Goal: Task Accomplishment & Management: Manage account settings

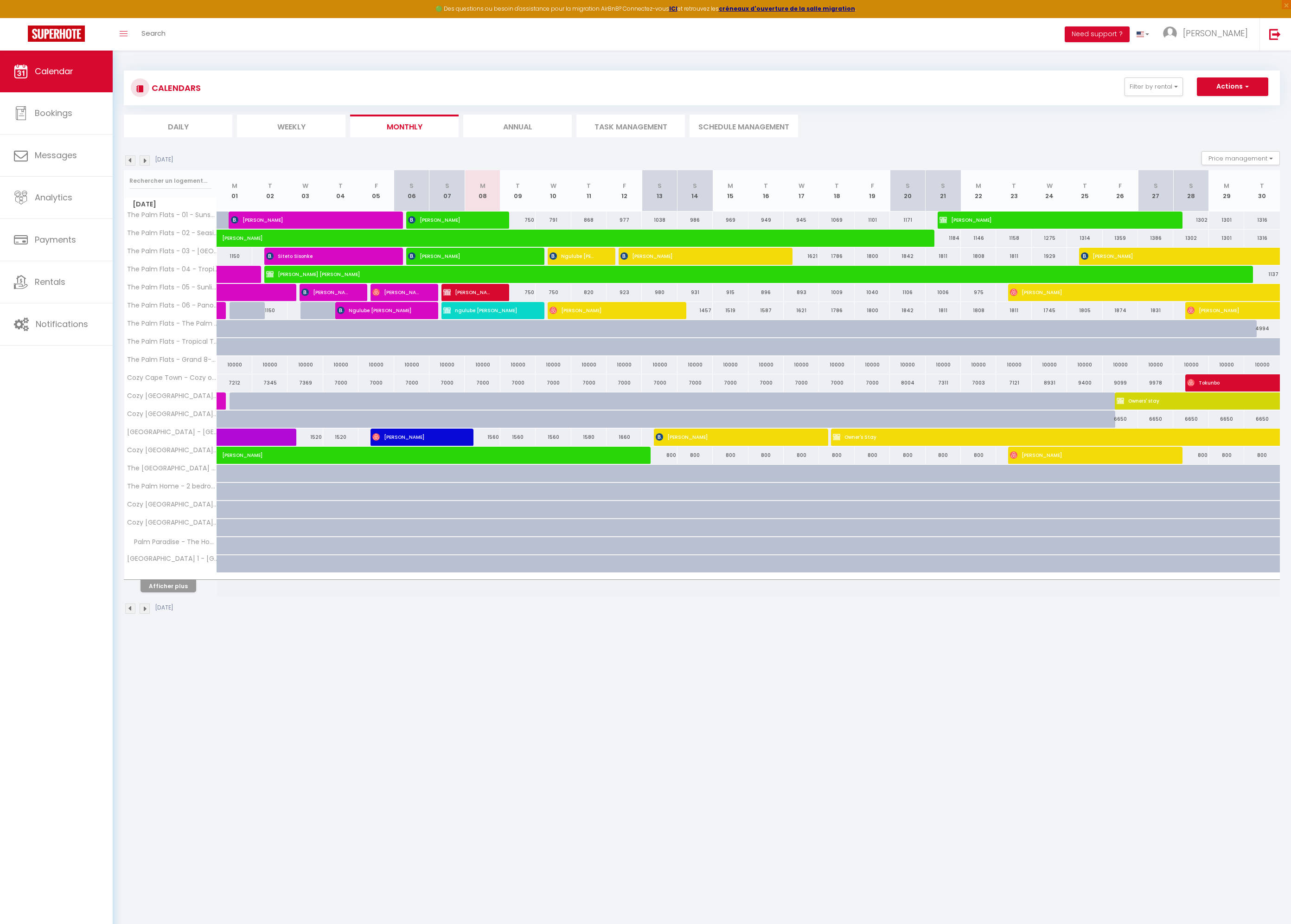
click at [889, 243] on div at bounding box center [873, 239] width 35 height 17
type input "1224"
type input "[DATE]"
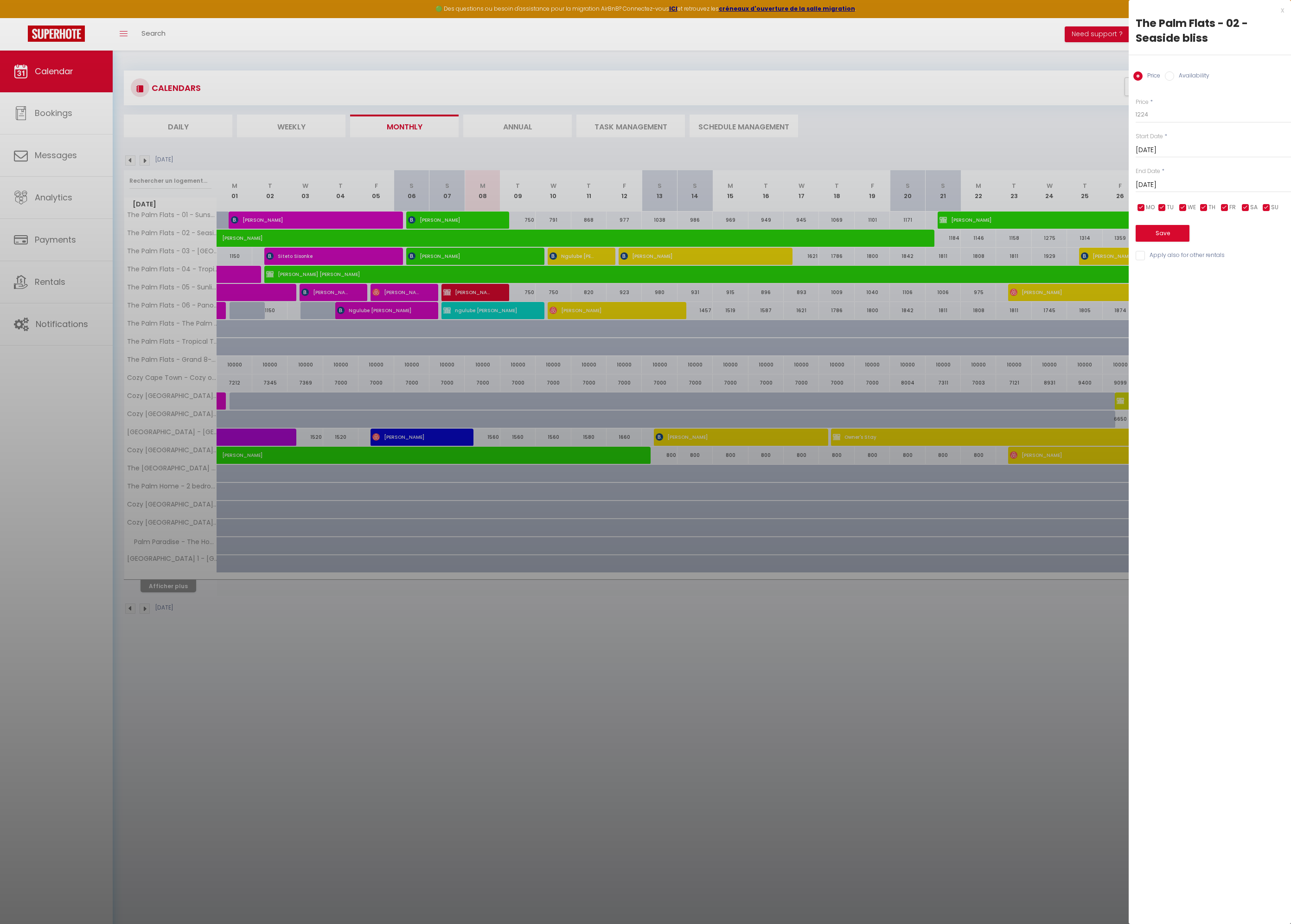
click at [1282, 12] on div "x" at bounding box center [1206, 11] width 156 height 12
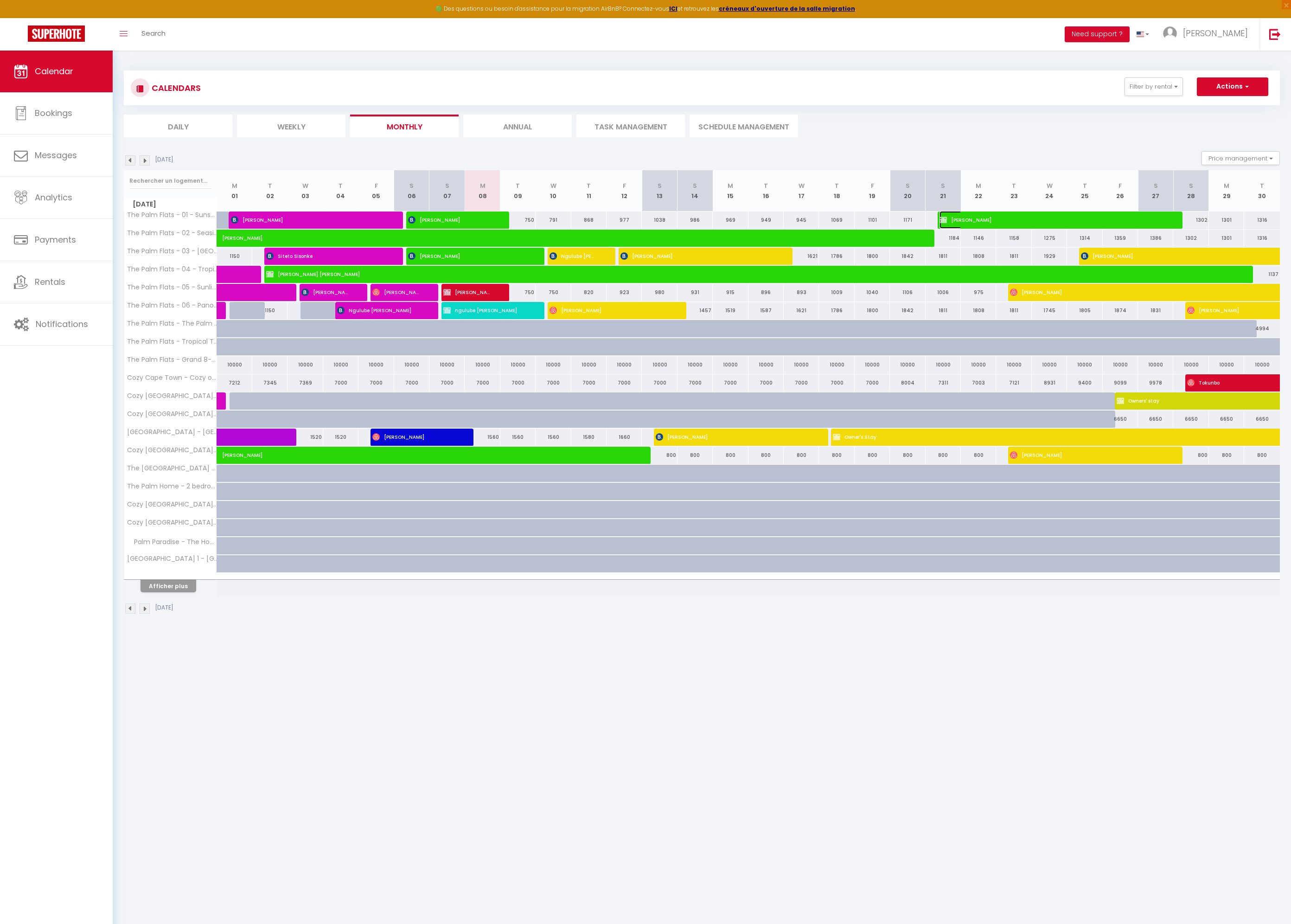
click at [984, 221] on span "[PERSON_NAME]" at bounding box center [1051, 219] width 223 height 17
select select "OK"
select select "0"
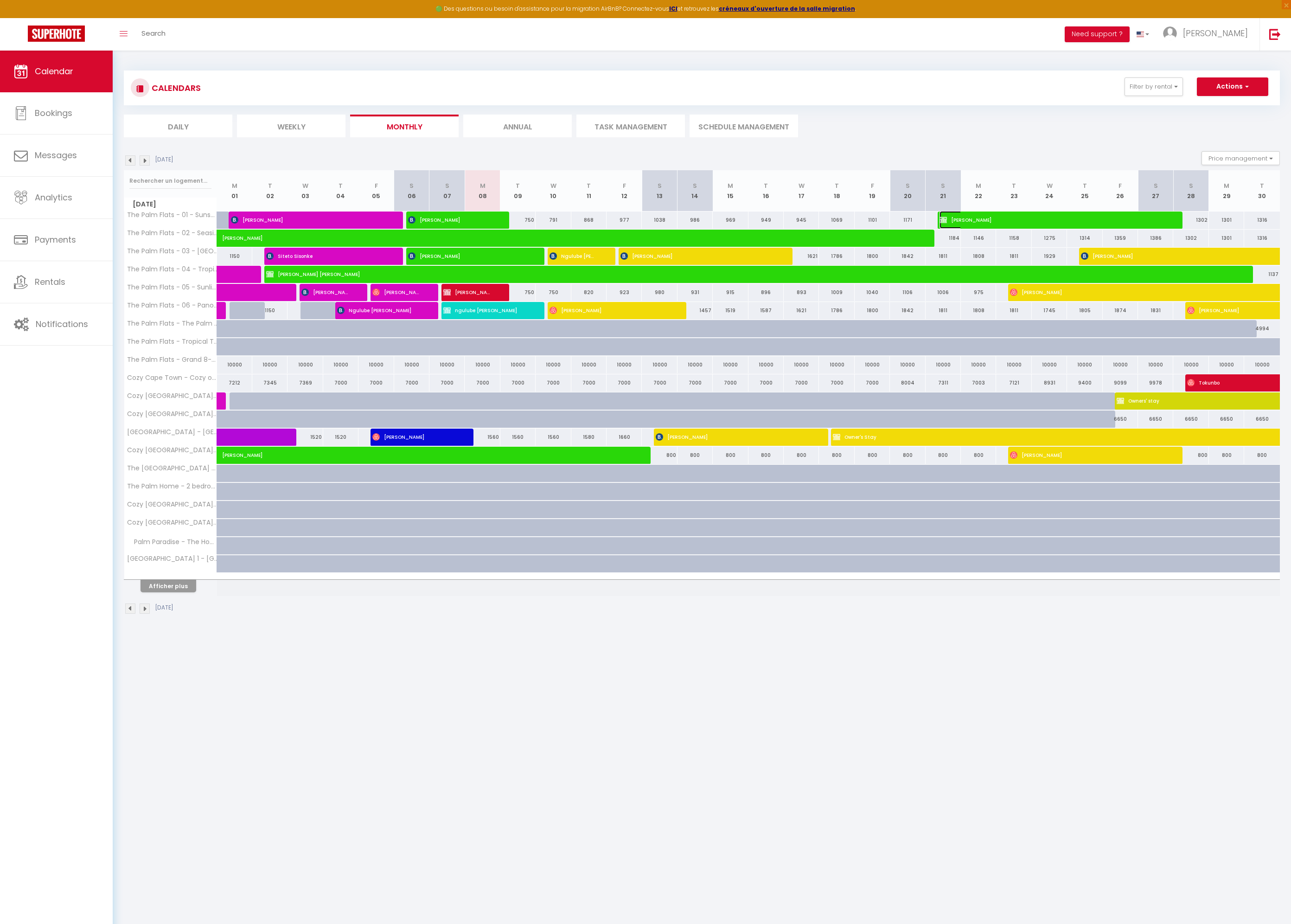
select select "1"
select select
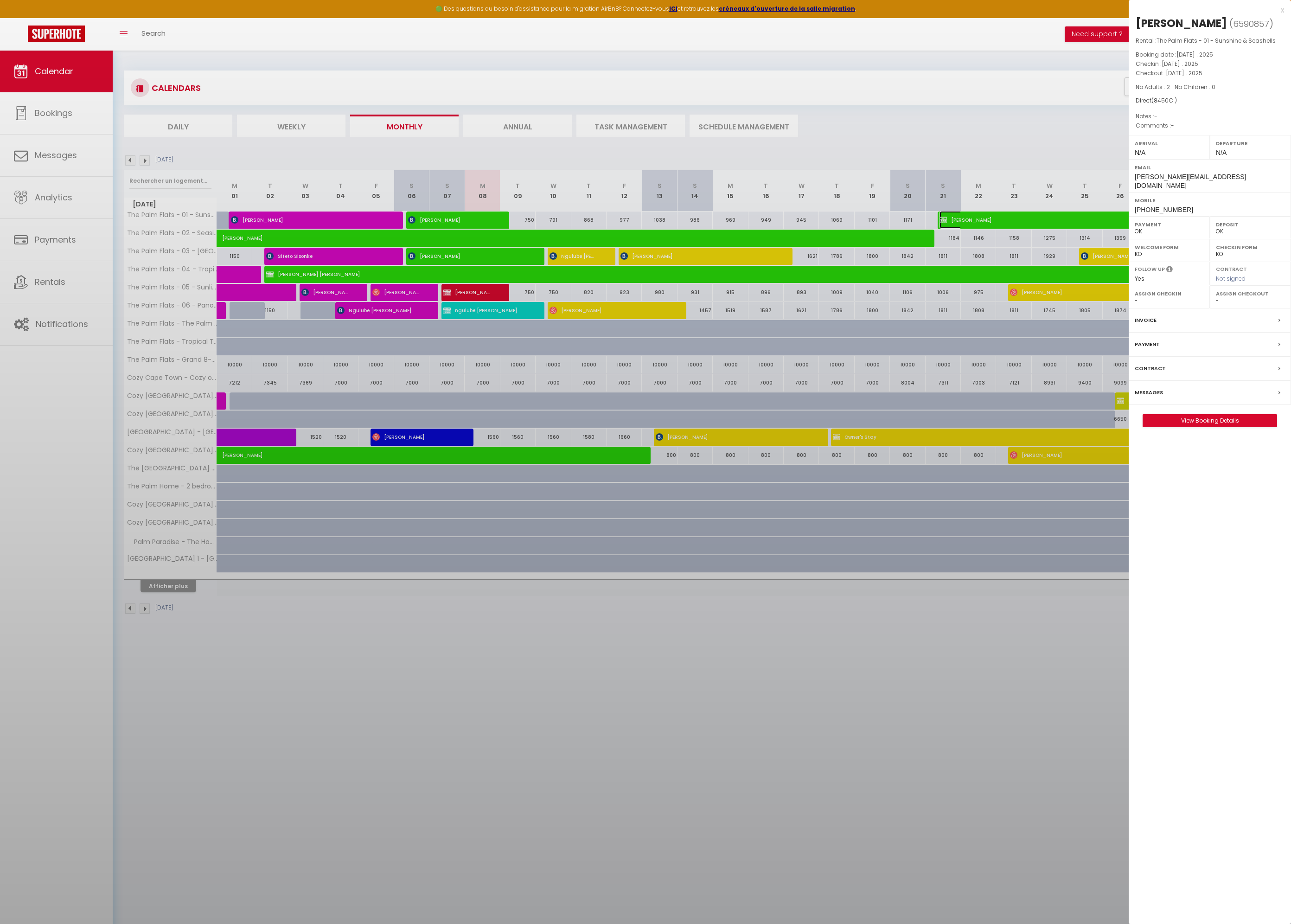
select select "16848"
select select "17391"
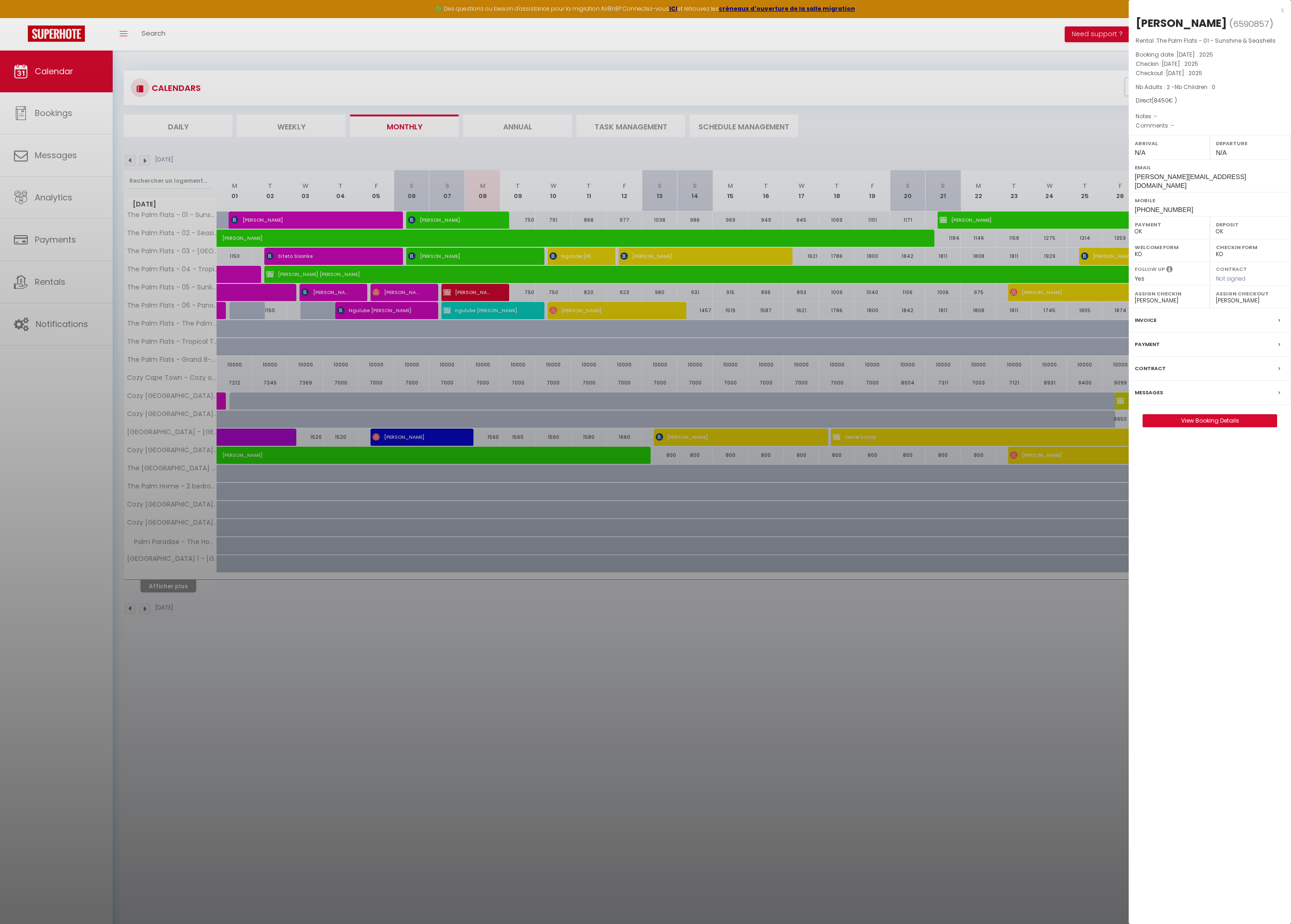
click at [1284, 9] on div "x" at bounding box center [1206, 11] width 156 height 12
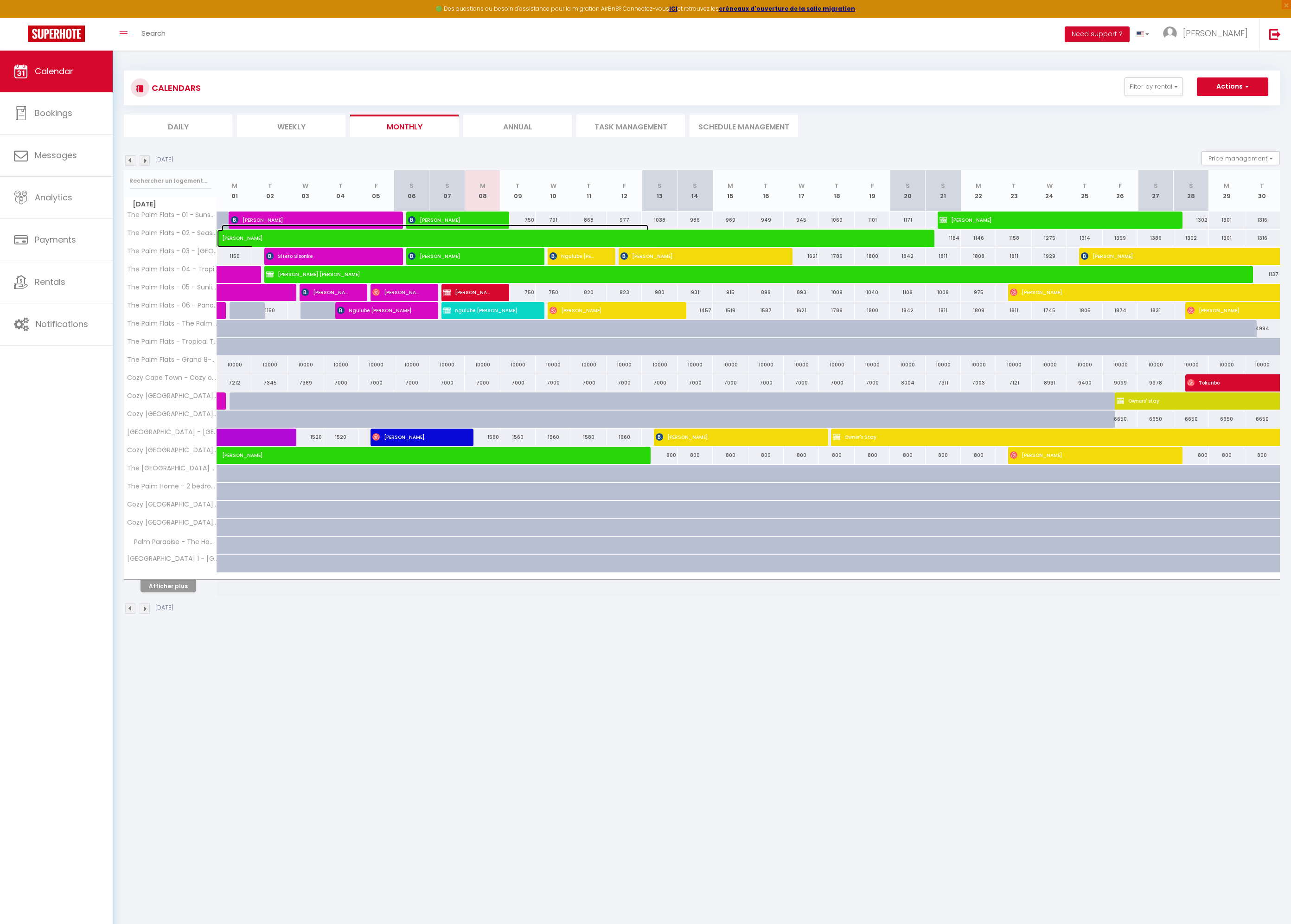
click at [442, 237] on span "[PERSON_NAME]" at bounding box center [435, 233] width 427 height 17
select select "KO"
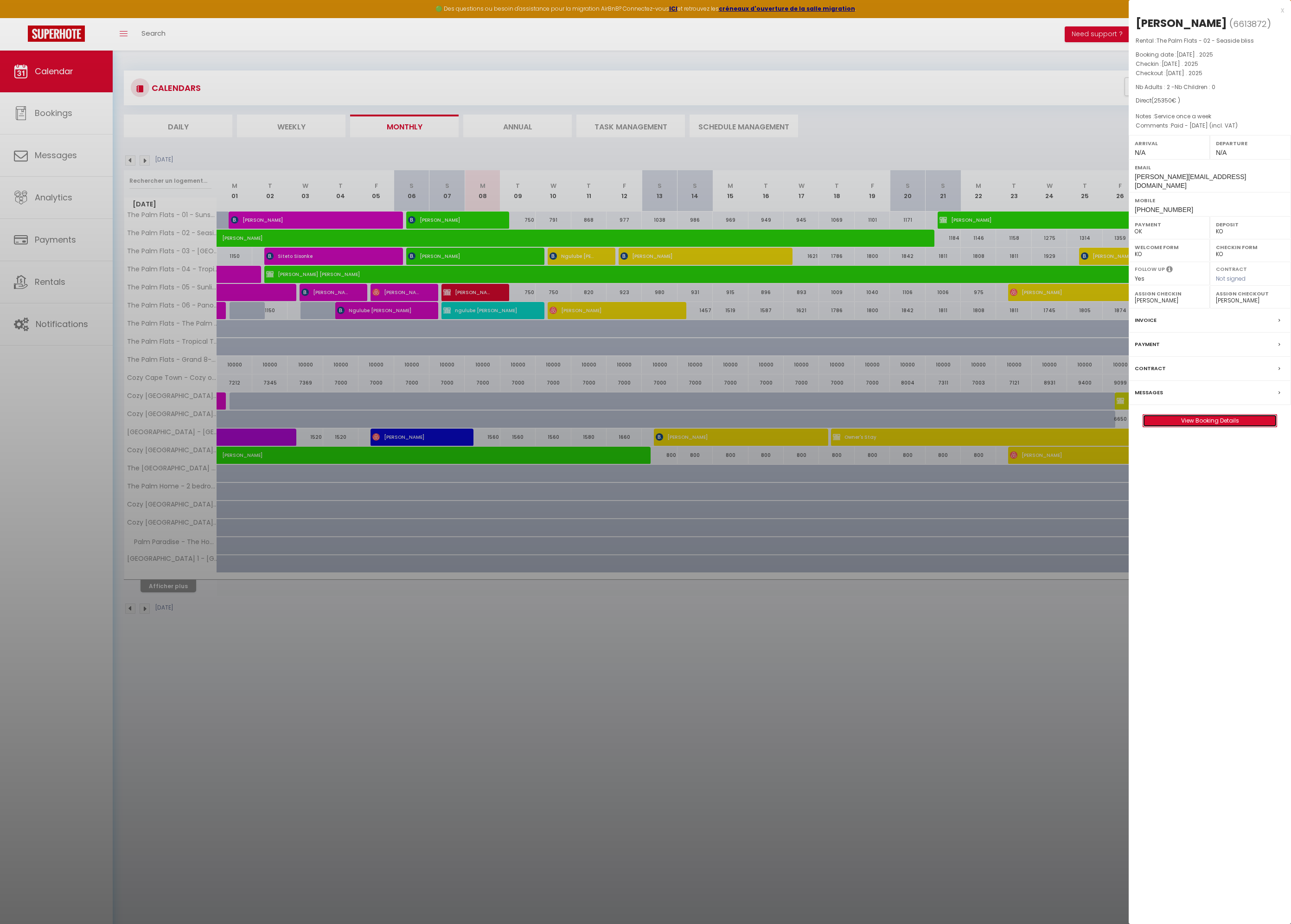
click at [1217, 415] on link "View Booking Details" at bounding box center [1210, 420] width 133 height 12
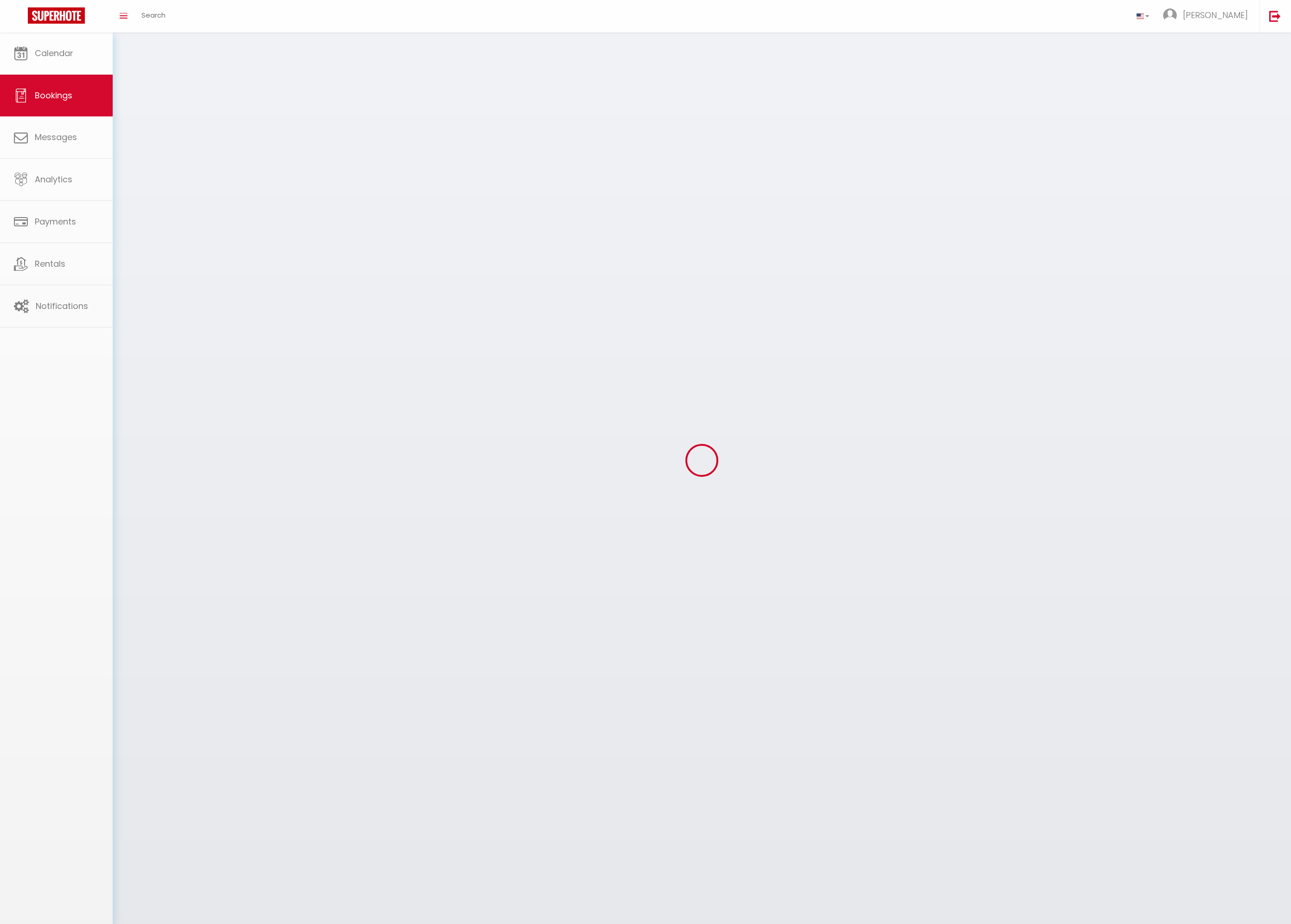
scroll to position [22, 0]
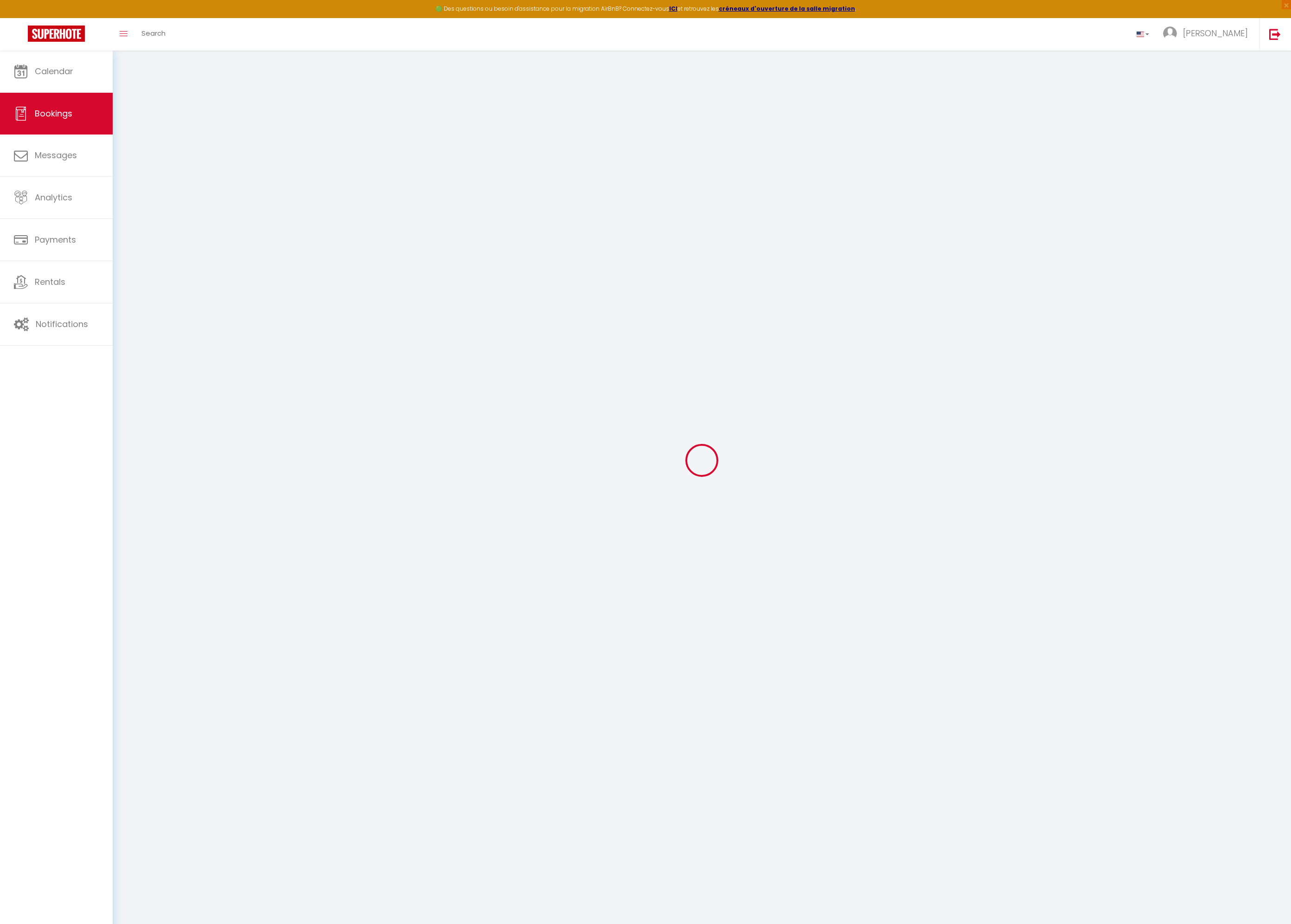
type input "[PERSON_NAME]"
type input "Murwira"
type input "[PERSON_NAME][EMAIL_ADDRESS][DOMAIN_NAME]"
type input "[PHONE_NUMBER]"
select select "ZA"
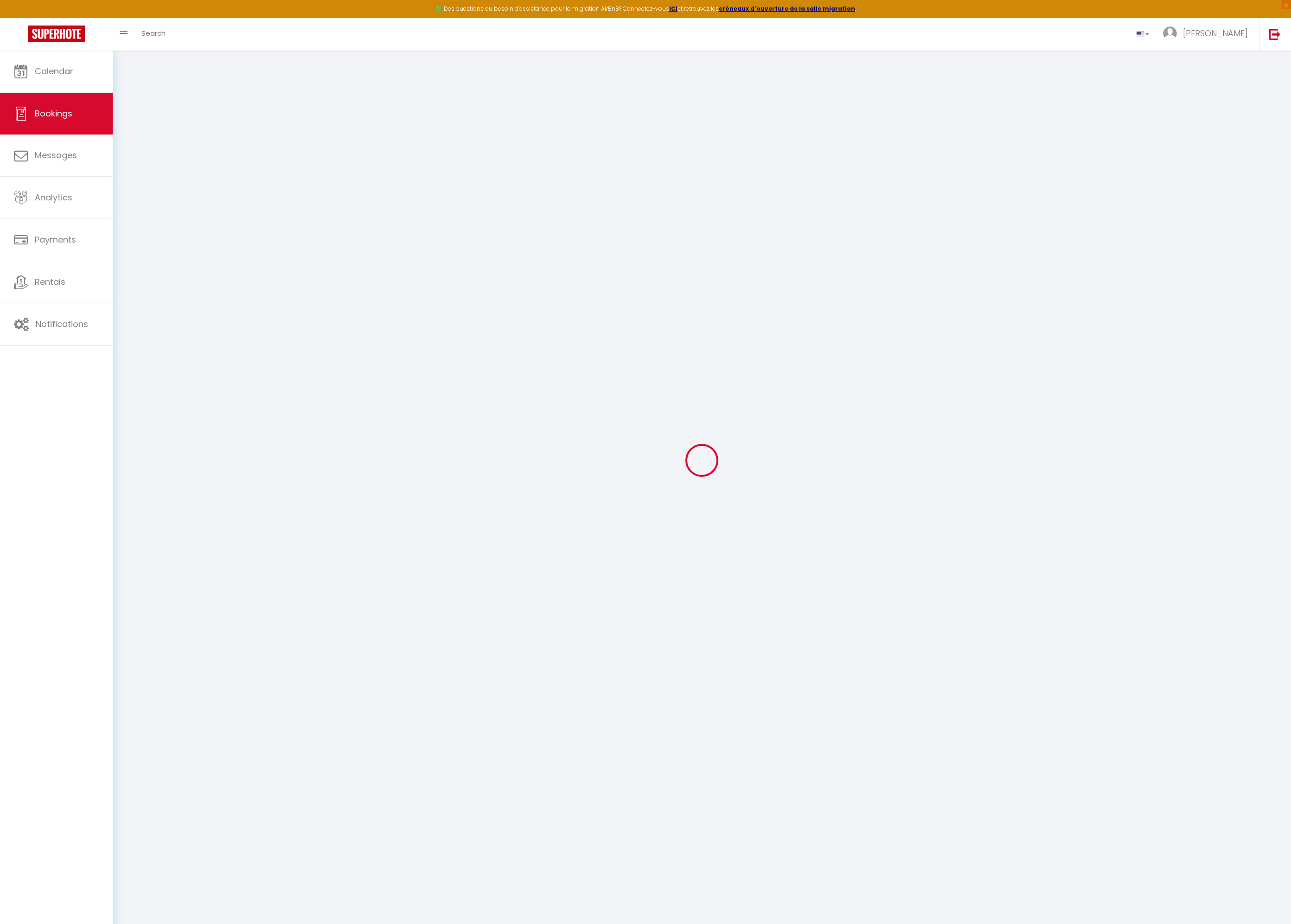
select select "26270"
select select "1"
type input "[DATE]"
select select
type input "[DATE]"
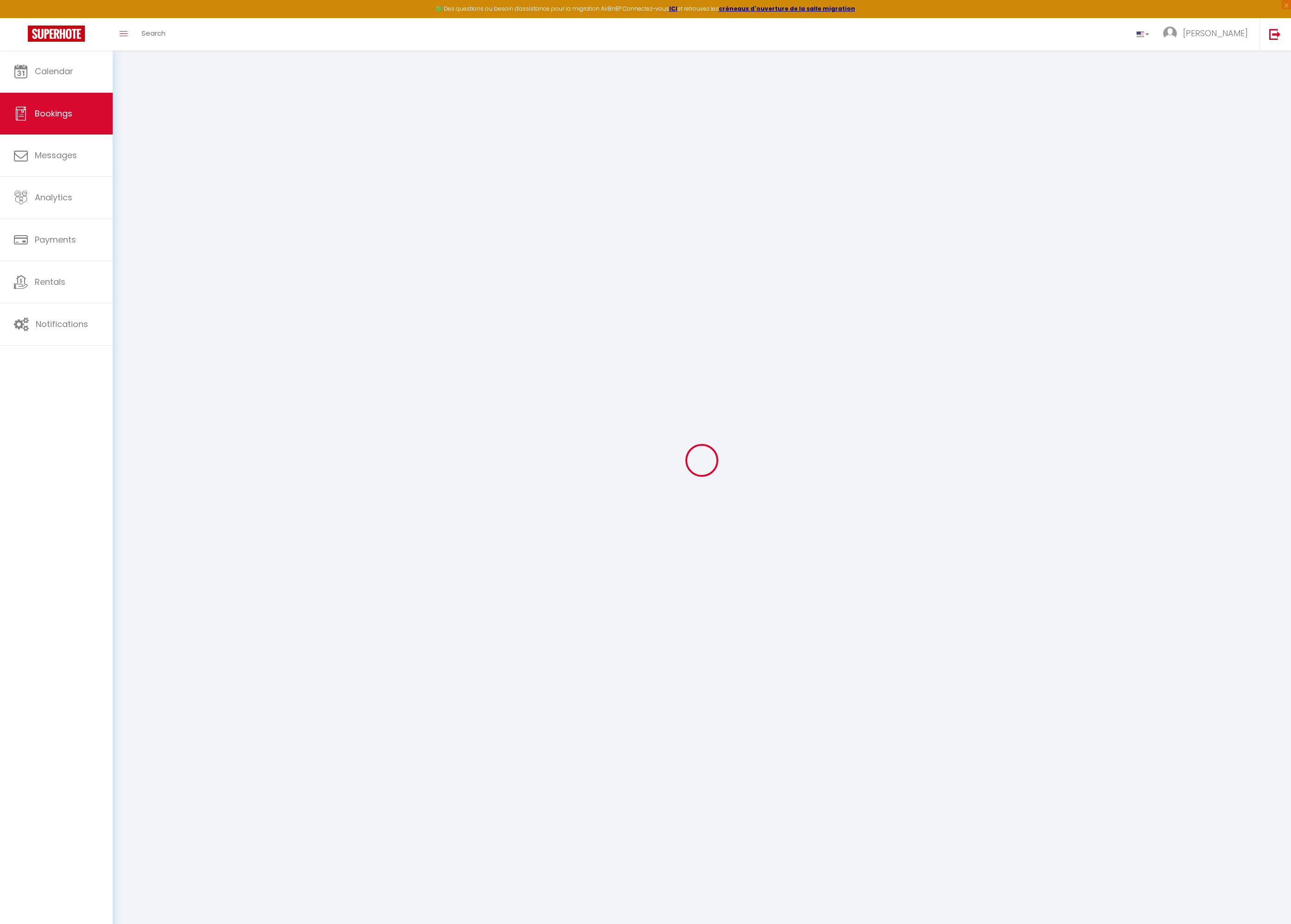
select select
type input "2"
select select "12"
select select
type input "25350"
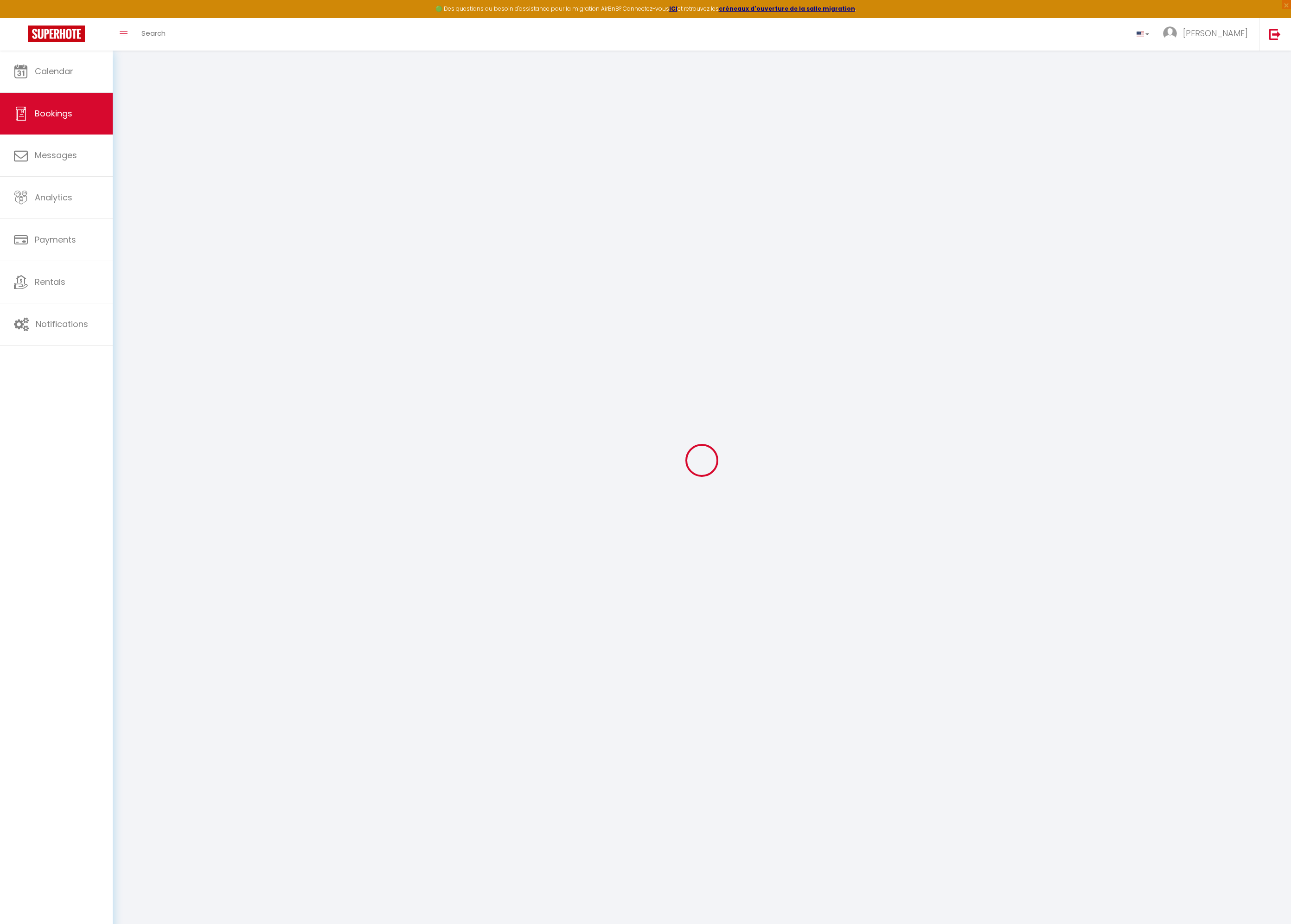
checkbox input "false"
type input "450"
type input "0"
select select
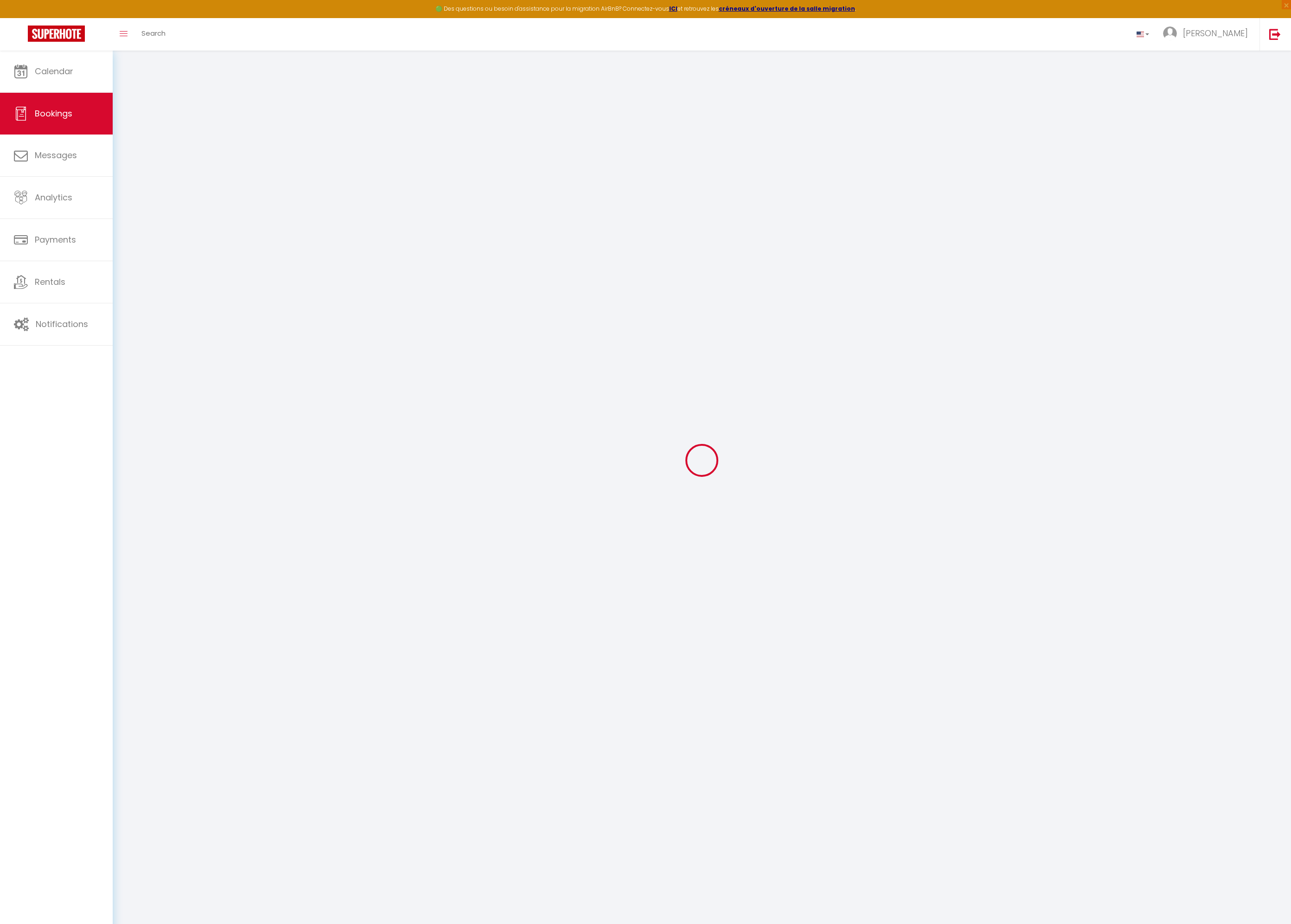
select select
select select "14"
checkbox input "false"
select select
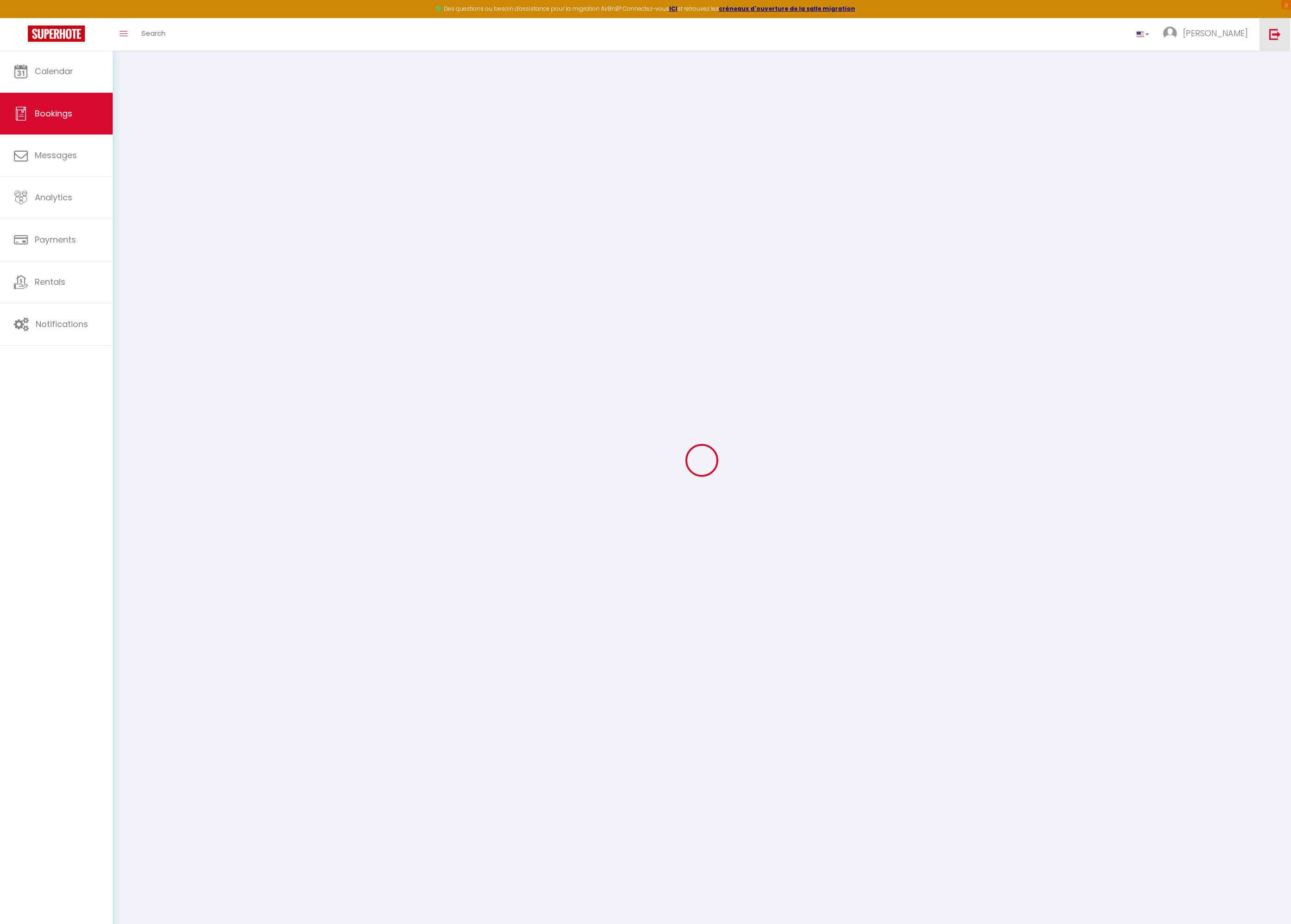
checkbox input "false"
select select
checkbox input "false"
type textarea "Service once a week"
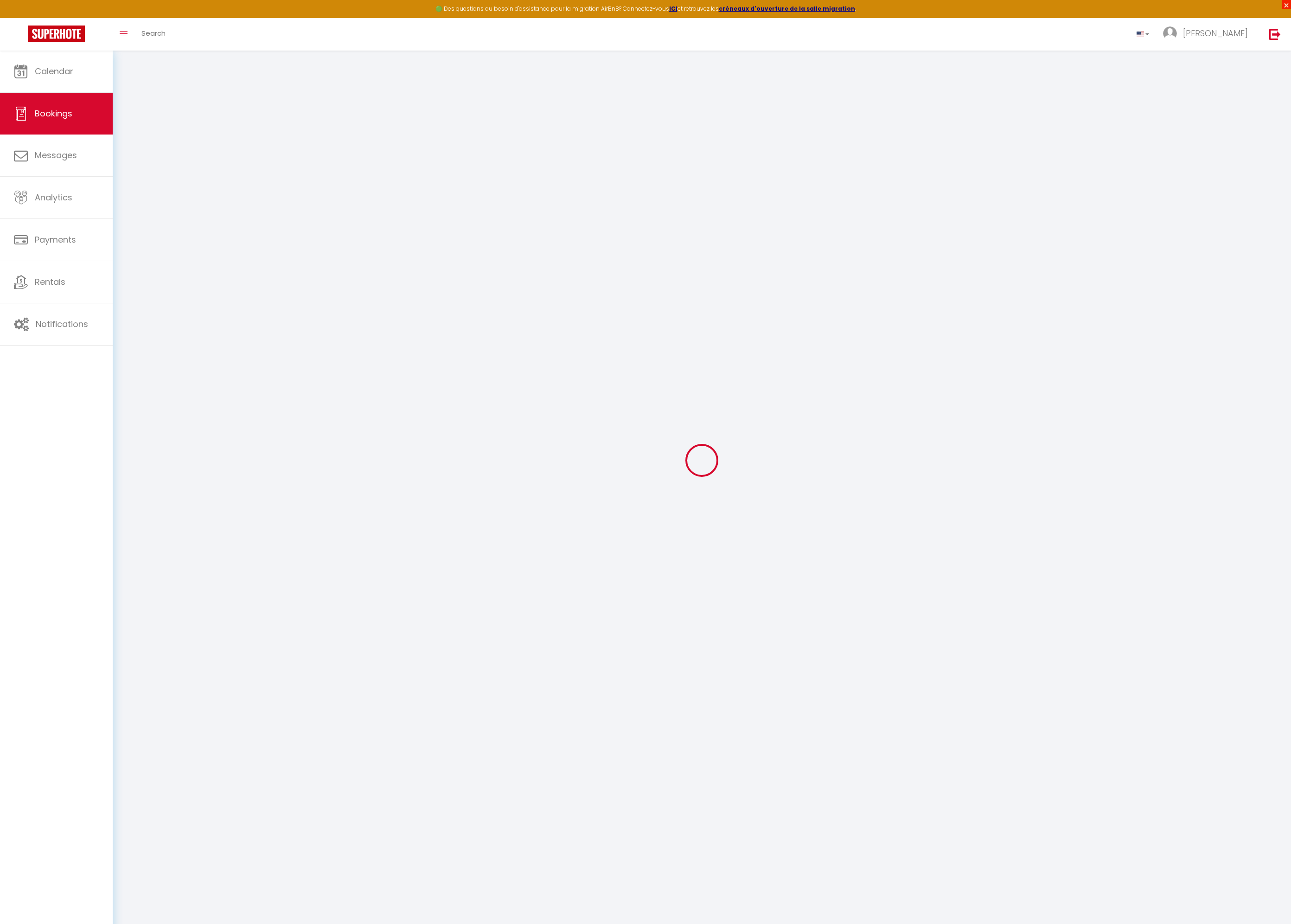
type voyageur1 "Paid - [DATE] (incl. VAT)"
select select
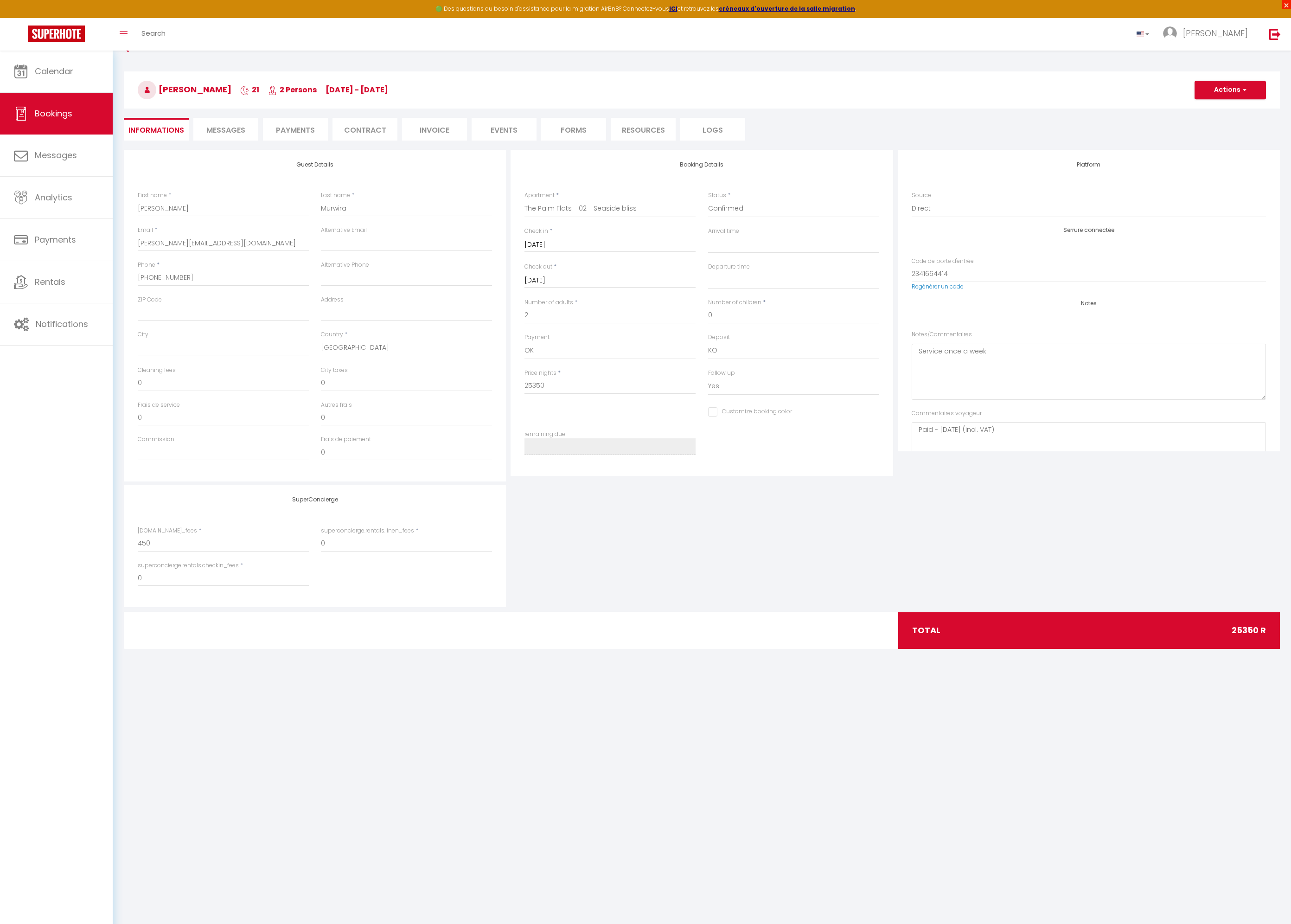
checkbox input "false"
select select
click at [1289, 6] on span "×" at bounding box center [1287, 5] width 10 height 10
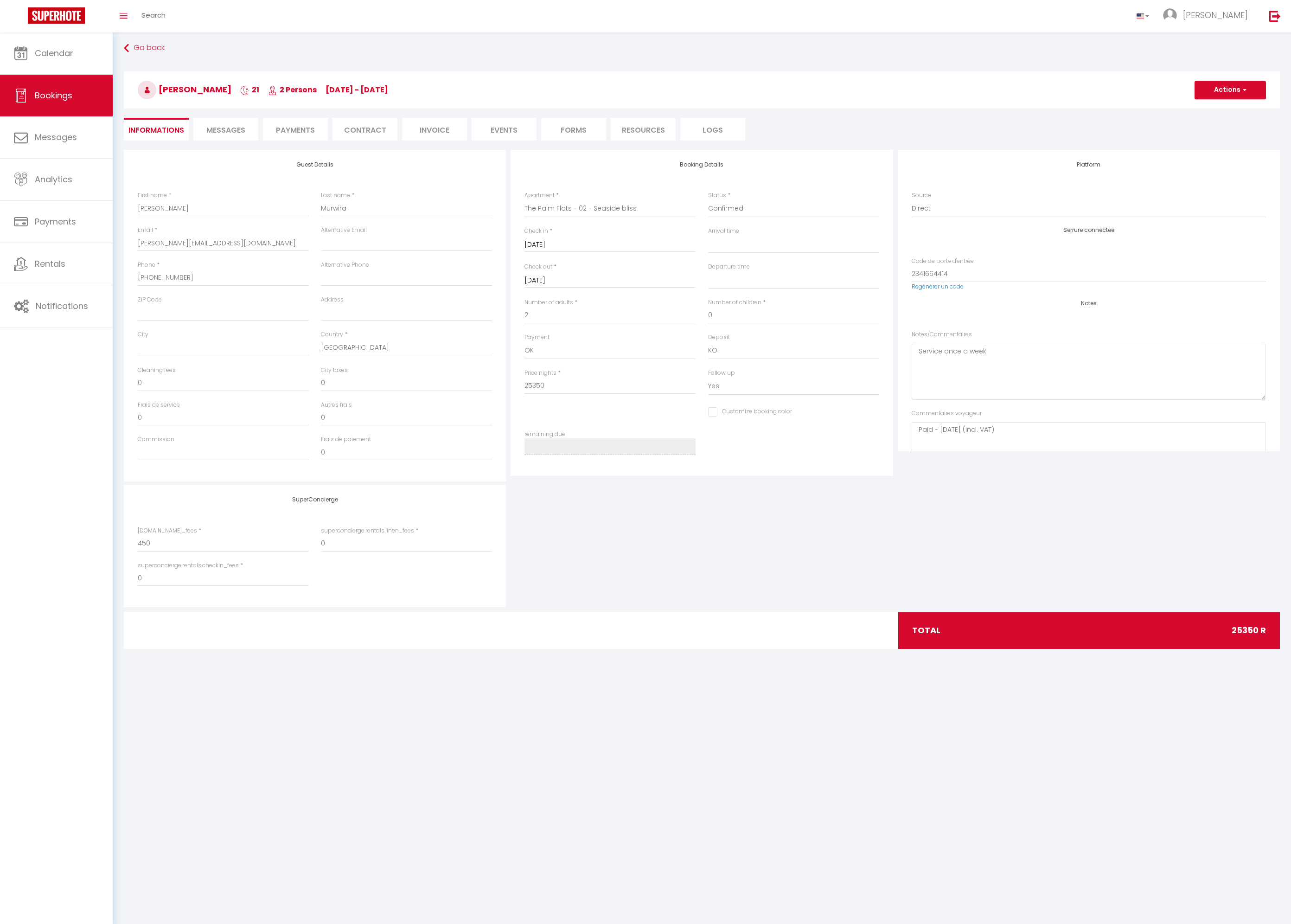
select select
checkbox input "false"
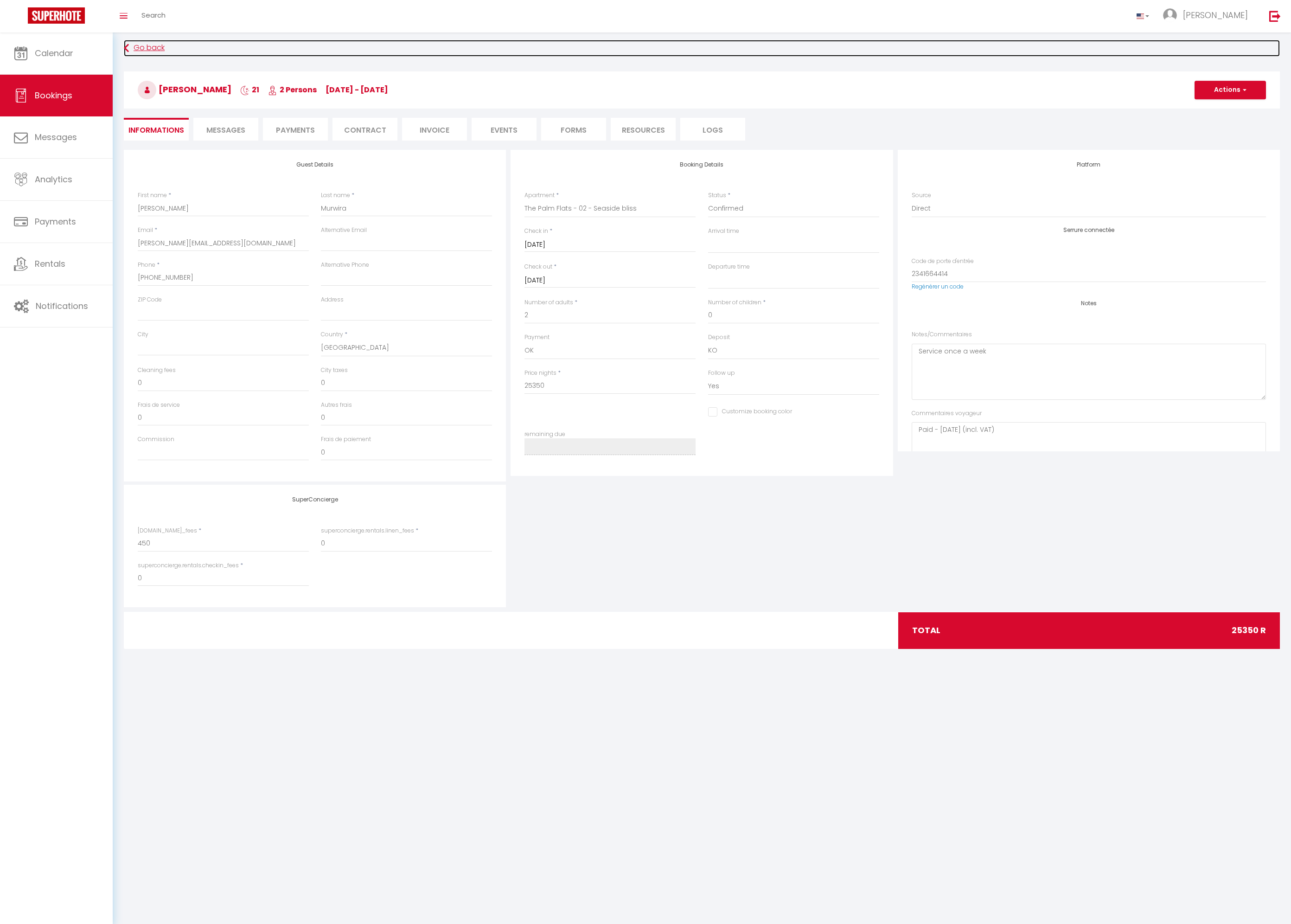
click at [132, 44] on link "Go back" at bounding box center [702, 47] width 1157 height 16
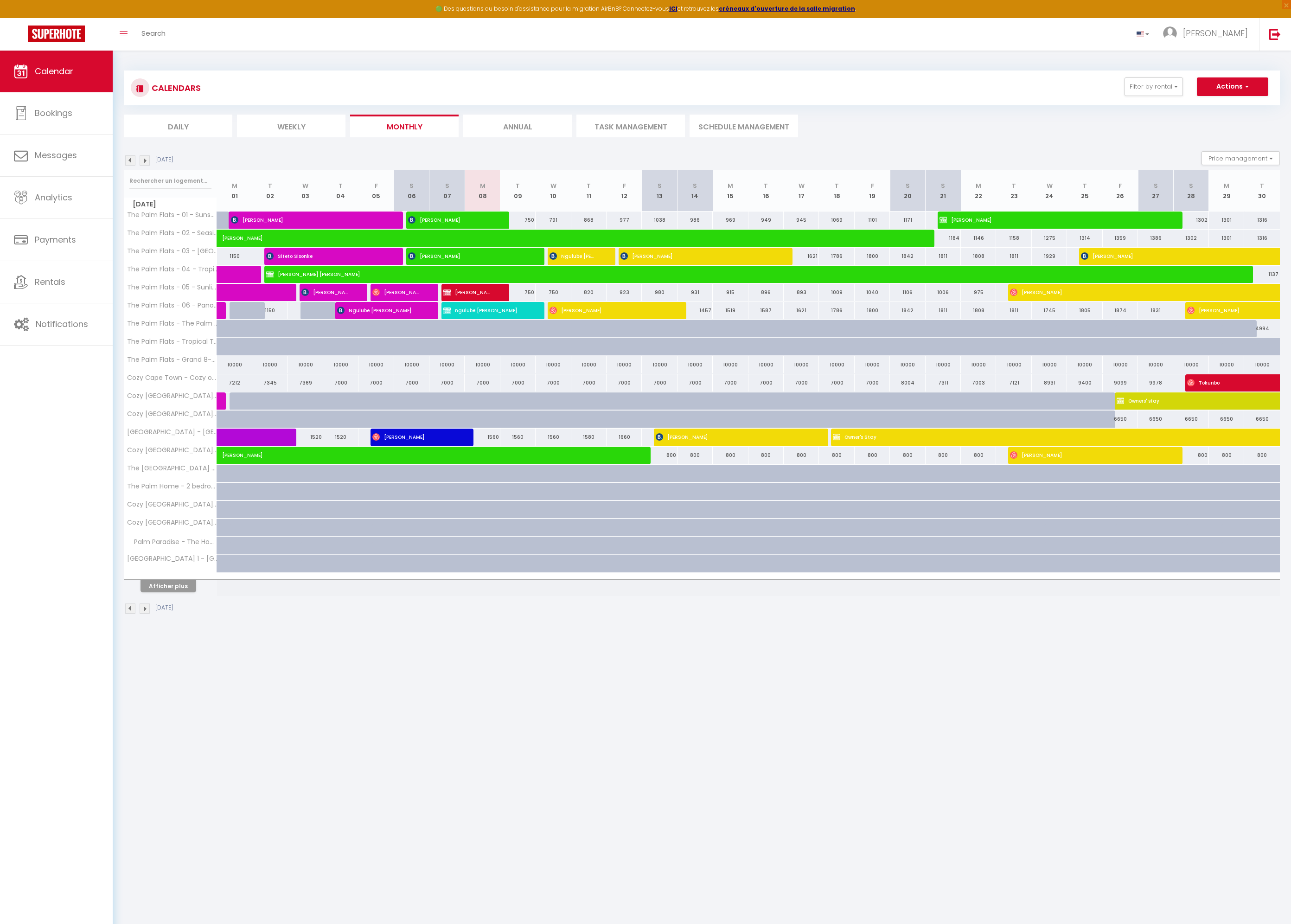
click at [875, 237] on div at bounding box center [873, 239] width 35 height 17
select select
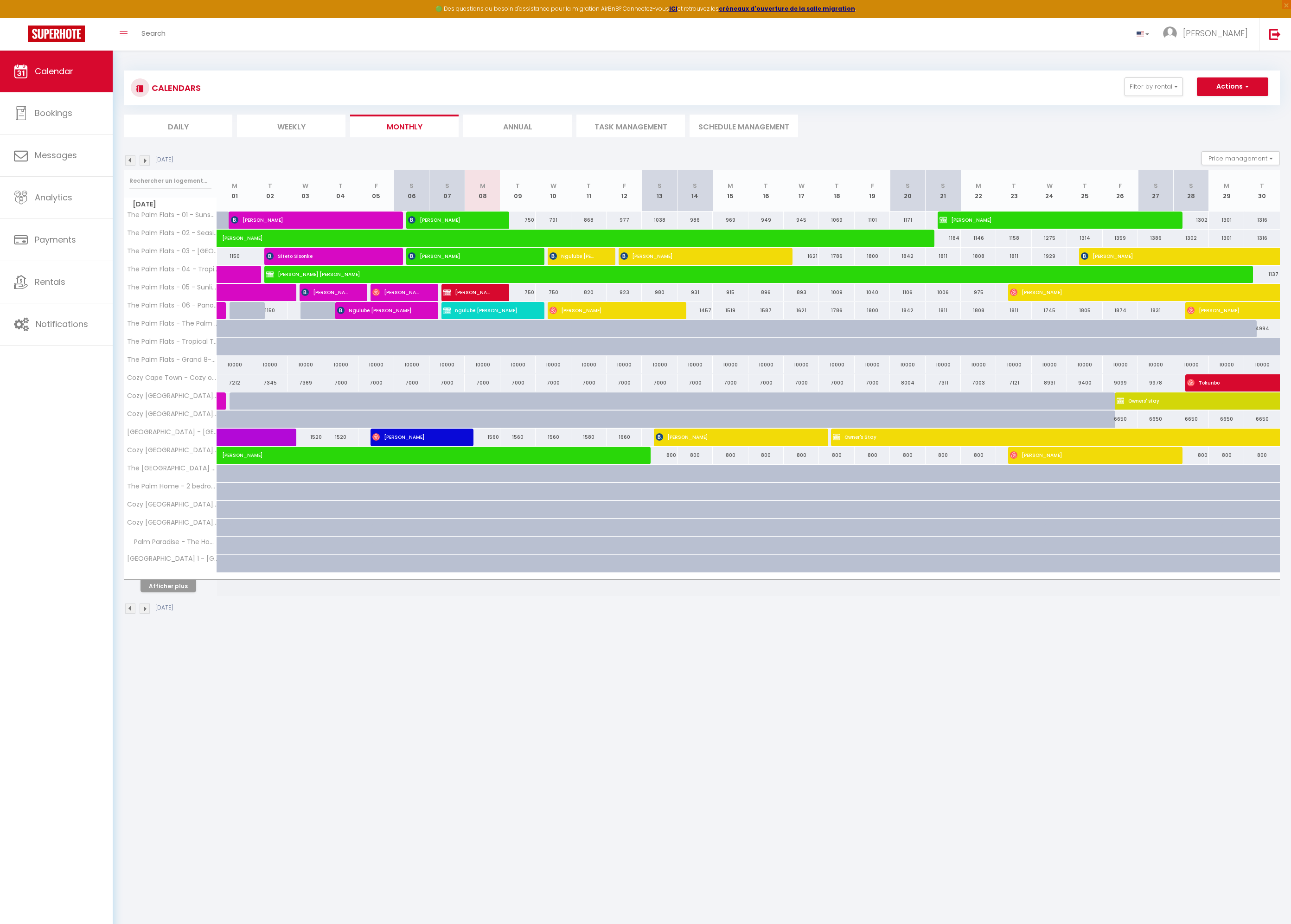
select select
type input "1224"
type input "[DATE]"
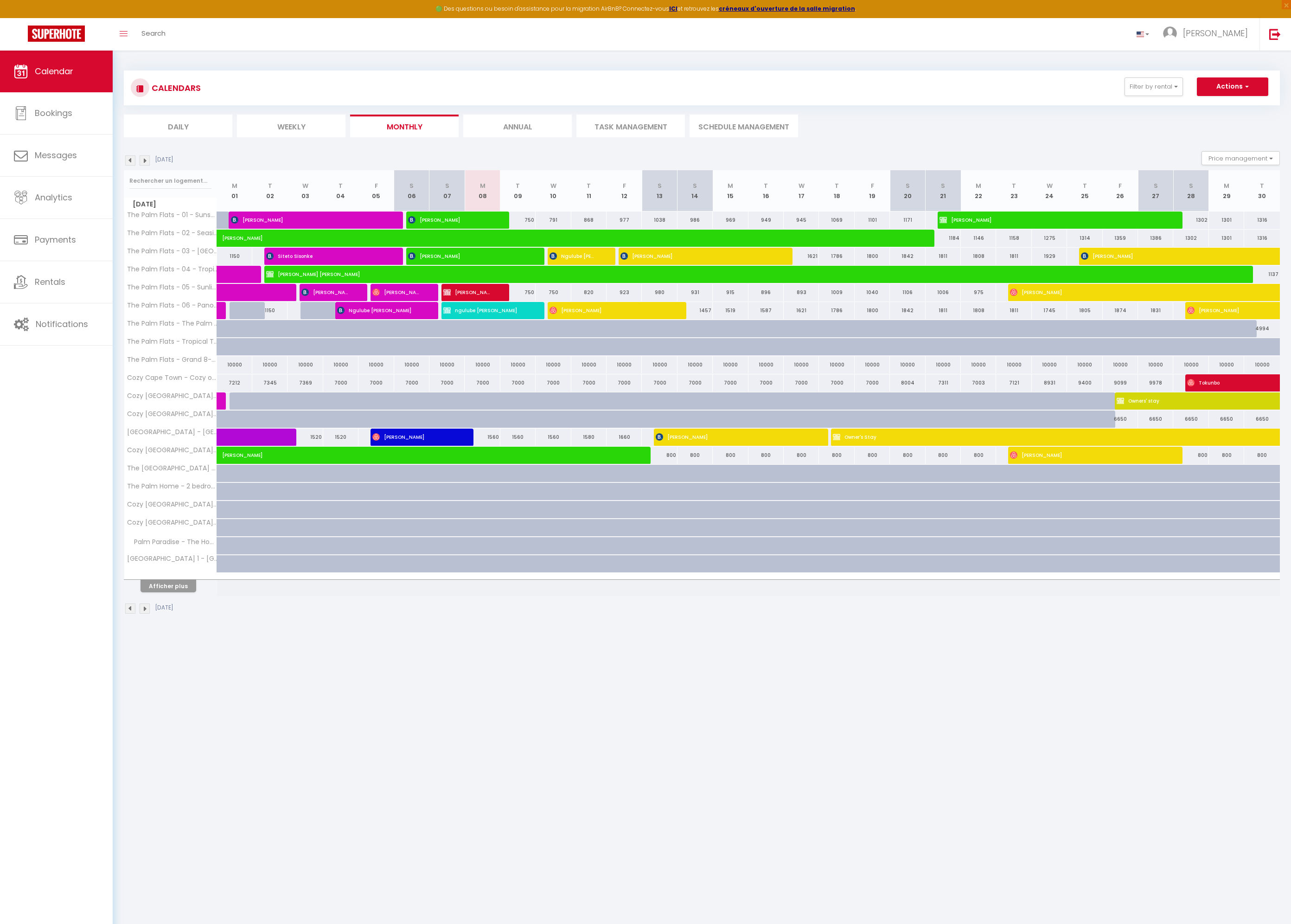
type input "[DATE]"
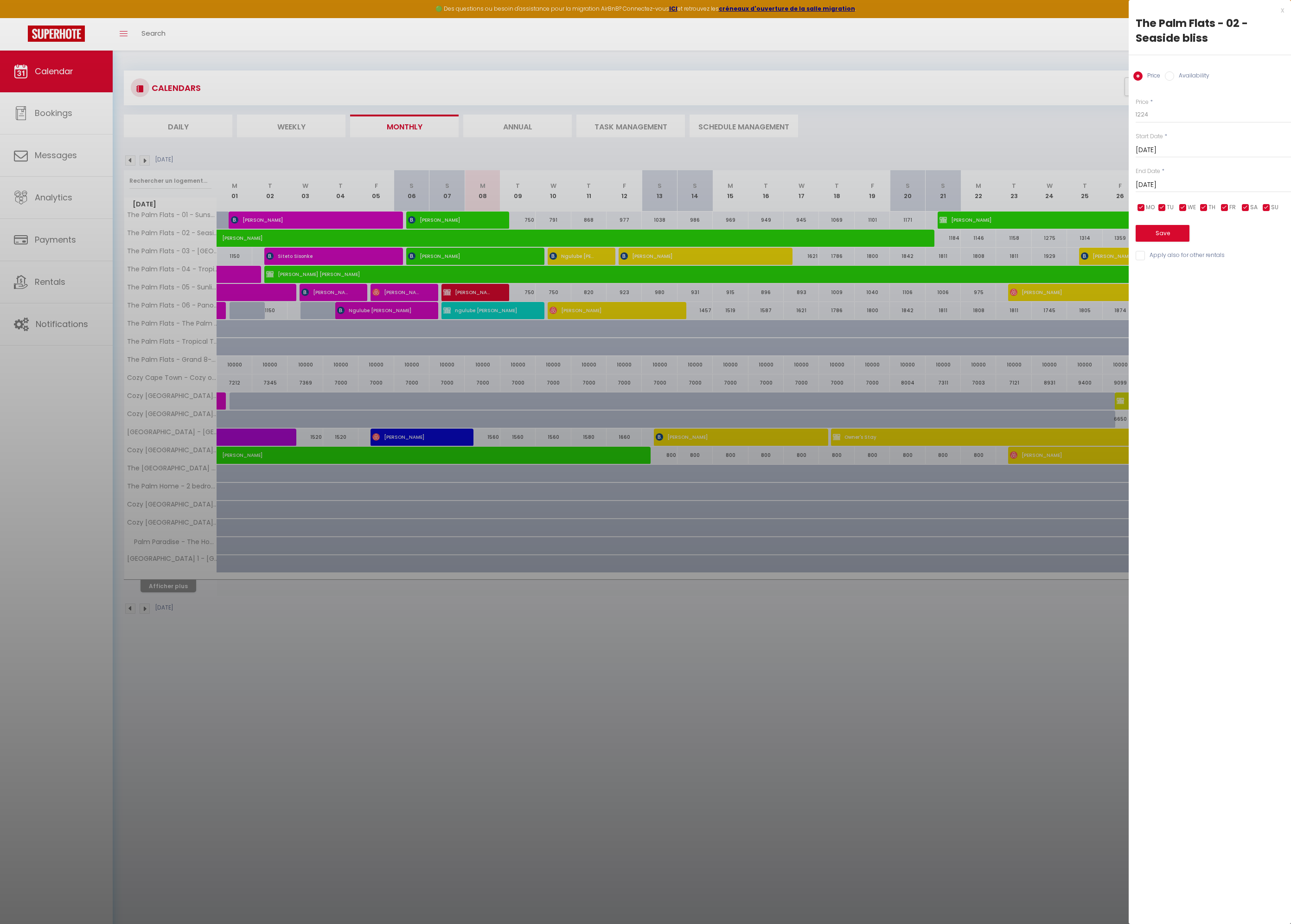
click at [436, 245] on div at bounding box center [646, 462] width 1291 height 924
select select
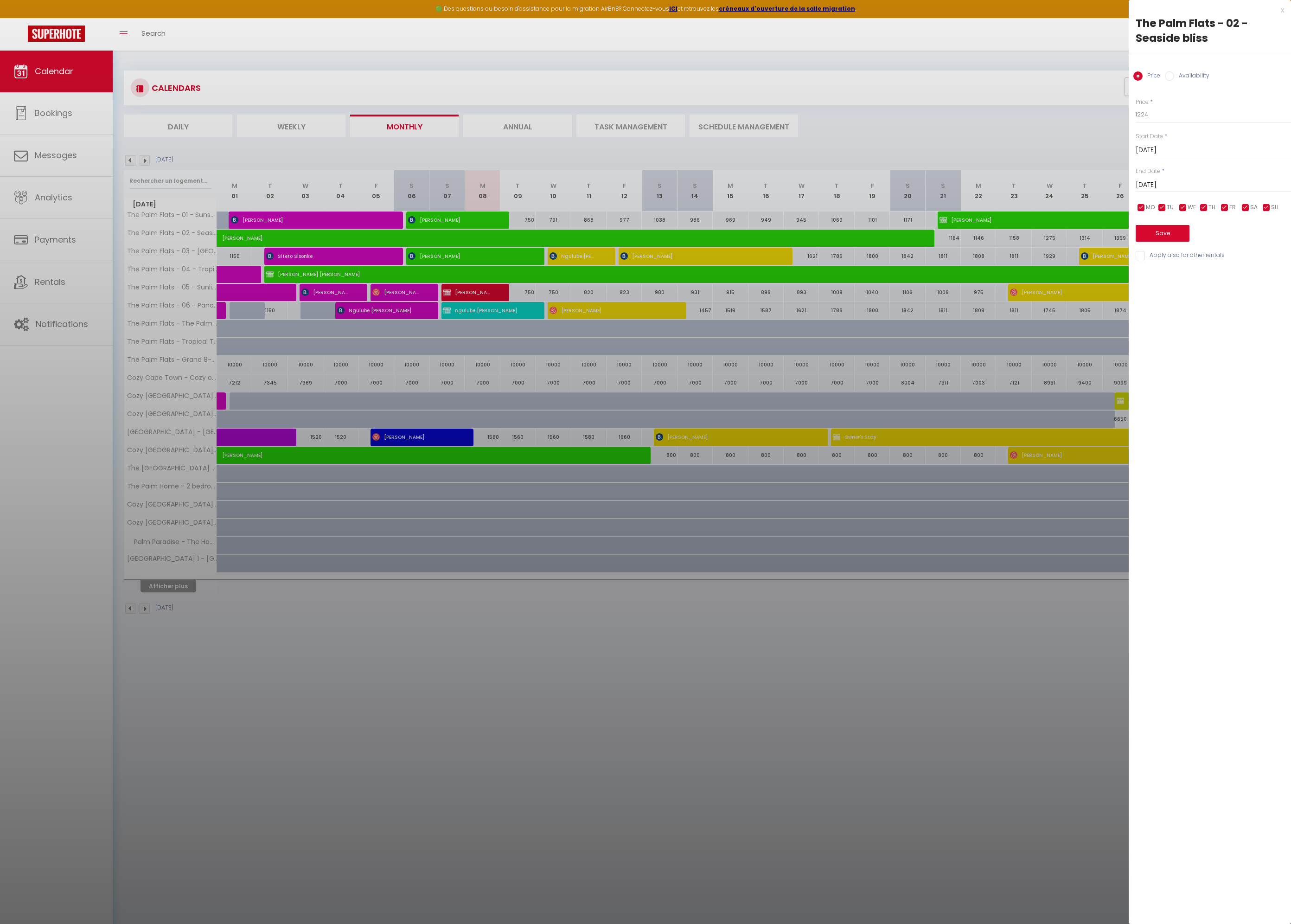
select select
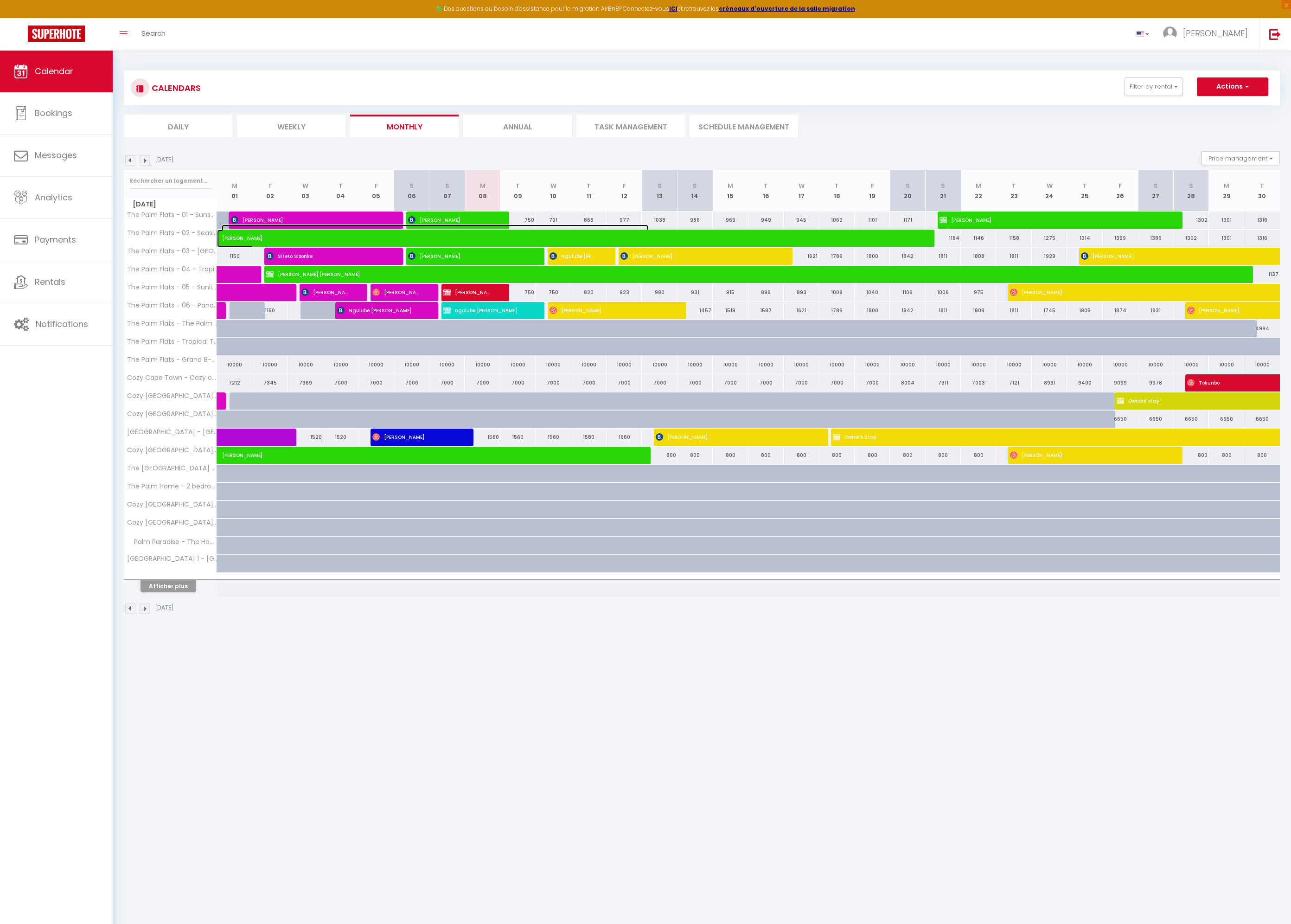
click at [434, 240] on span "[PERSON_NAME]" at bounding box center [435, 233] width 427 height 17
select select "OK"
select select "KO"
select select "0"
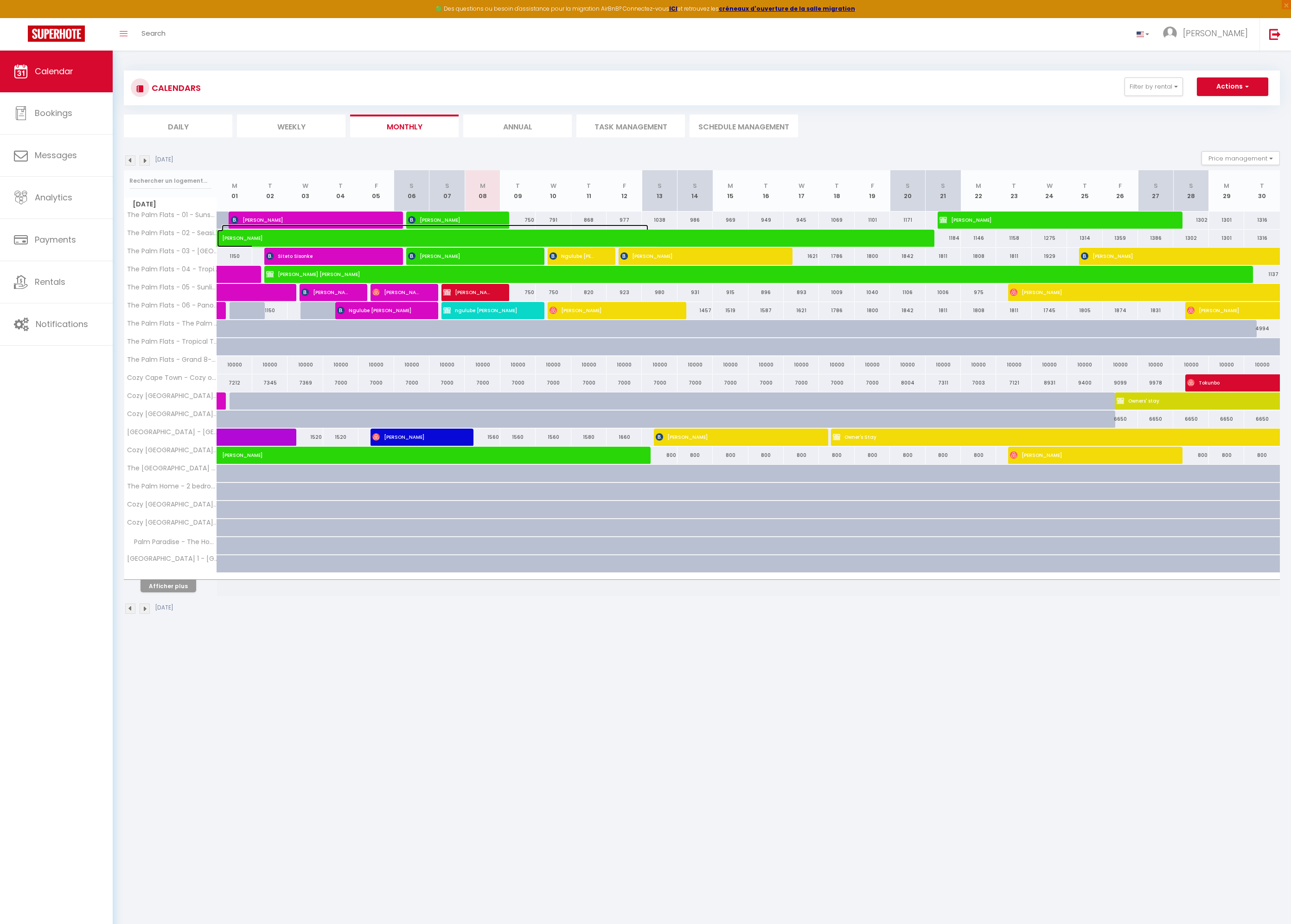
select select "1"
select select
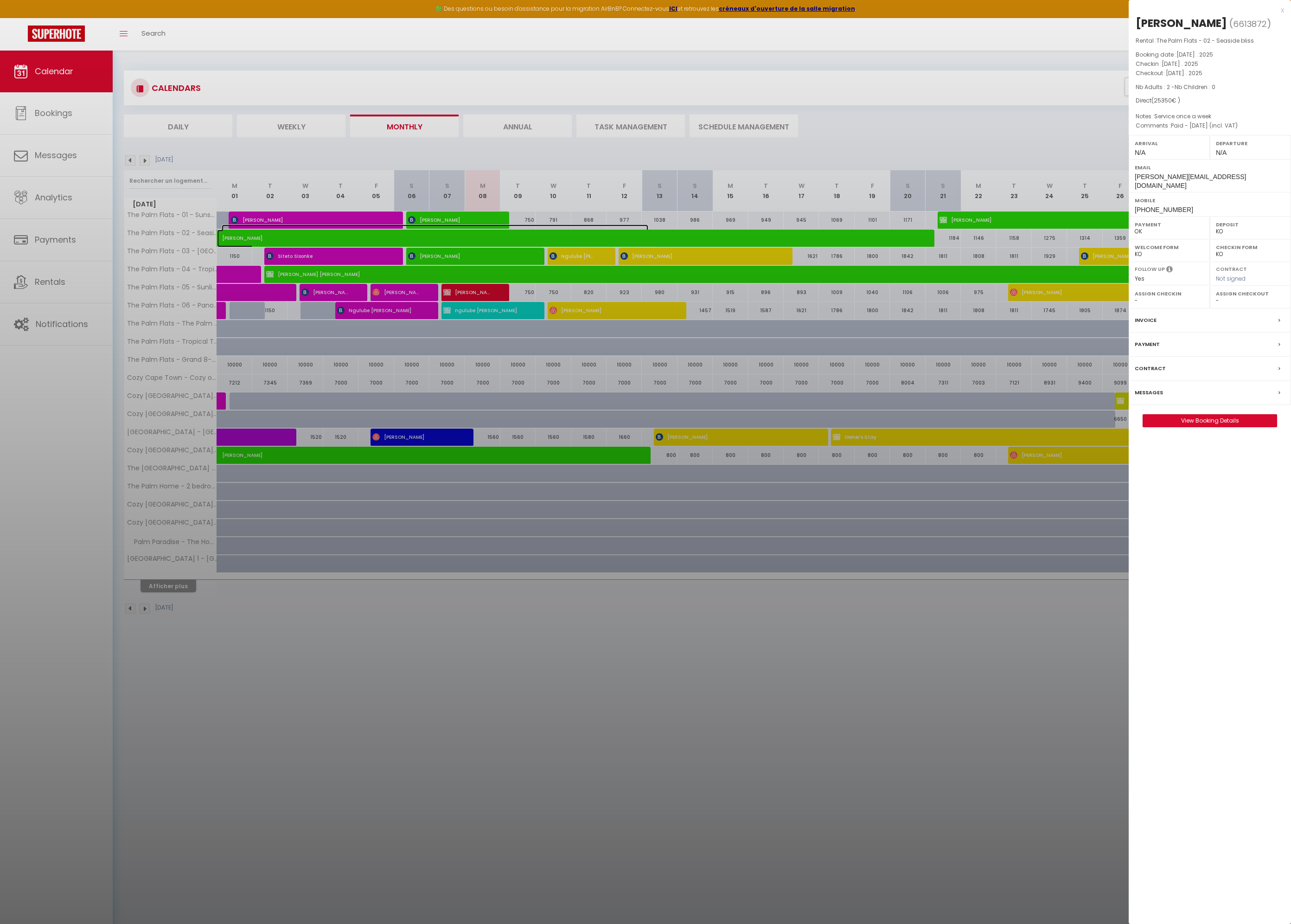
select select "16848"
select select "17391"
click at [1219, 415] on link "View Booking Details" at bounding box center [1210, 420] width 133 height 12
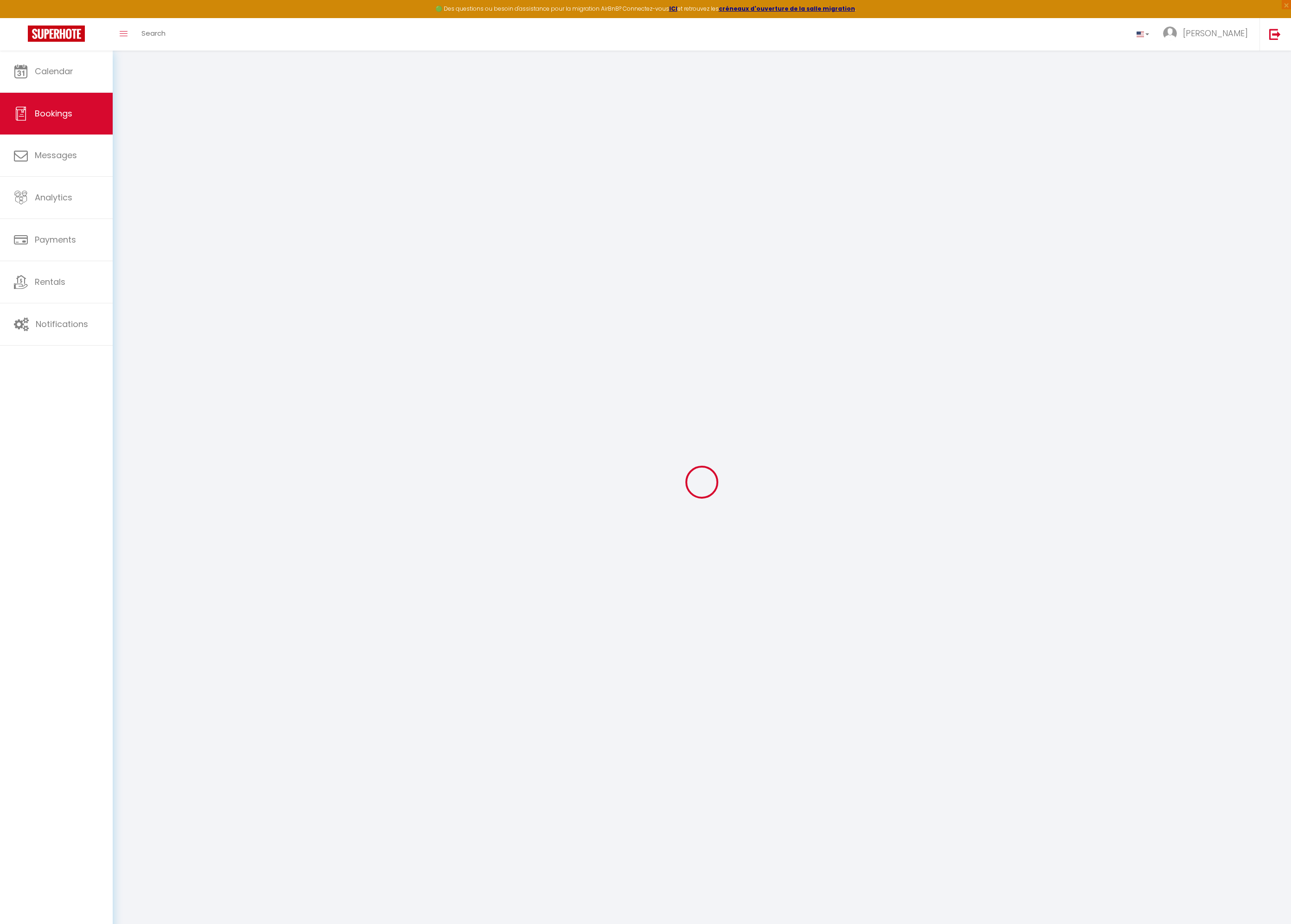
type input "[PERSON_NAME]"
type input "Murwira"
type input "[PERSON_NAME][EMAIL_ADDRESS][DOMAIN_NAME]"
type input "[PHONE_NUMBER]"
select select "ZA"
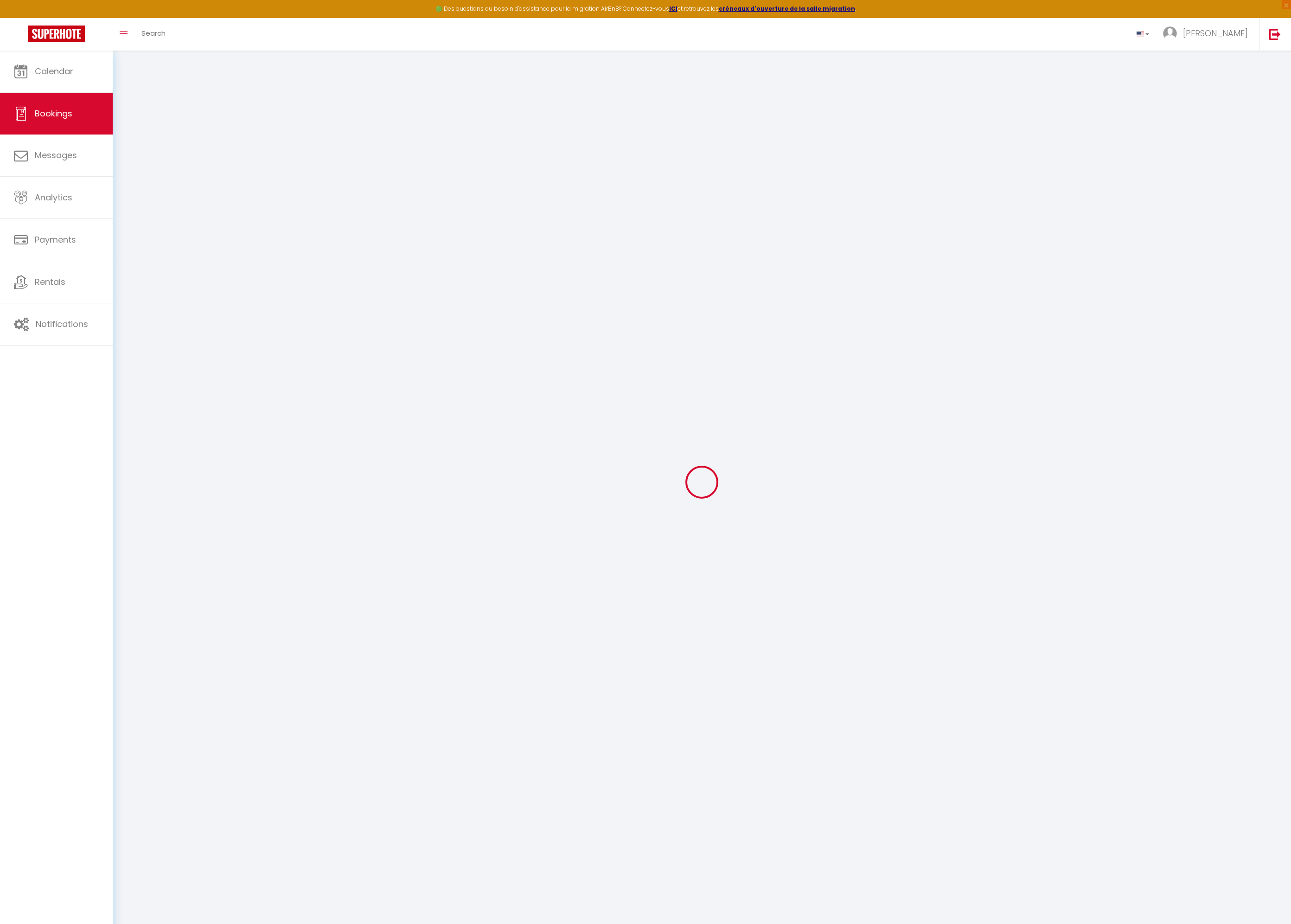
select select "26270"
select select "1"
type input "[DATE]"
select select
type input "[DATE]"
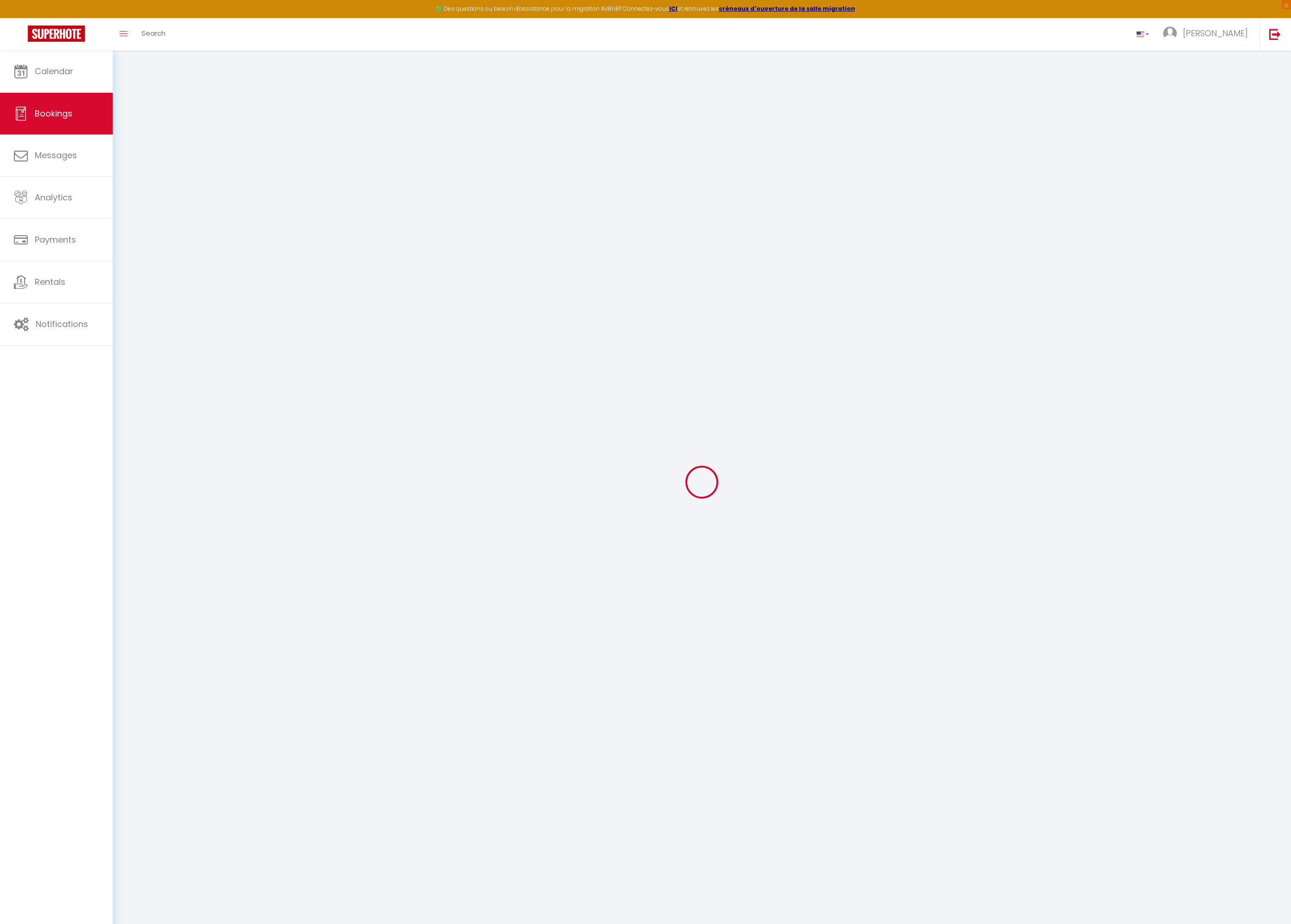
select select
type input "2"
select select "12"
select select
type input "25350"
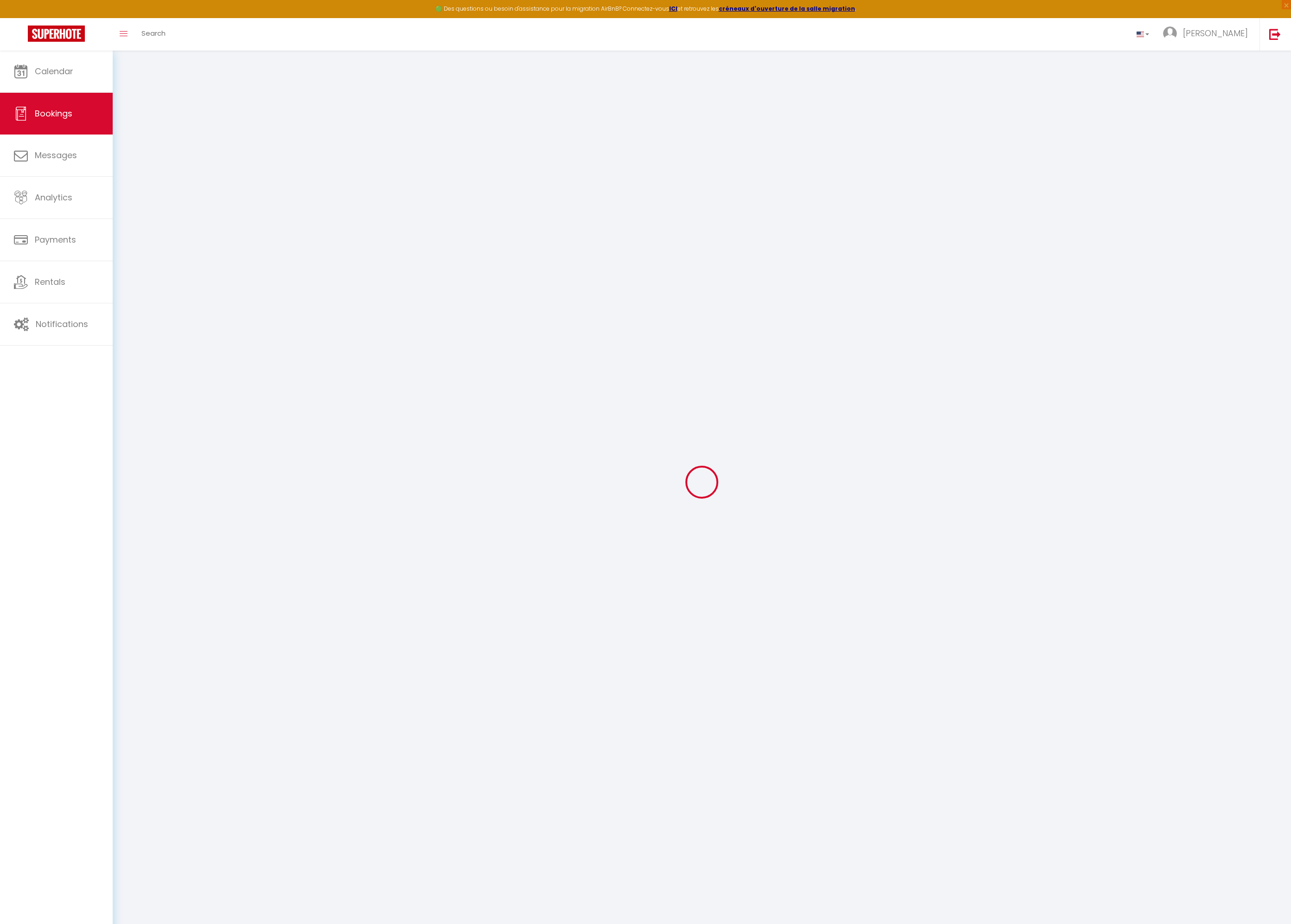
checkbox input "false"
type input "450"
type input "0"
select select
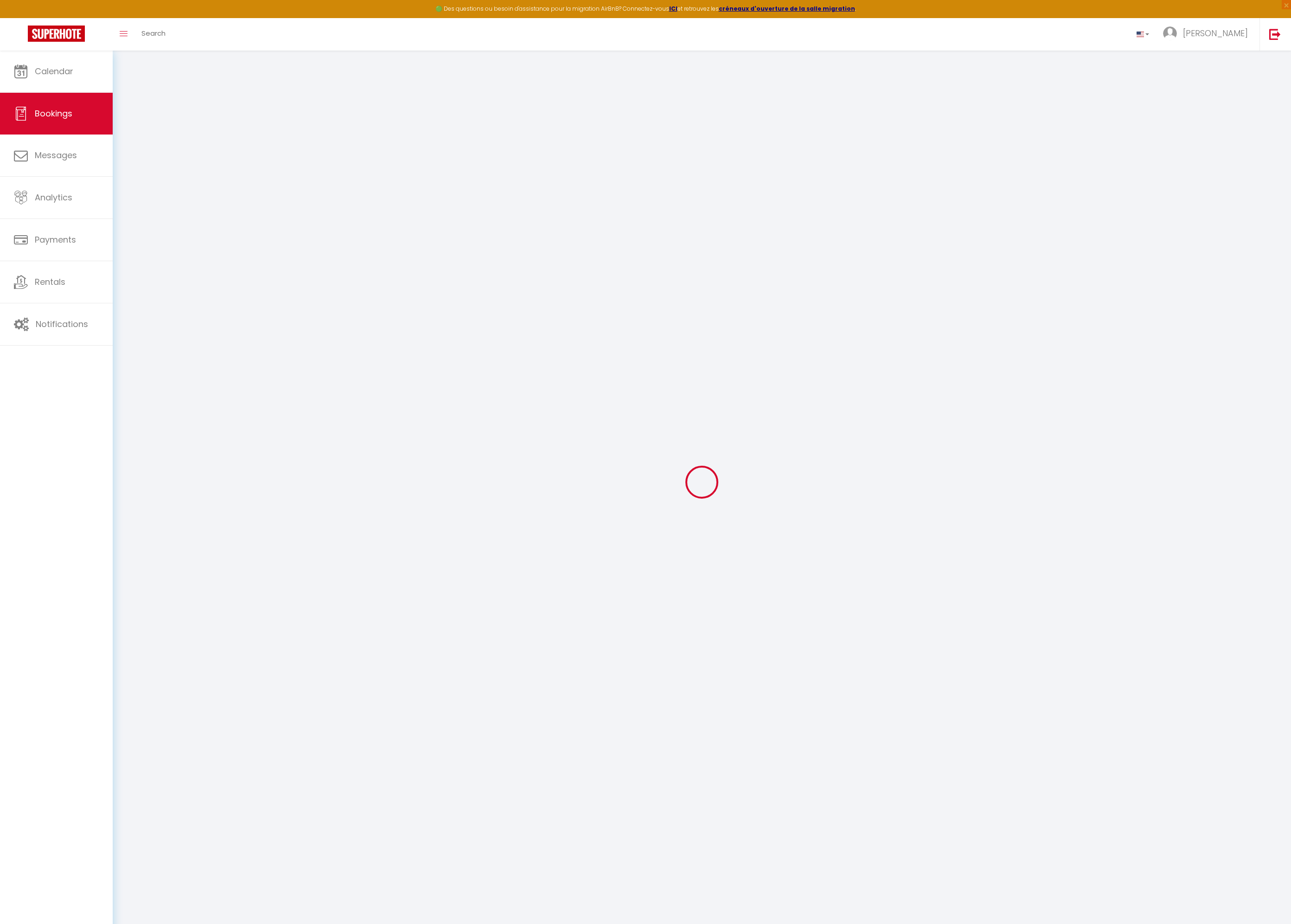
select select
select select "14"
checkbox input "false"
select select
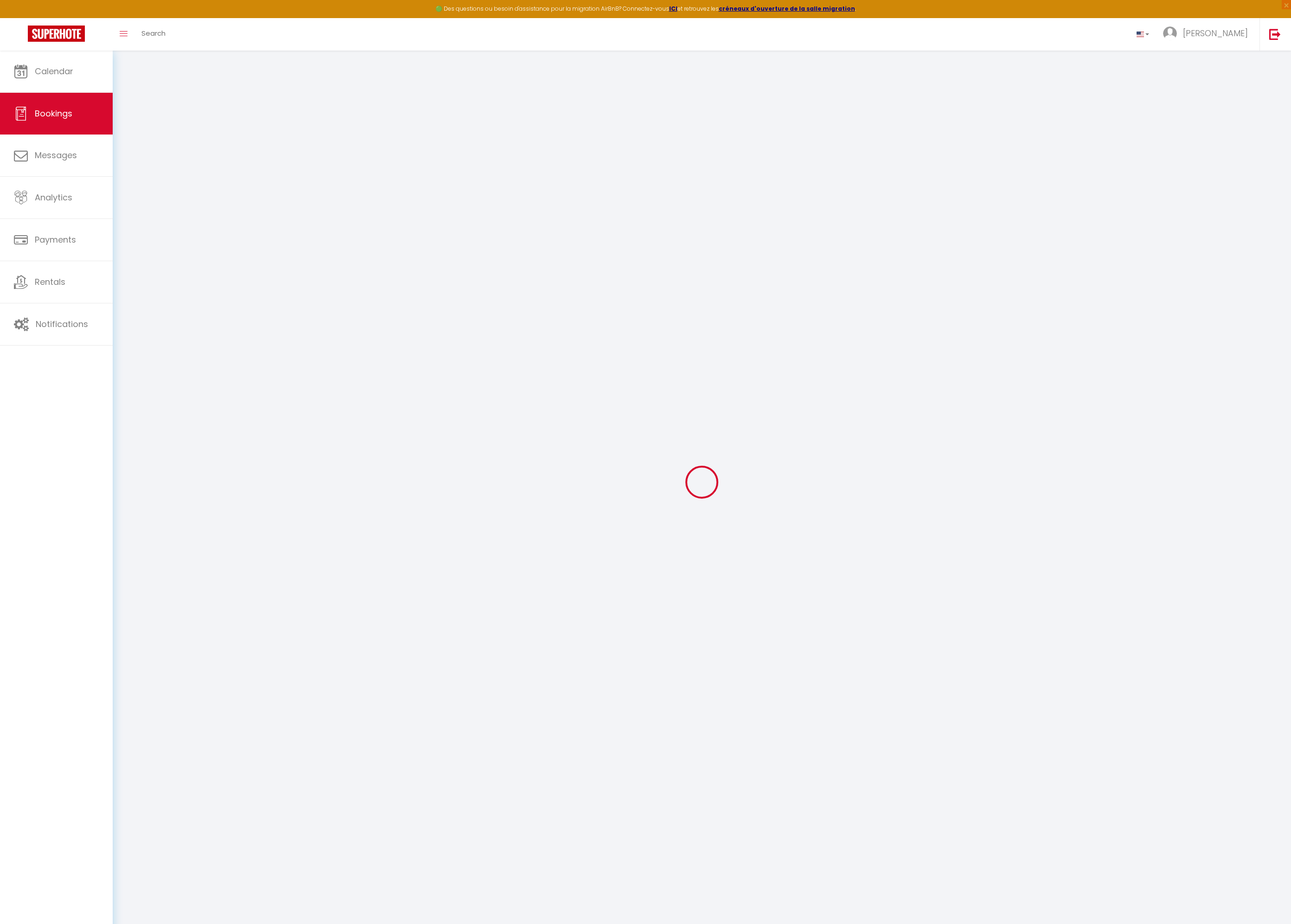
checkbox input "false"
select select
checkbox input "false"
type textarea "Service once a week"
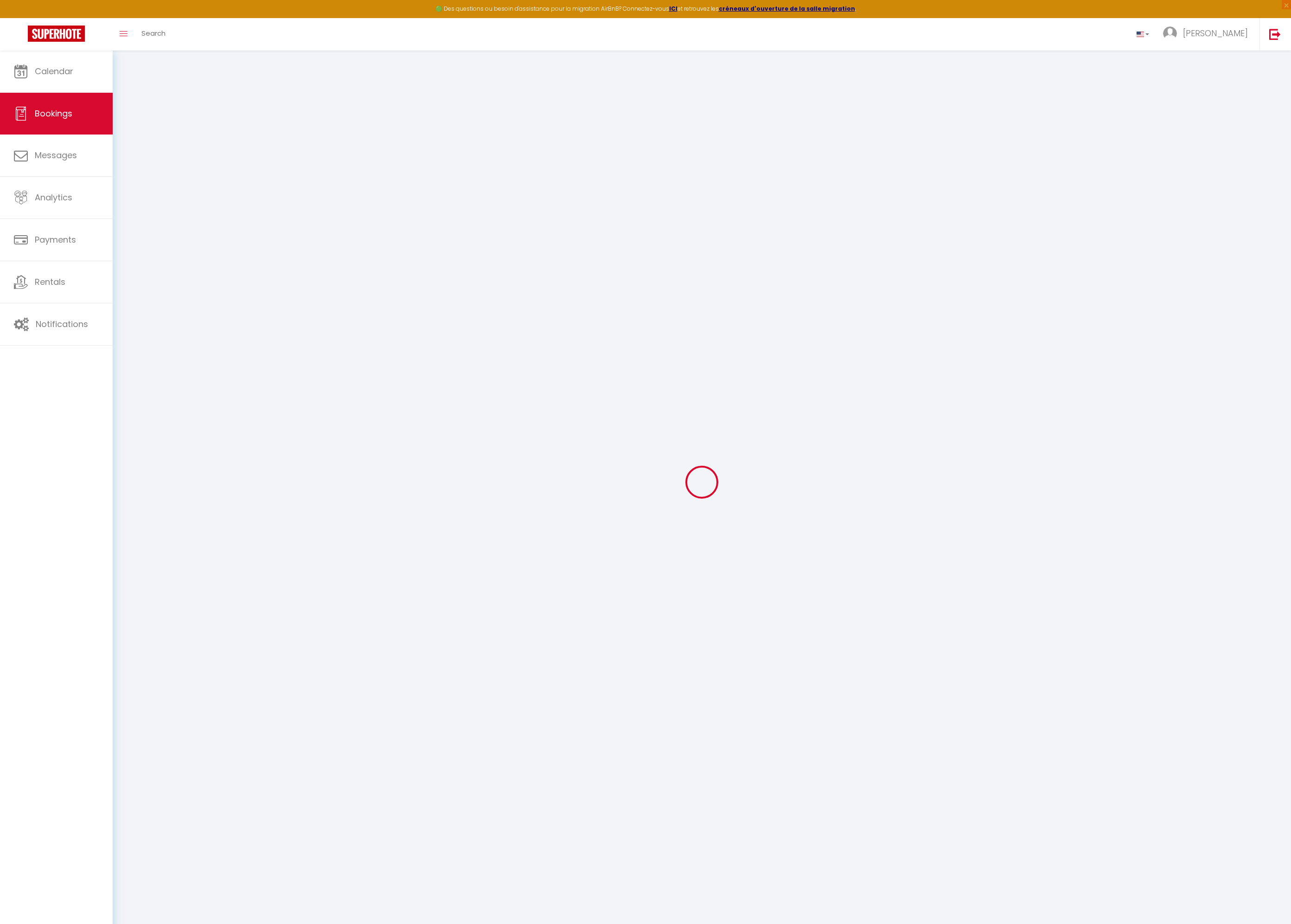
type voyageur1 "Paid - [DATE] (incl. VAT)"
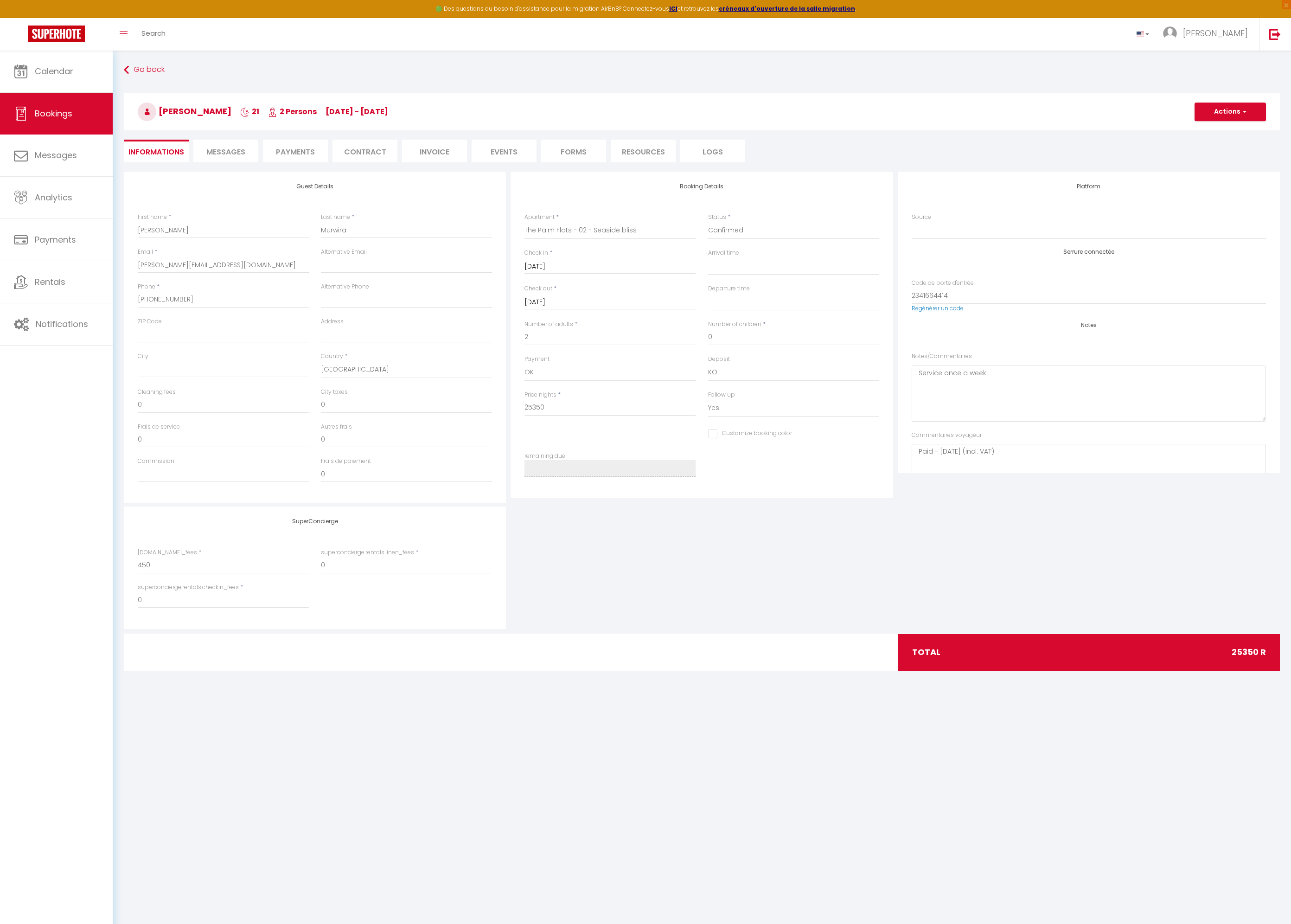
select select
checkbox input "false"
select select
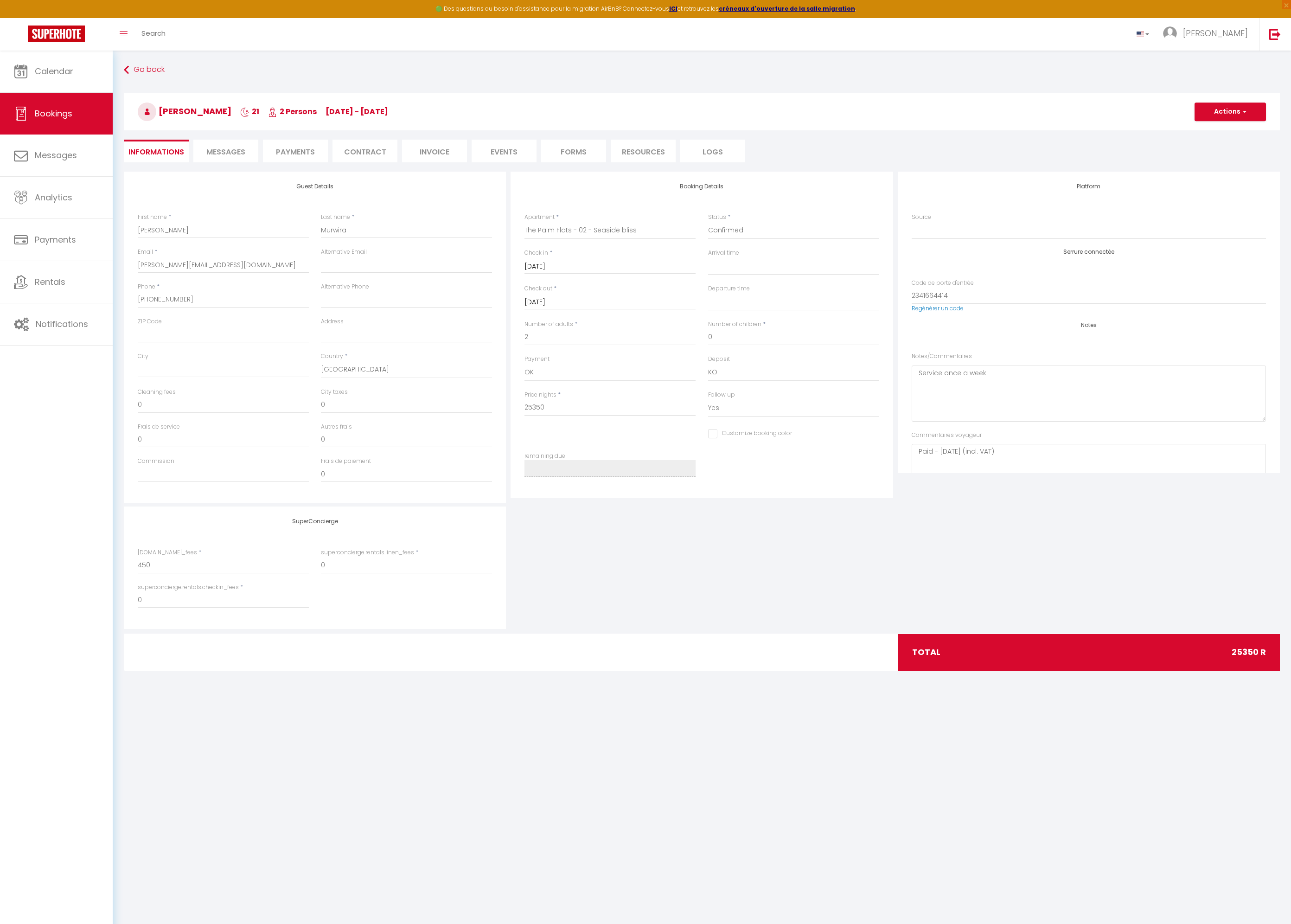
click at [649, 302] on input "[DATE]" at bounding box center [610, 303] width 171 height 12
select select
checkbox input "false"
click at [535, 429] on span "28" at bounding box center [534, 428] width 20 height 18
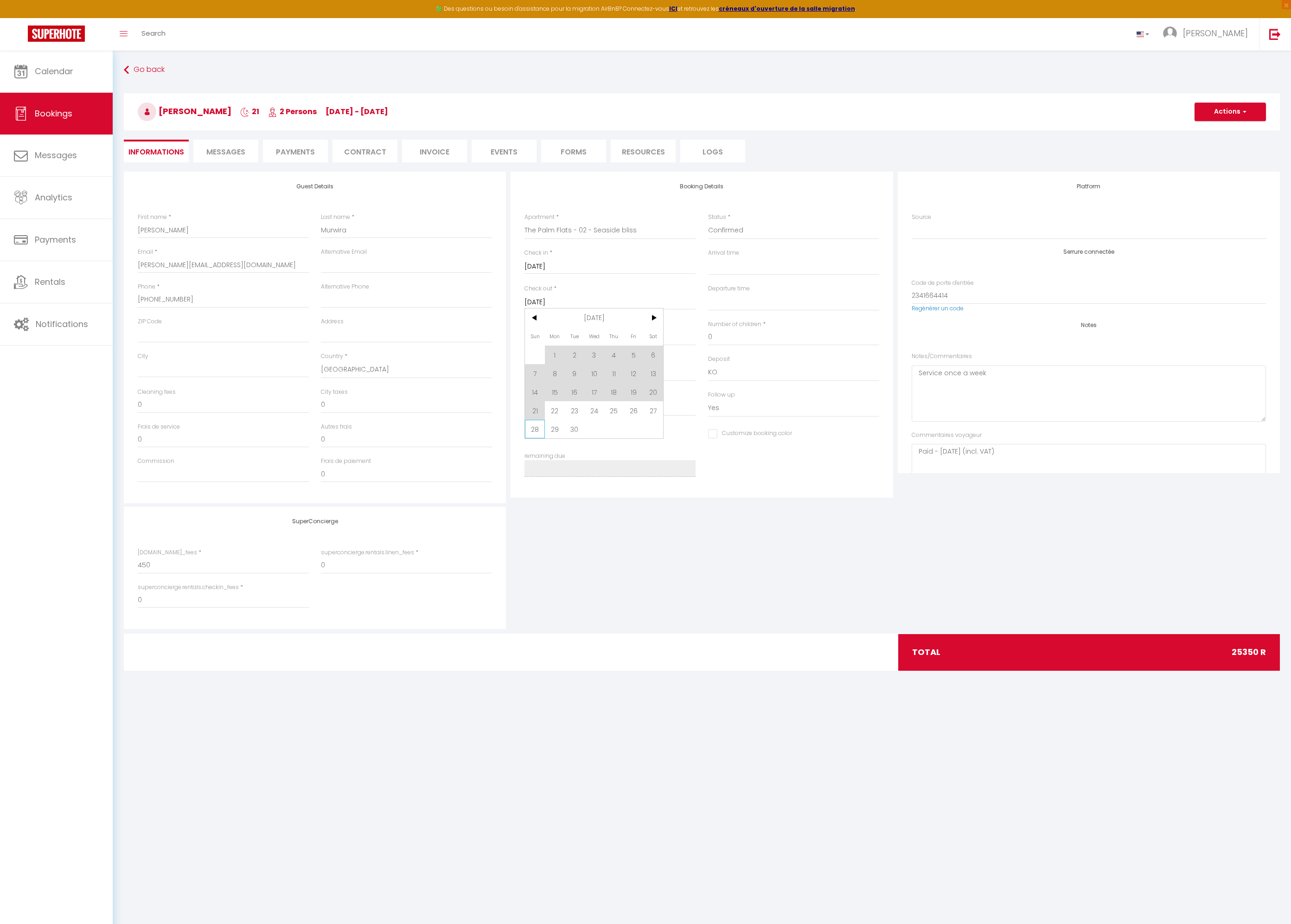
select select
type input "[DATE]"
select select
checkbox input "false"
type input "450"
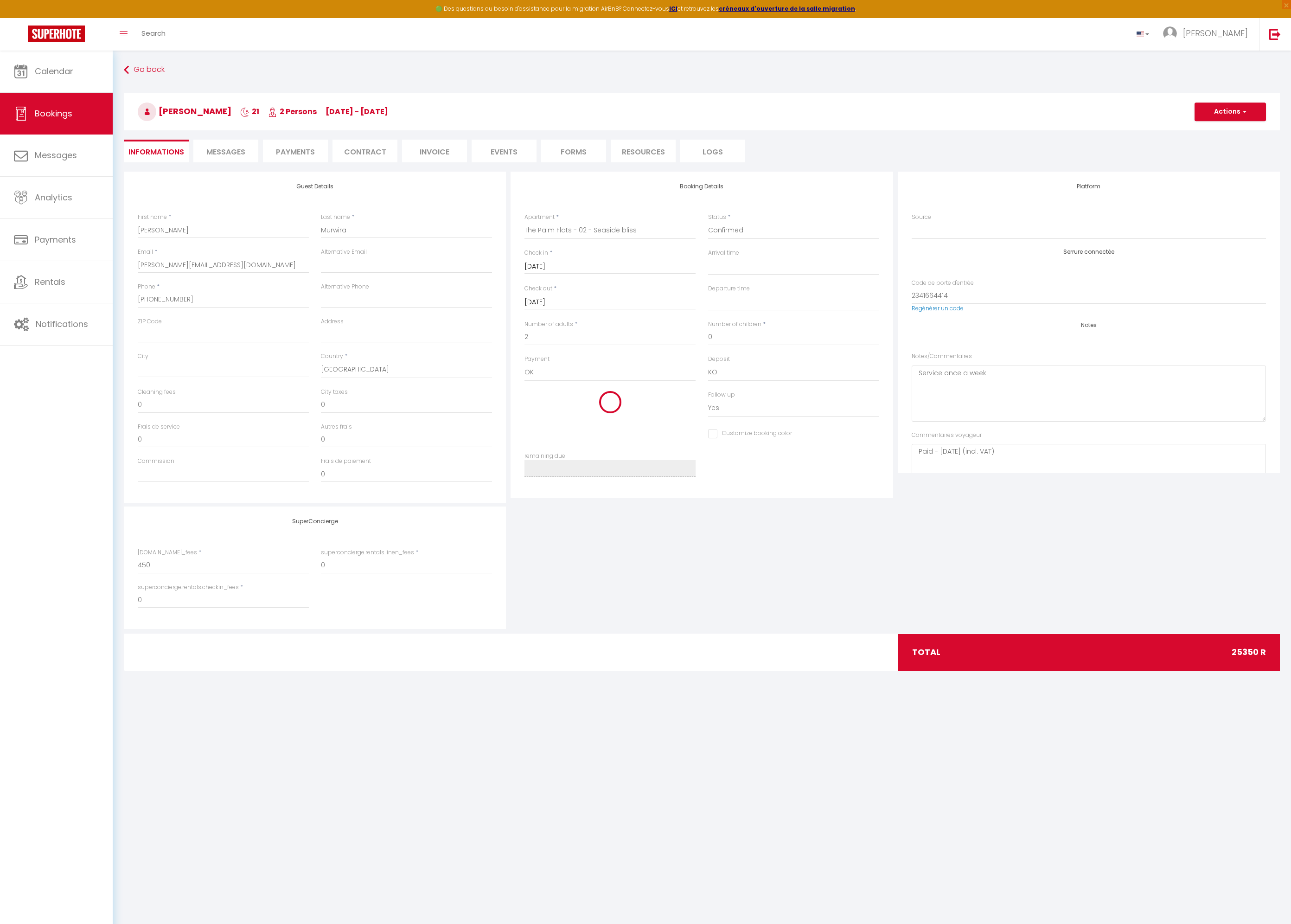
select select
type input "28437"
checkbox input "false"
click at [1230, 113] on button "Actions" at bounding box center [1231, 111] width 72 height 18
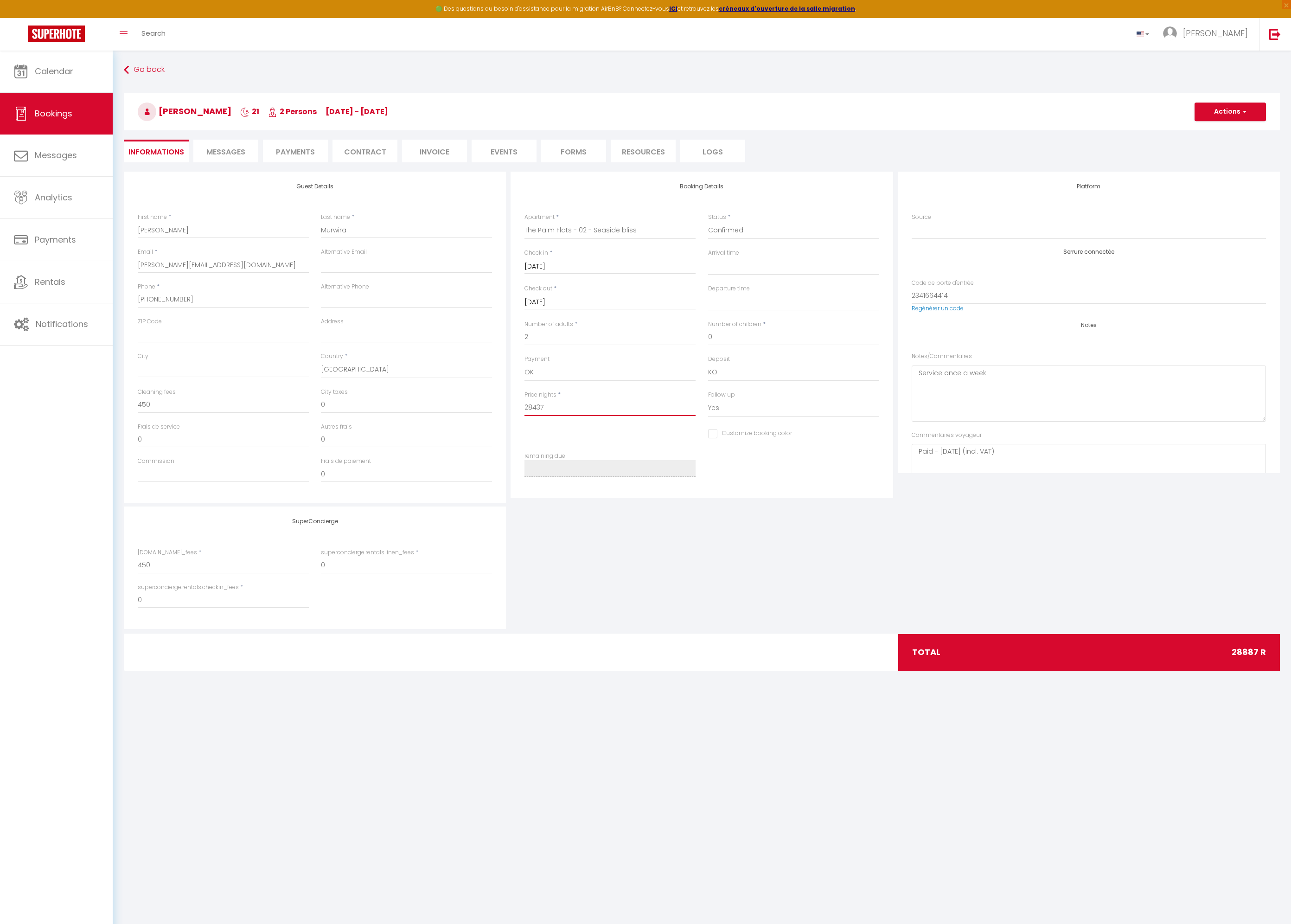
click at [563, 407] on input "28437" at bounding box center [610, 407] width 171 height 16
type input "3"
select select
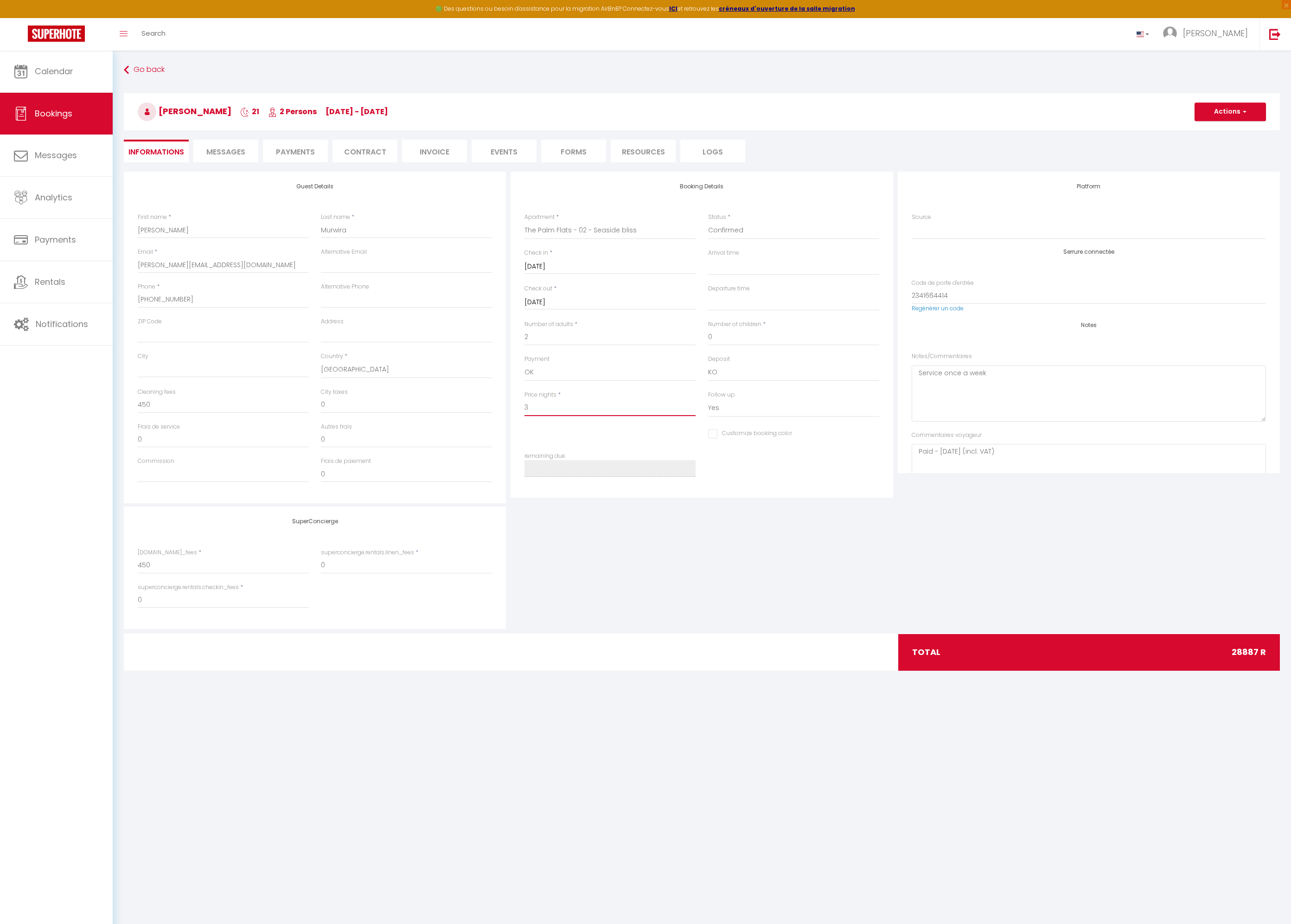
checkbox input "false"
type input "33"
select select
checkbox input "false"
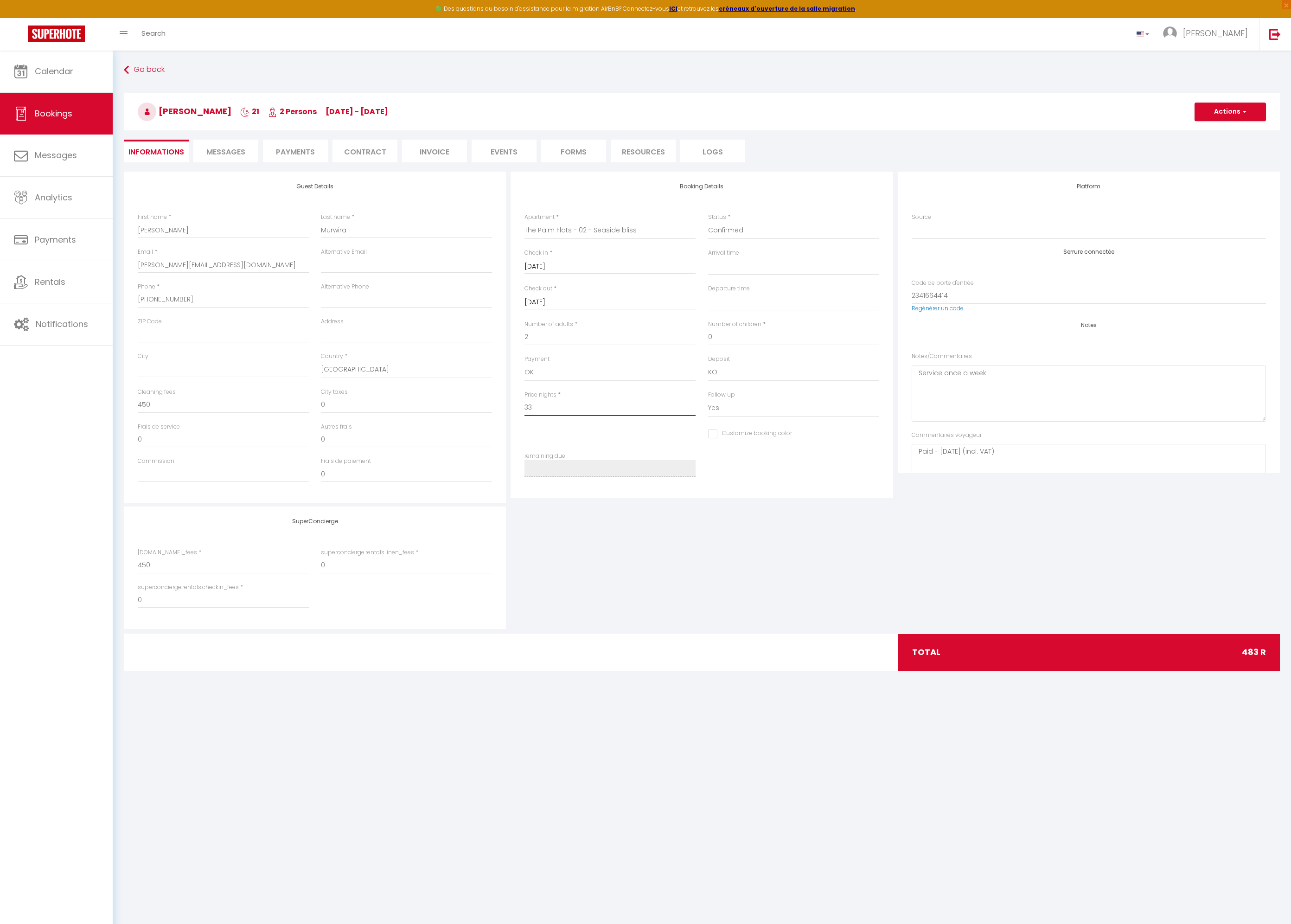
type input "338"
select select
checkbox input "false"
type input "3380"
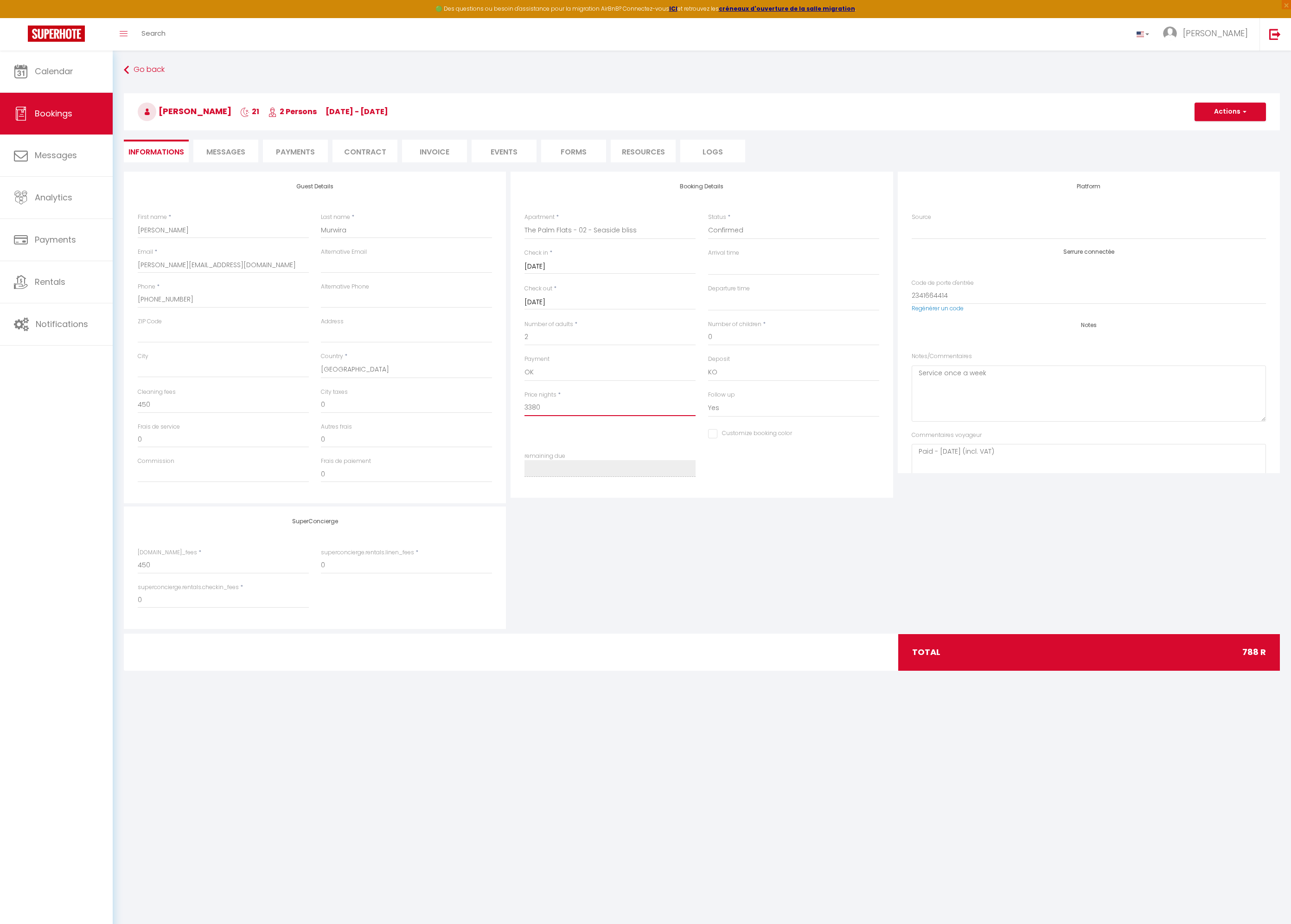
select select
checkbox input "false"
type input "33800"
select select
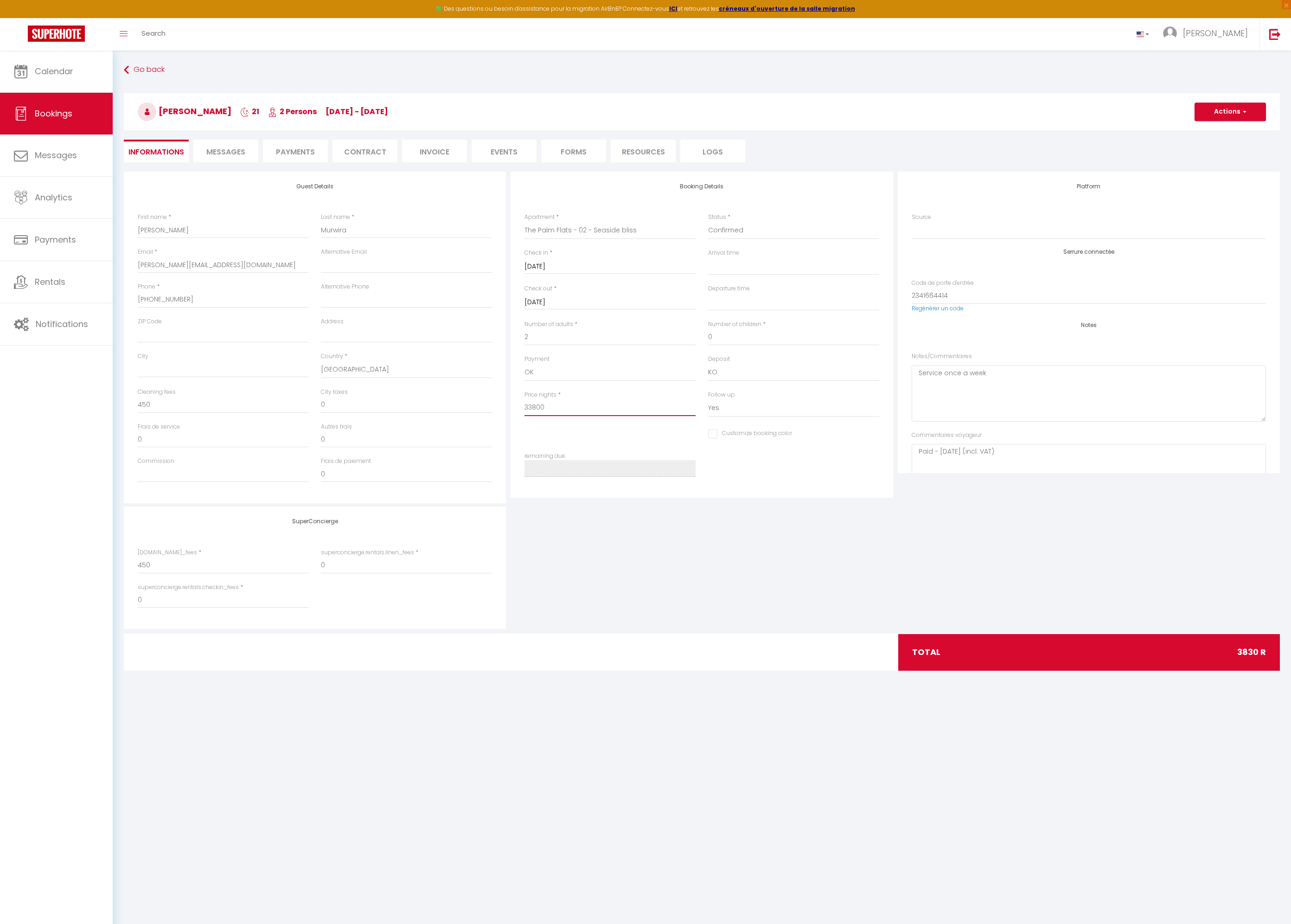
select select
checkbox input "false"
type input "33800"
type input "0"
select select
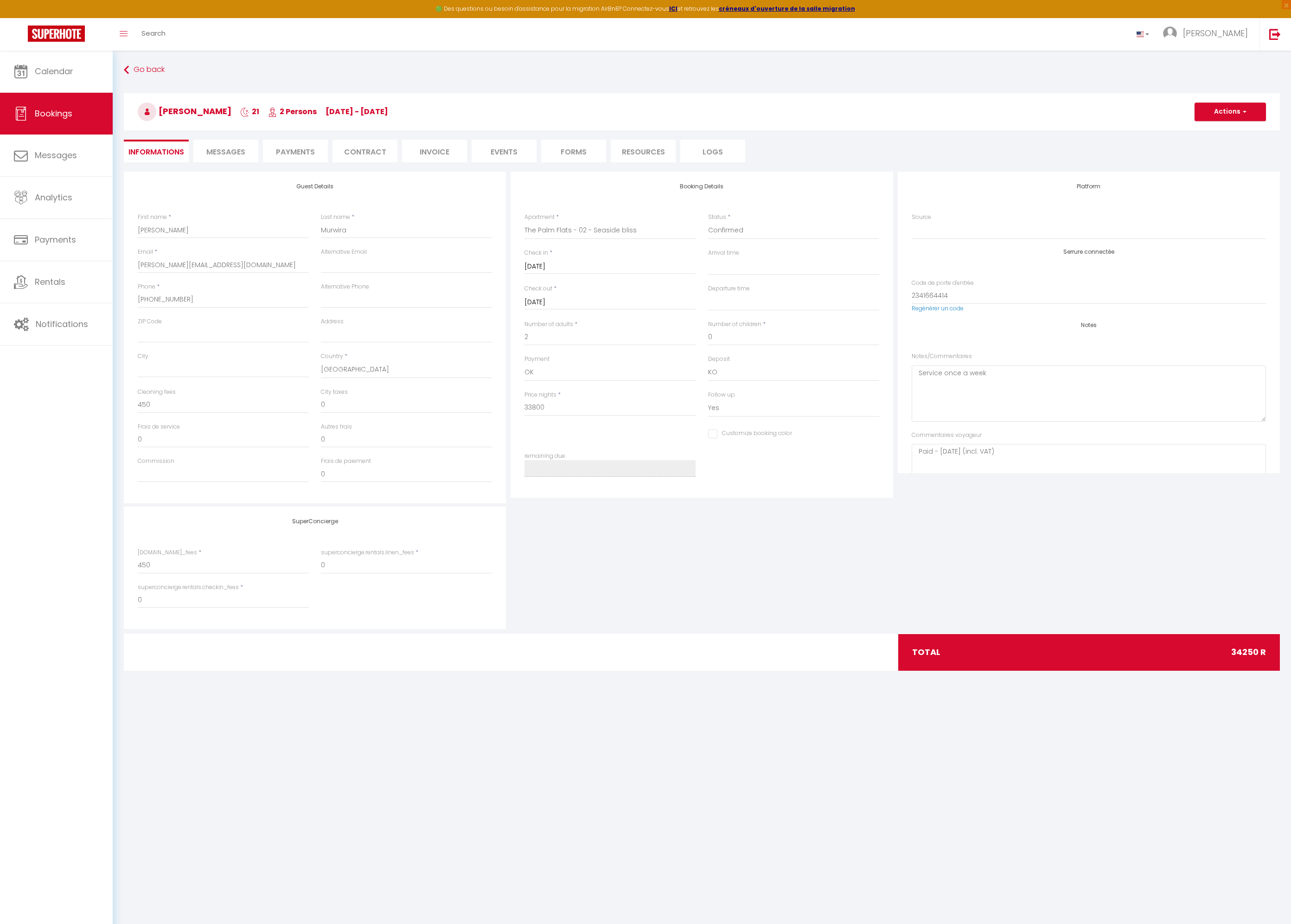
select select
checkbox input "false"
click at [683, 526] on div "SuperConcierge [DOMAIN_NAME]_fees * 450 superconcierge.rentals.linen_fees * 0 s…" at bounding box center [703, 567] width 1162 height 123
click at [610, 404] on input "33800" at bounding box center [610, 407] width 171 height 16
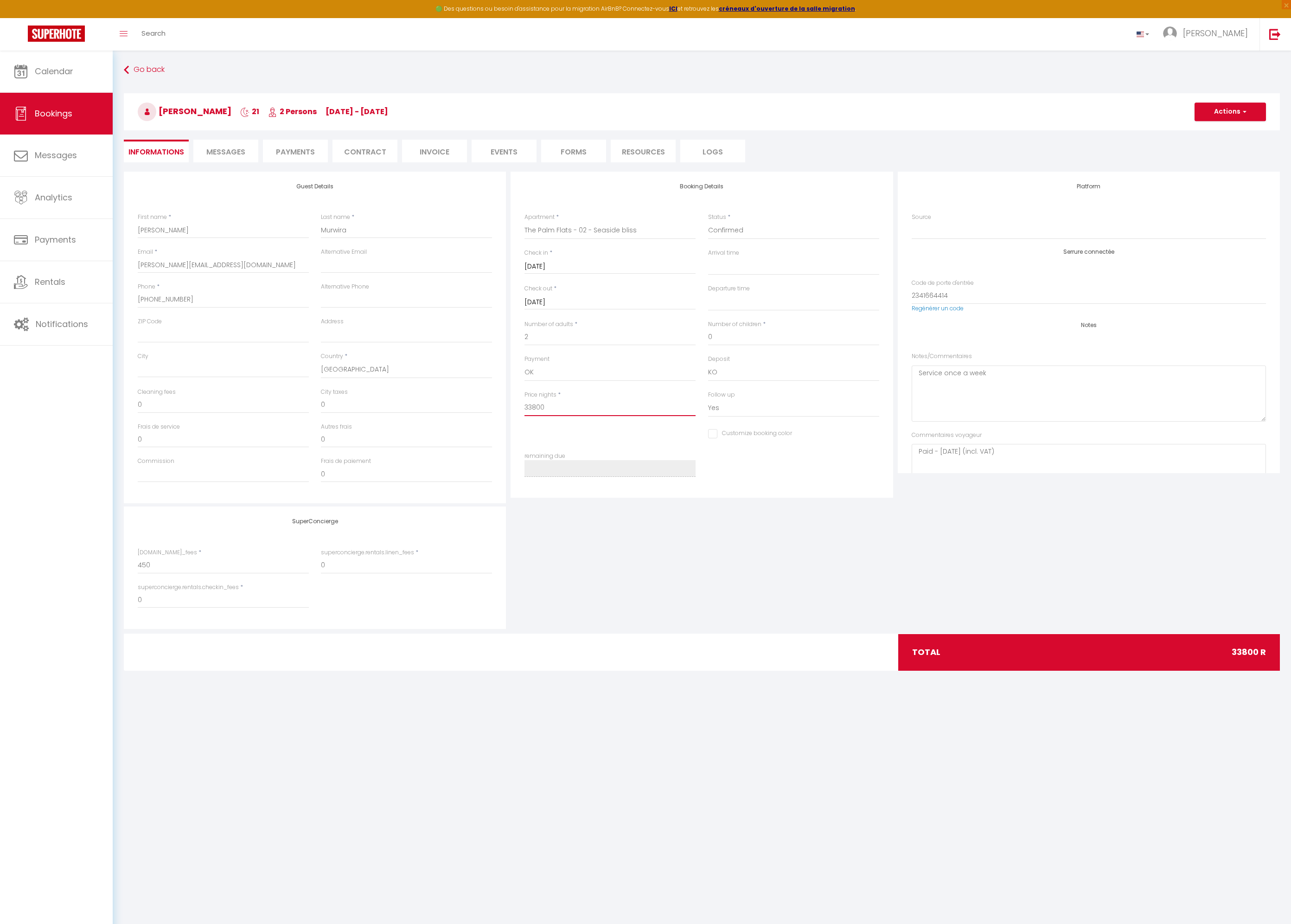
click at [610, 404] on input "33800" at bounding box center [610, 407] width 171 height 16
type input "2"
select select
checkbox input "false"
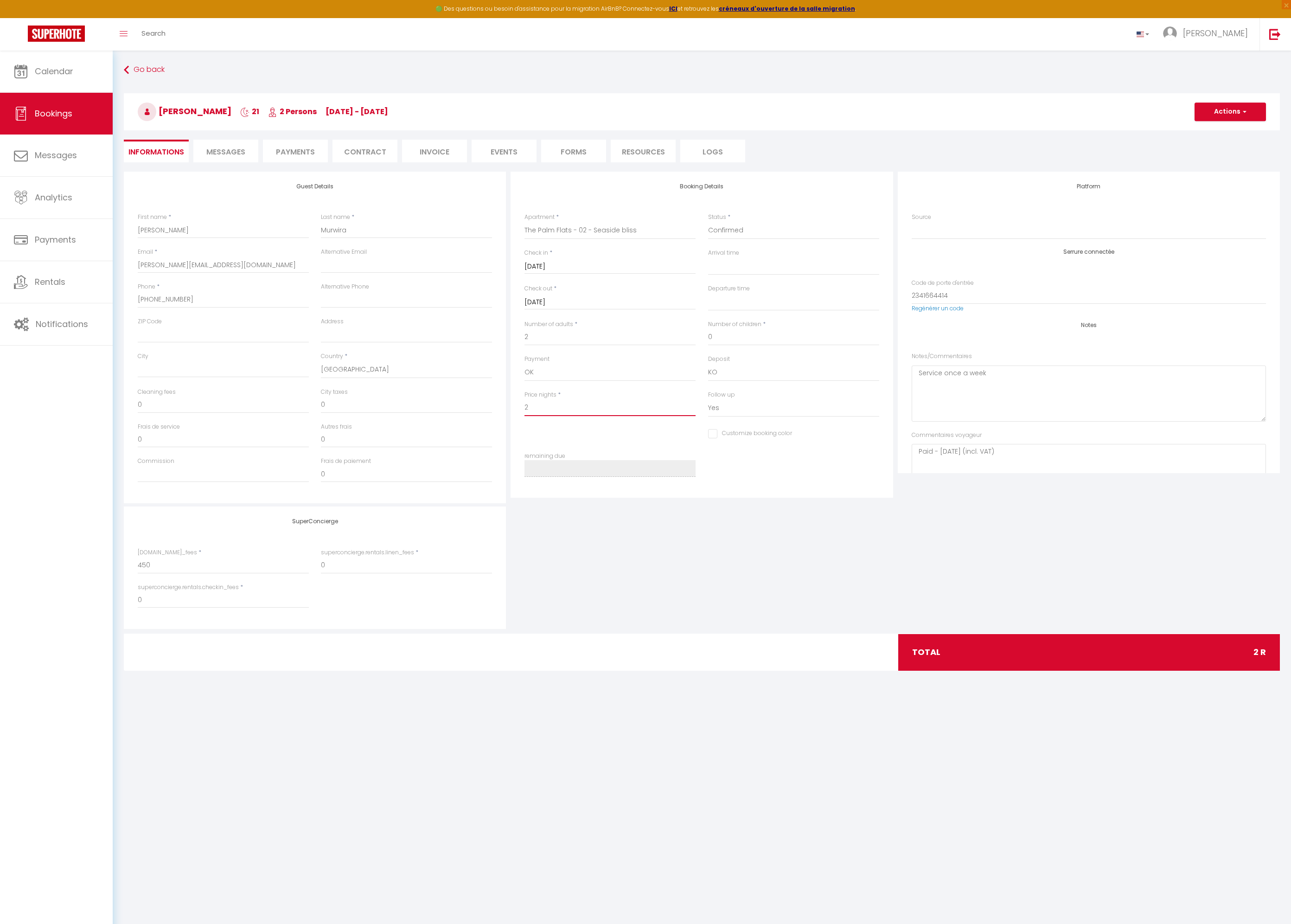
type input "25"
select select
checkbox input "false"
type input "253"
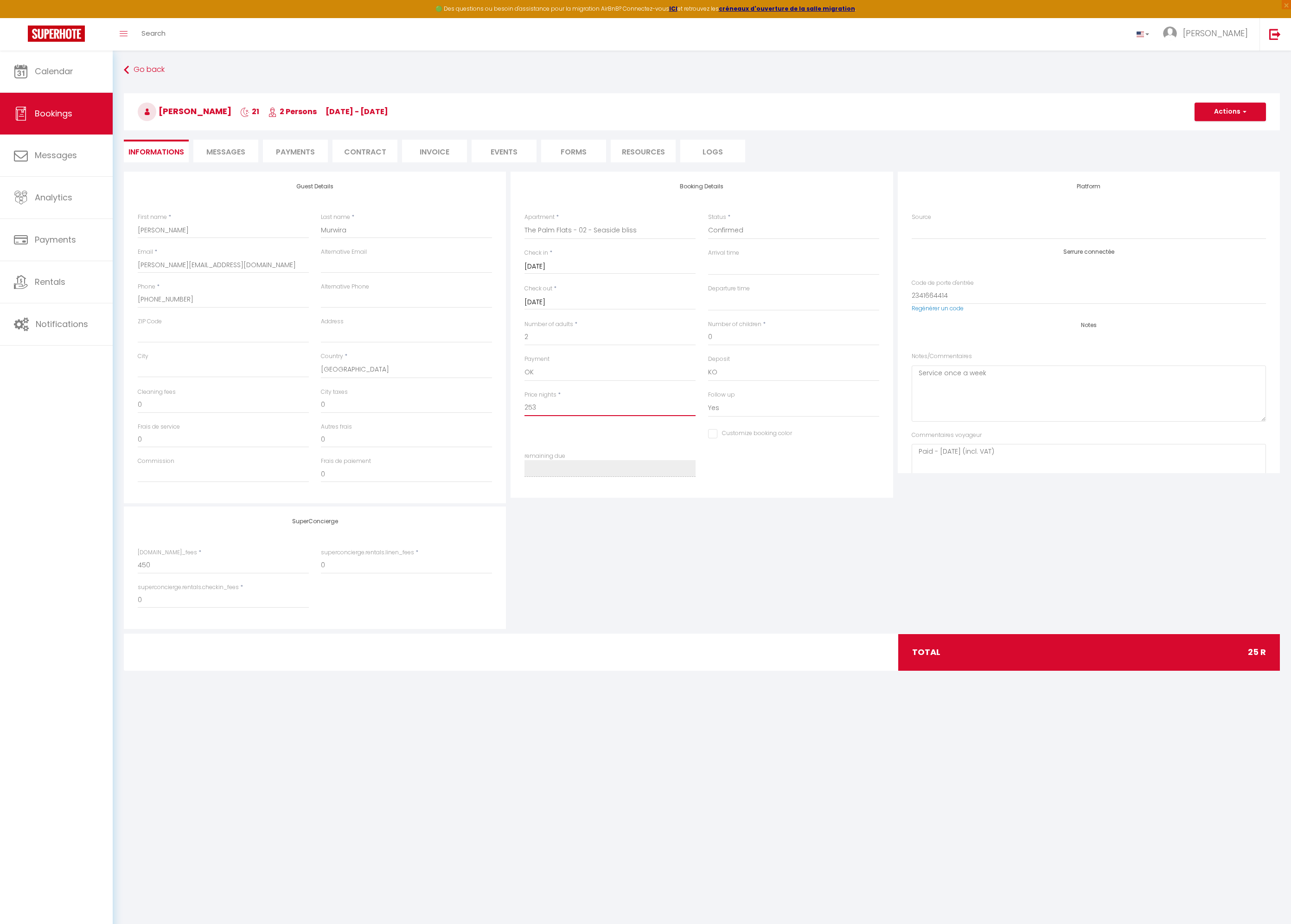
select select
checkbox input "false"
type input "2535"
select select
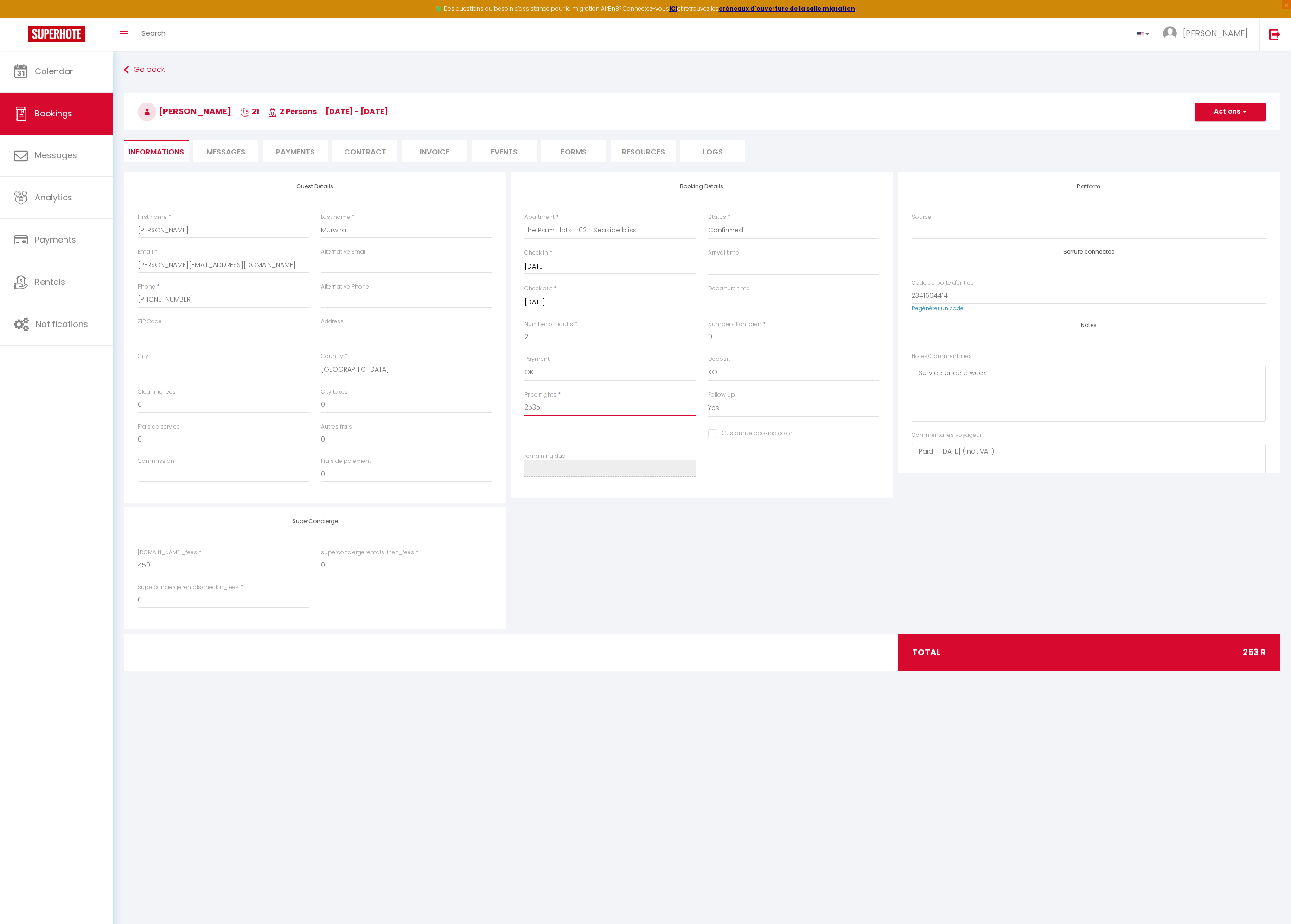
select select
checkbox input "false"
type input "25350"
select select
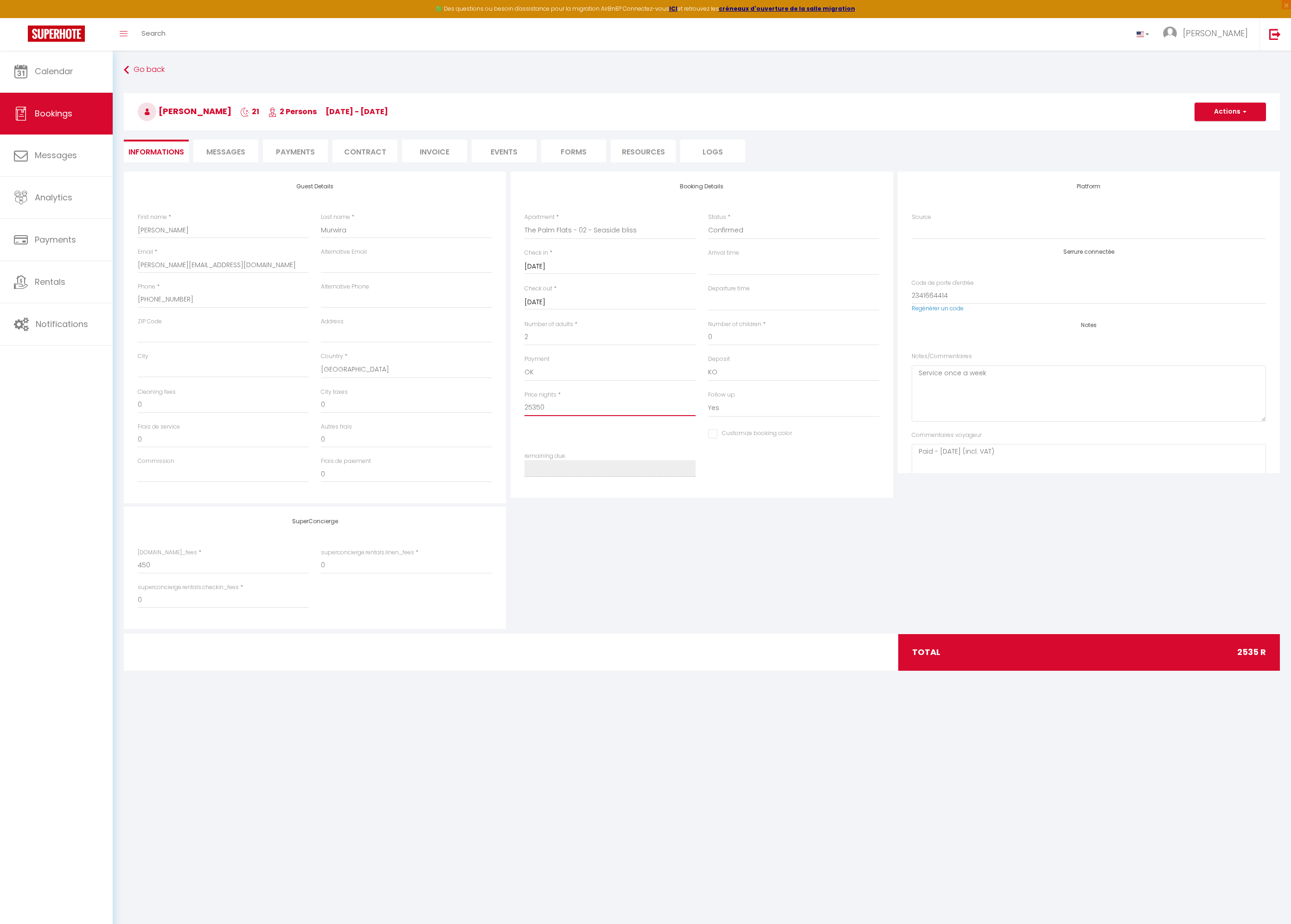
checkbox input "false"
click at [599, 413] on input "25350" at bounding box center [610, 407] width 171 height 16
type input "3"
select select
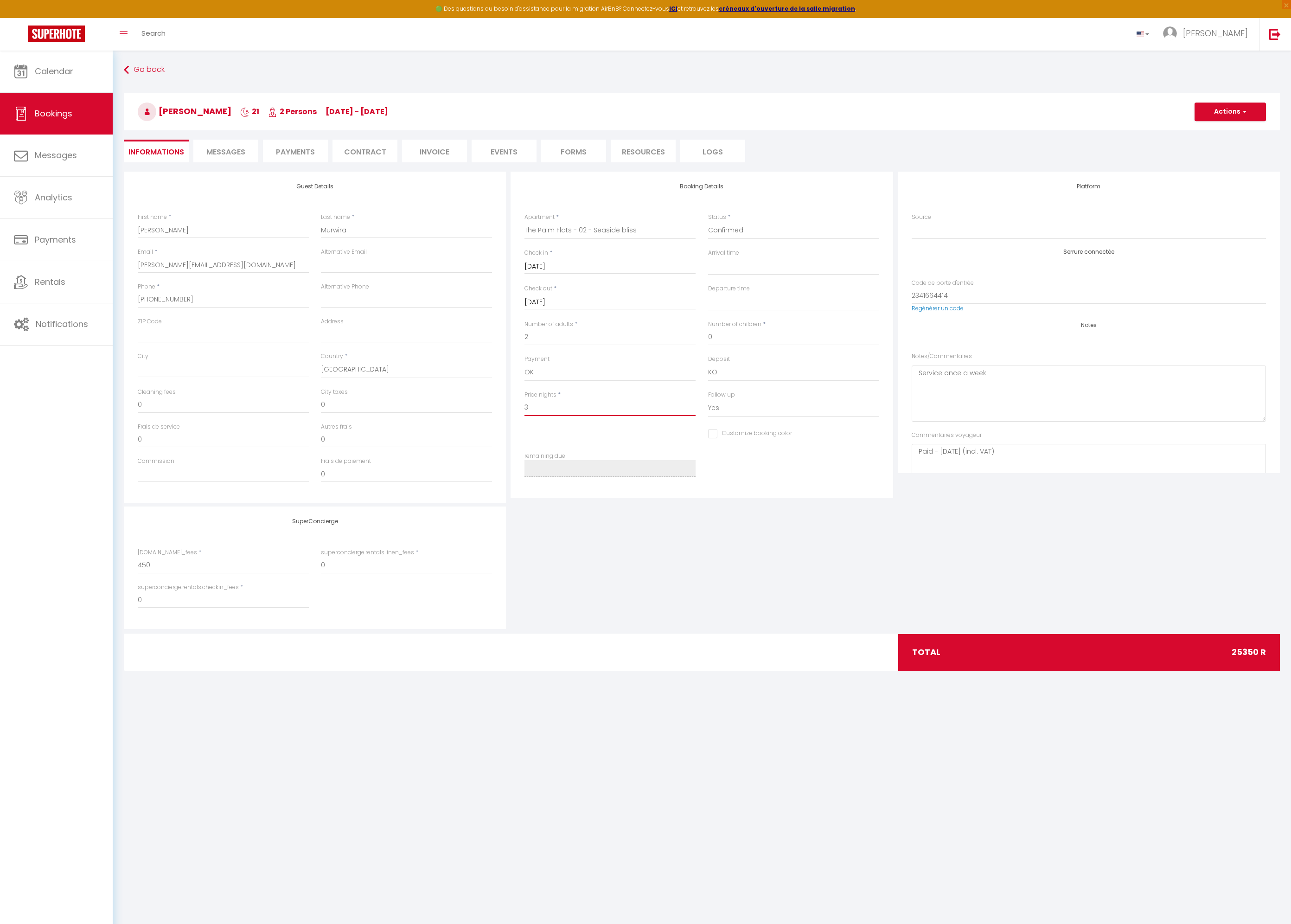
select select
checkbox input "false"
type input "33"
select select
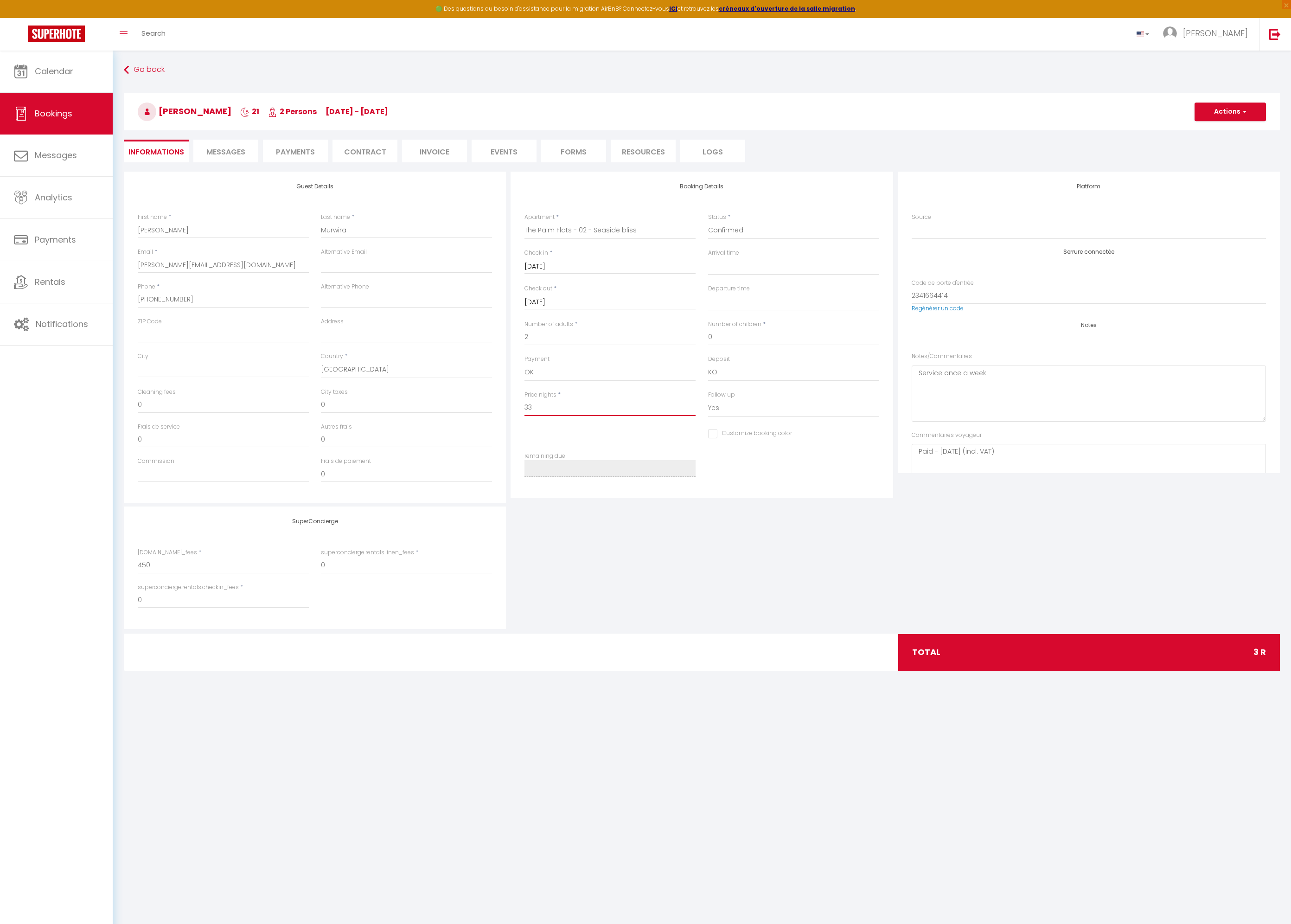
checkbox input "false"
type input "338"
select select
checkbox input "false"
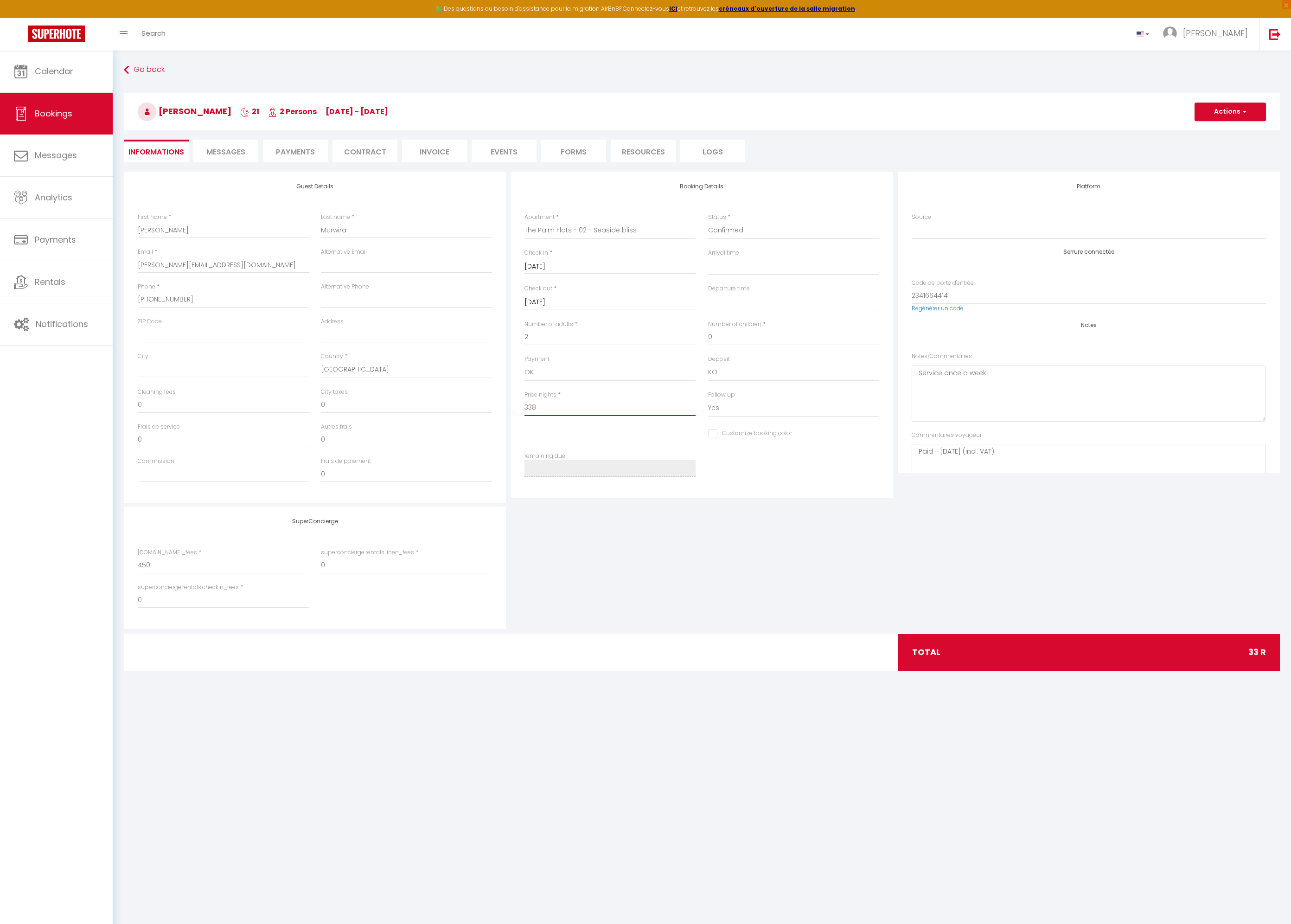
type input "3380"
select select
checkbox input "false"
type input "33800"
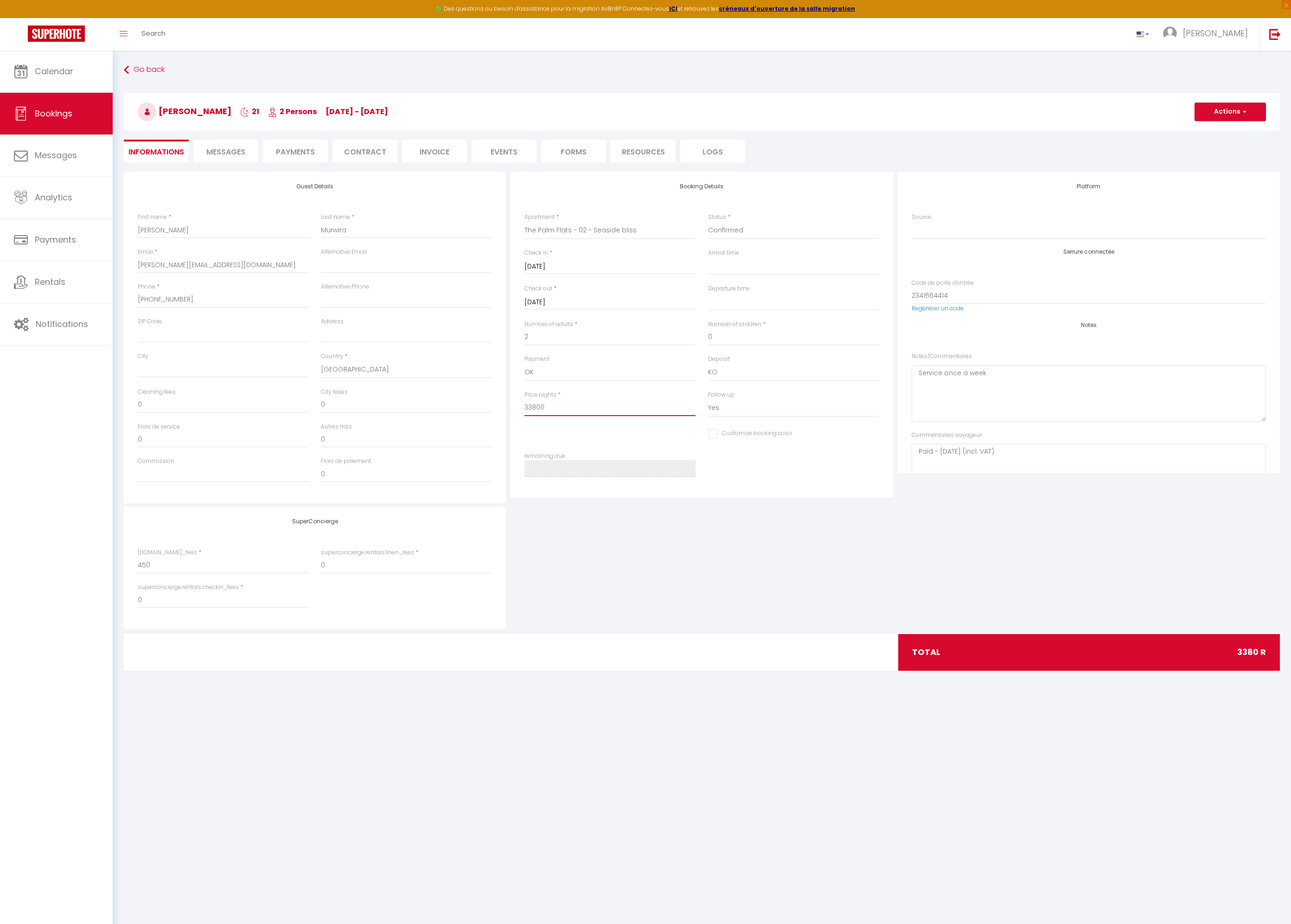
select select
checkbox input "false"
click at [1227, 115] on button "Actions" at bounding box center [1231, 111] width 72 height 18
click at [1219, 130] on link "Save" at bounding box center [1221, 132] width 73 height 12
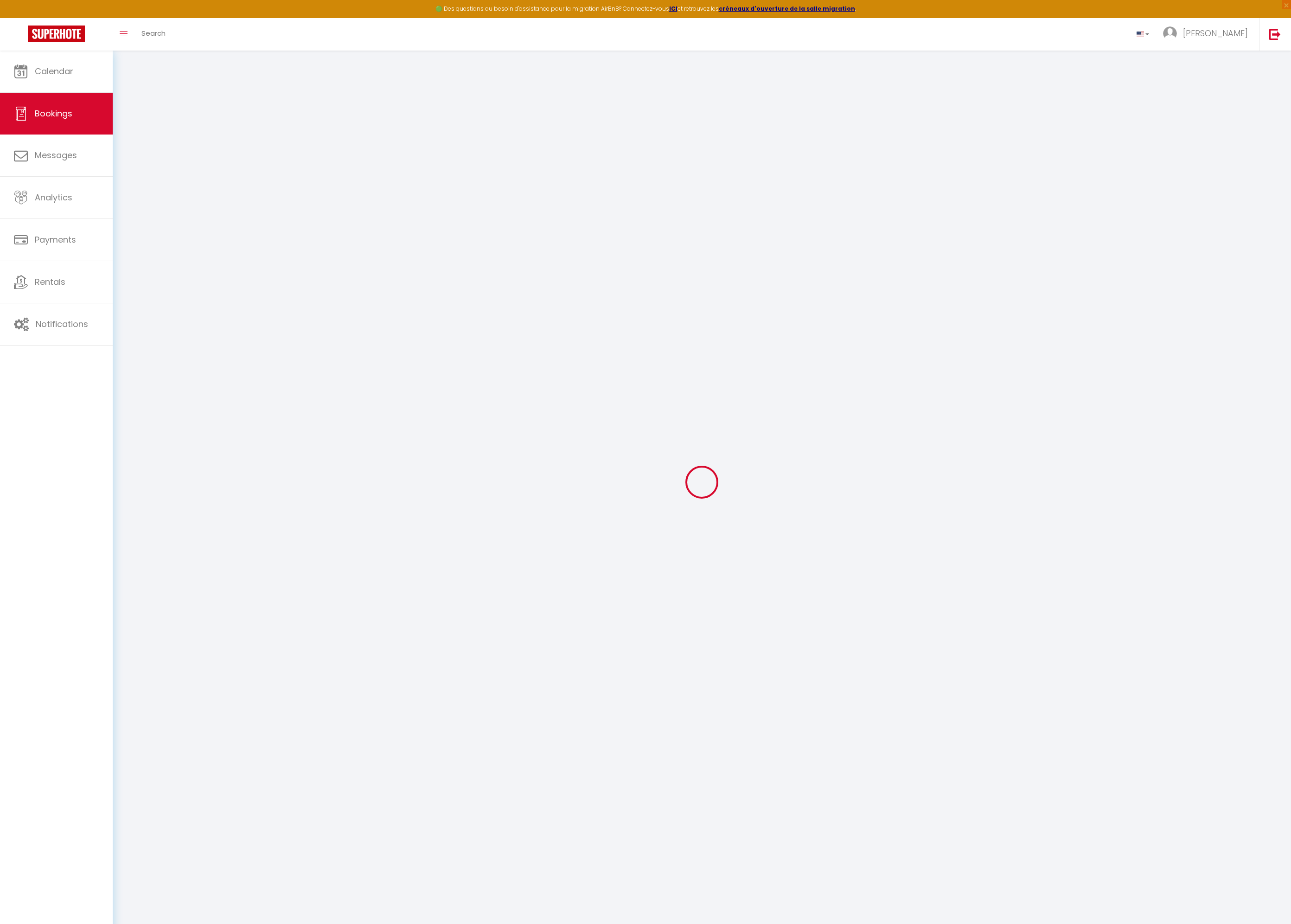
select select "not_cancelled"
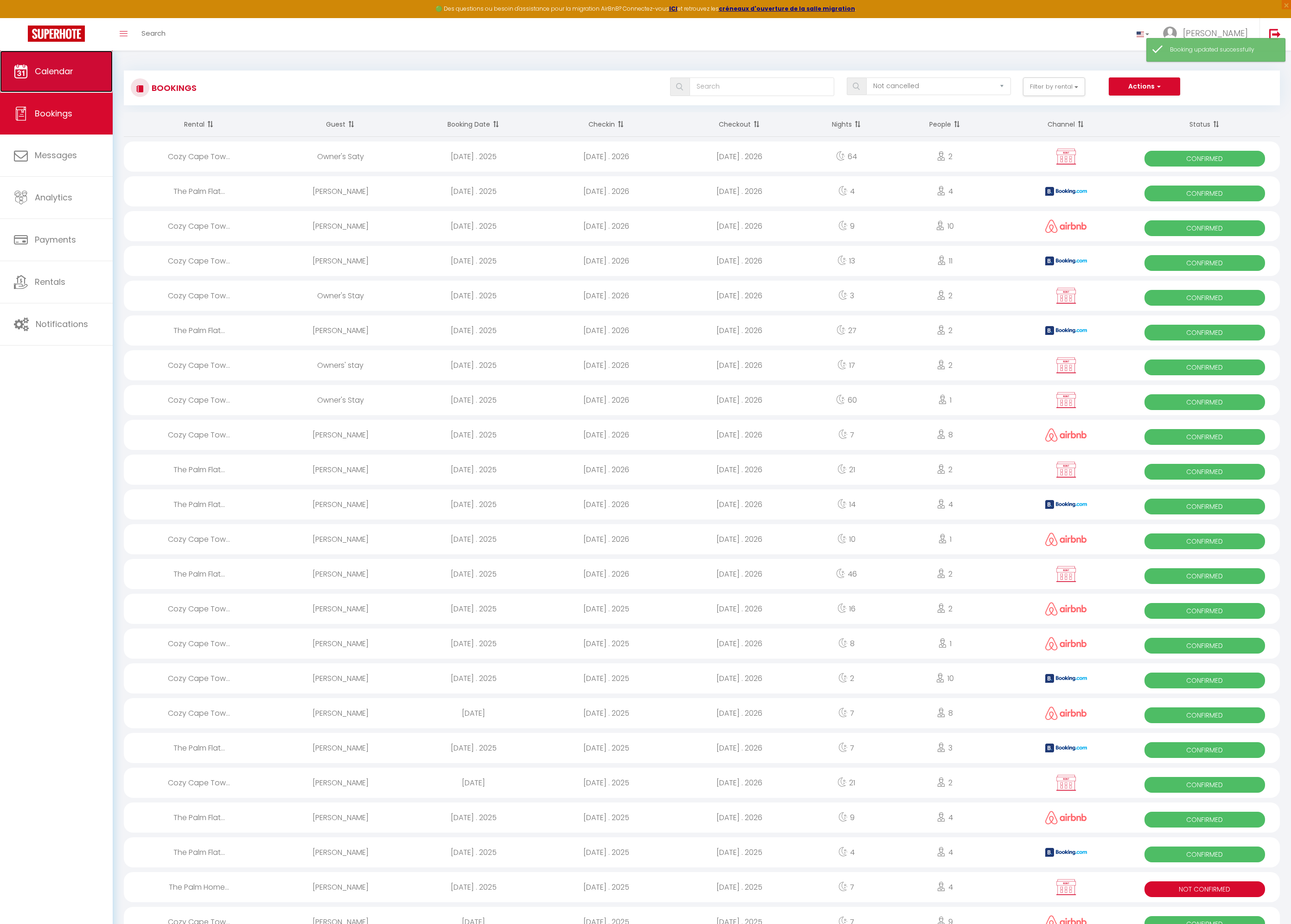
click at [46, 72] on span "Calendar" at bounding box center [54, 72] width 39 height 12
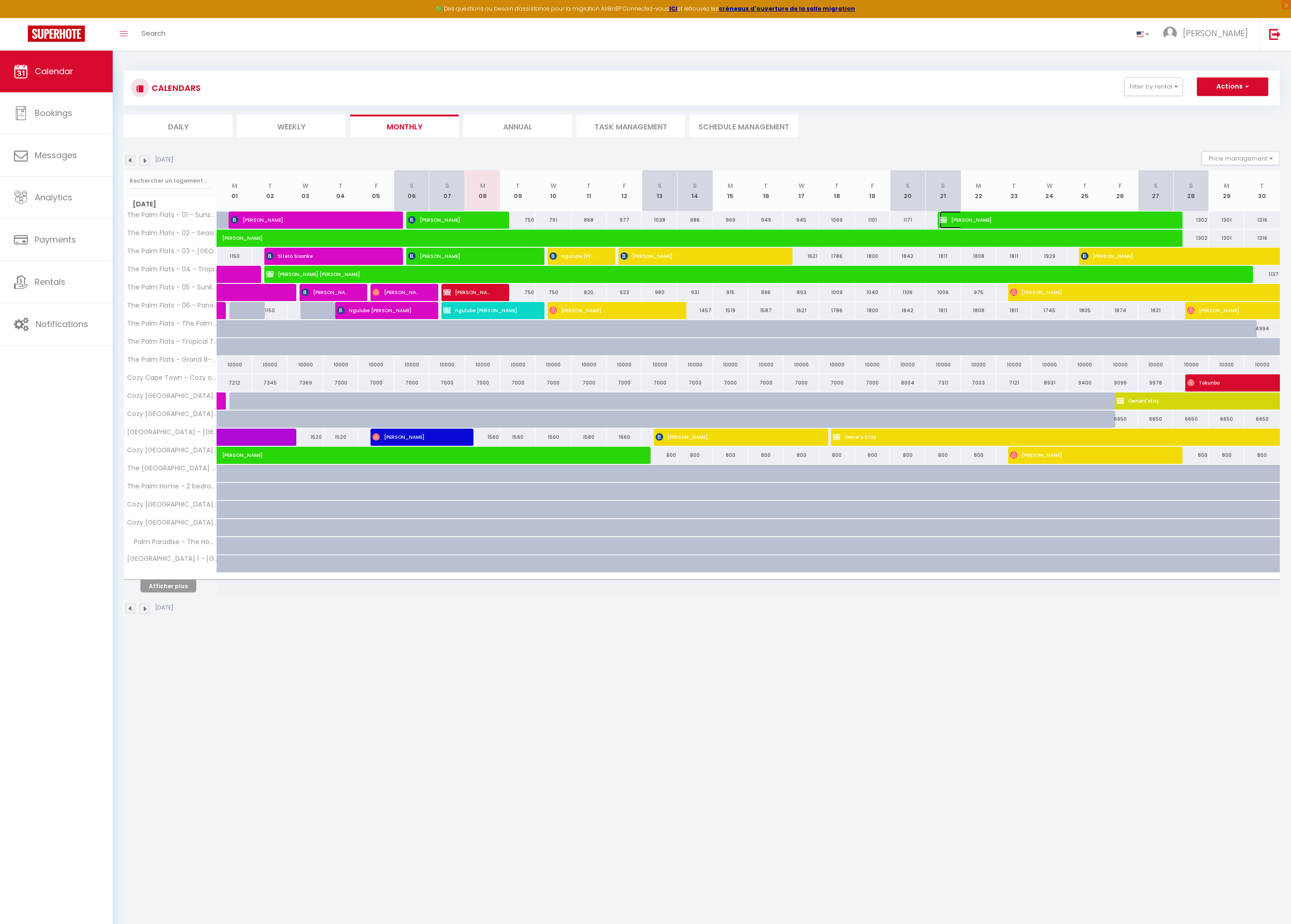
click at [1009, 221] on span "[PERSON_NAME]" at bounding box center [1051, 219] width 223 height 17
select select "OK"
select select "0"
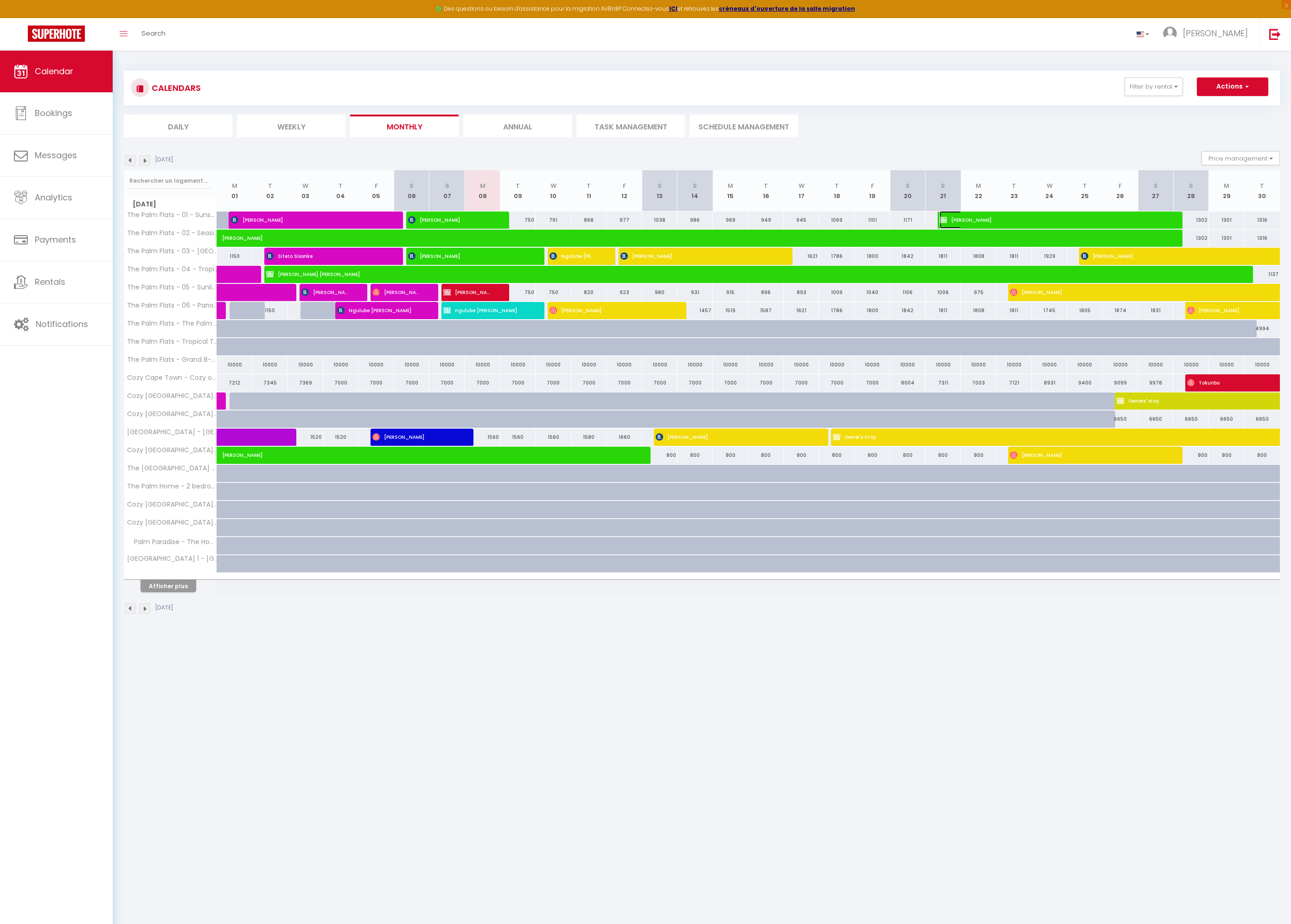
select select "1"
select select
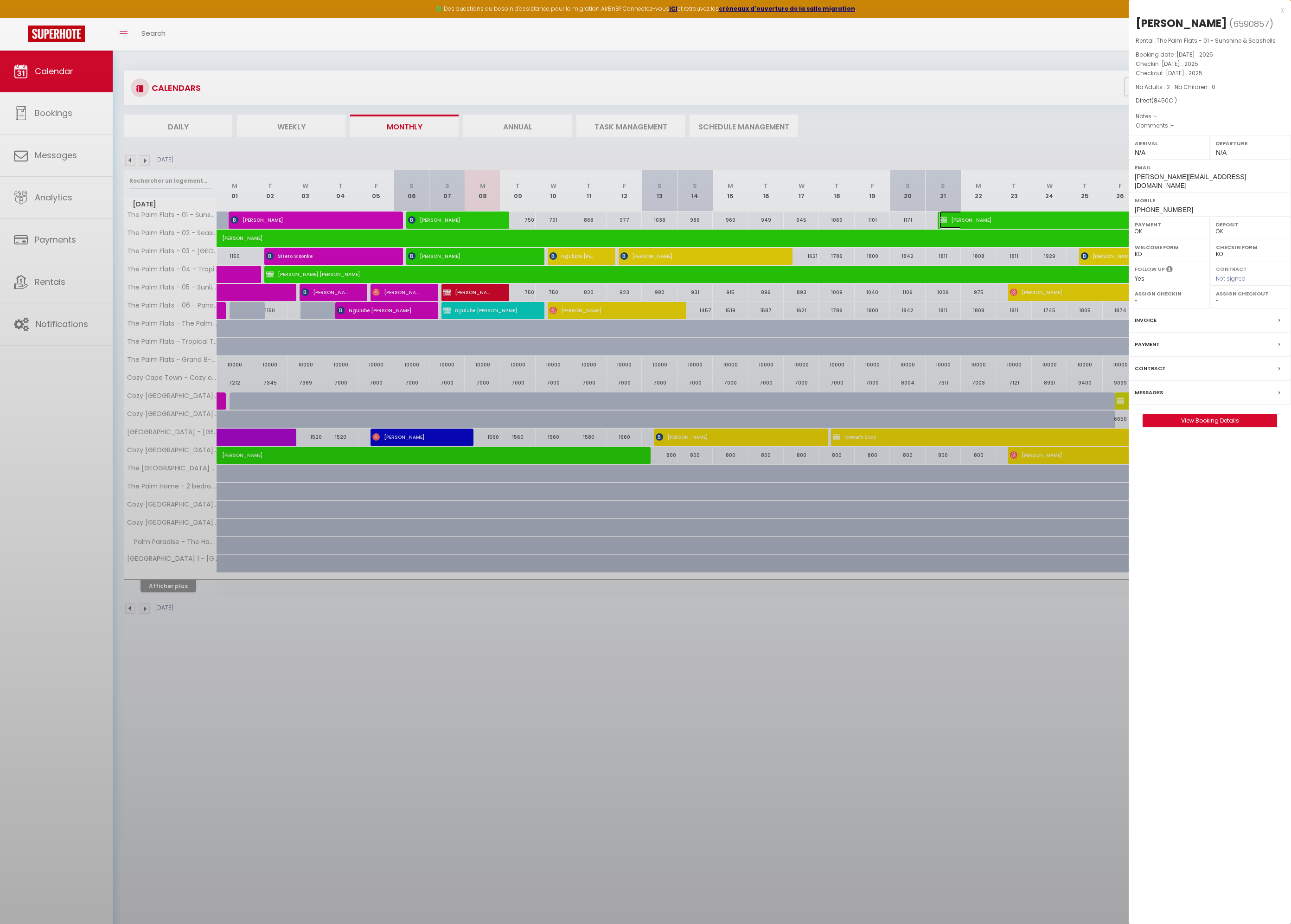
select select "16848"
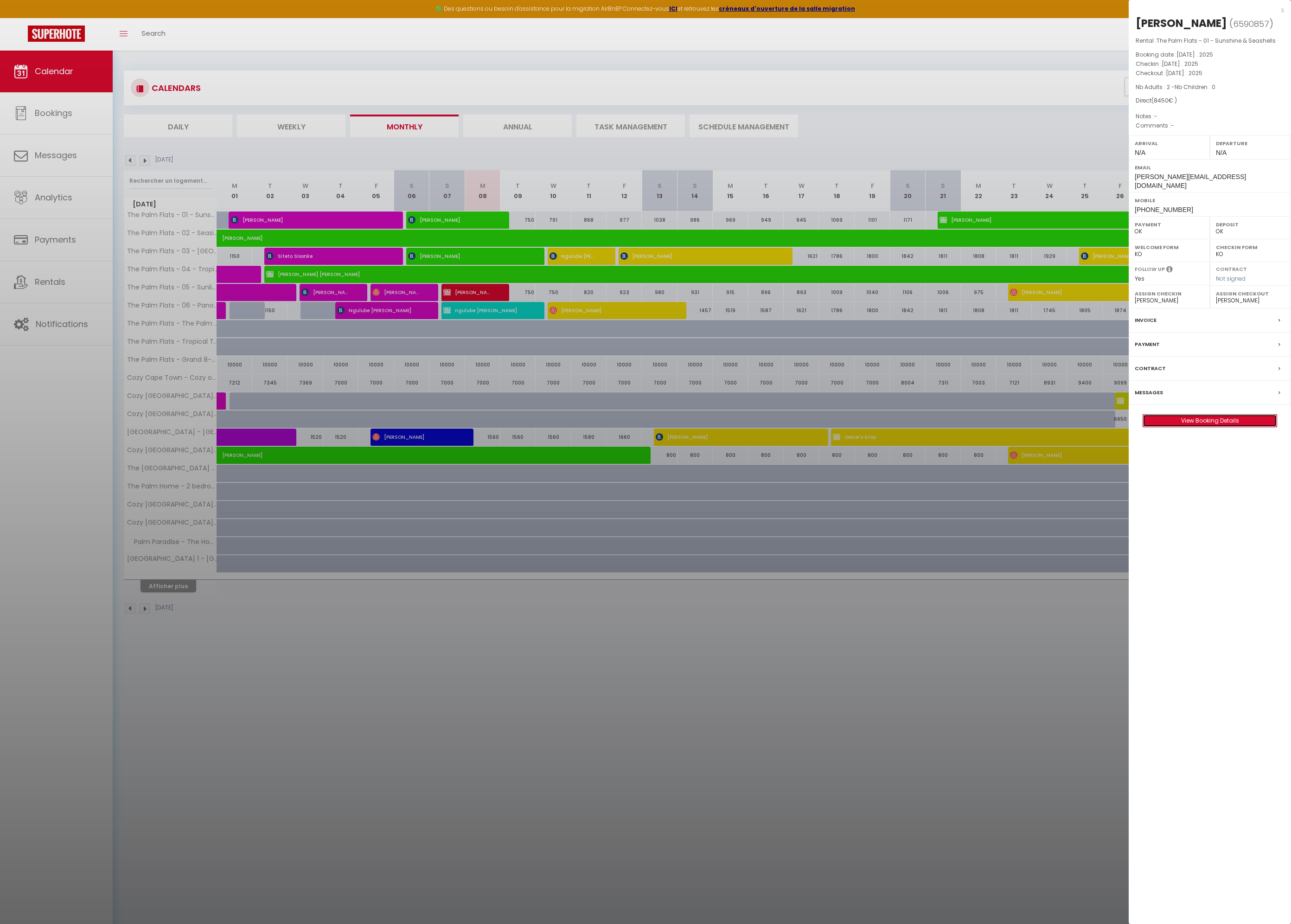
click at [1234, 415] on link "View Booking Details" at bounding box center [1210, 420] width 133 height 12
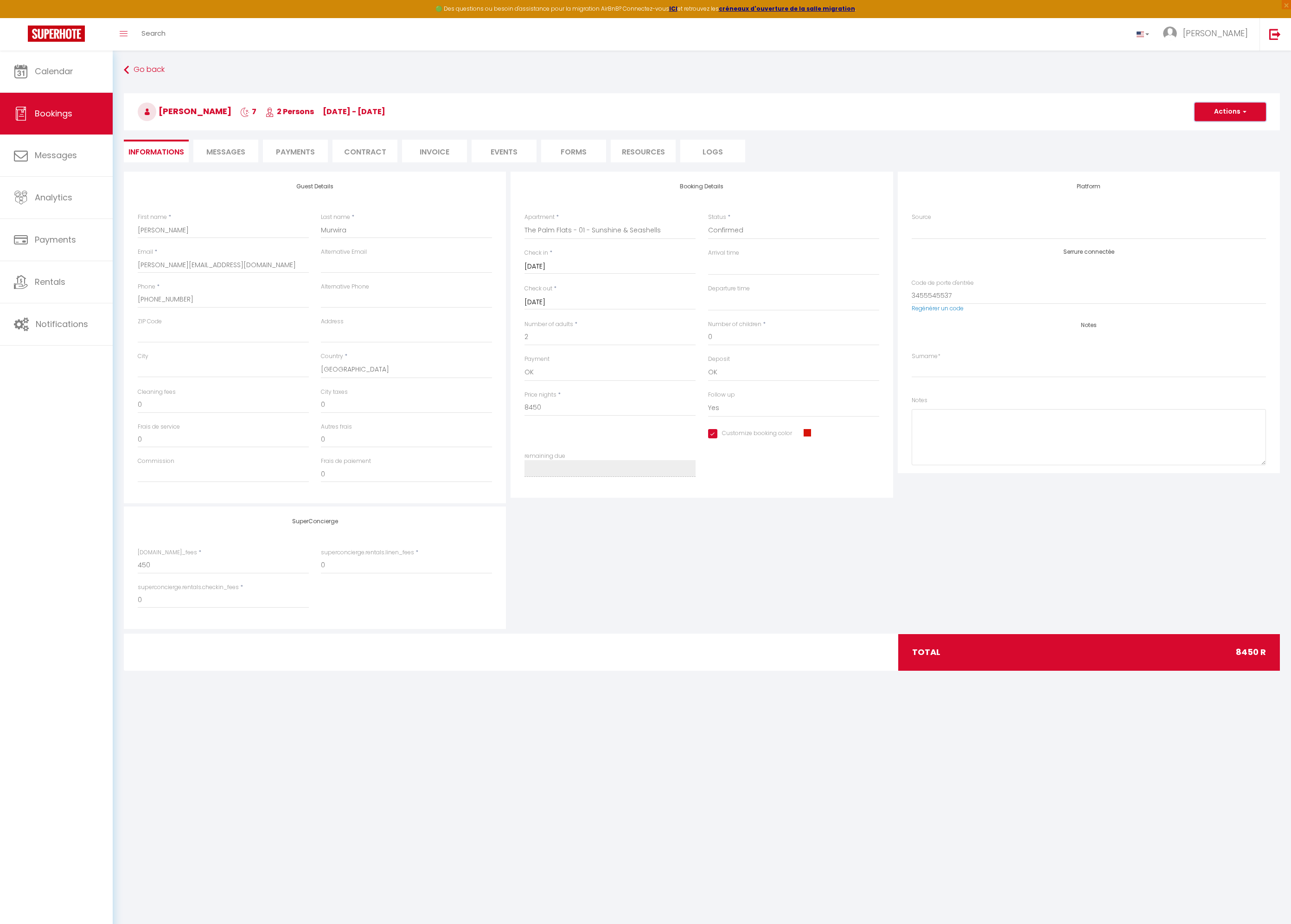
click at [1241, 107] on span "button" at bounding box center [1244, 111] width 6 height 9
click at [1210, 156] on link "Delete" at bounding box center [1221, 157] width 73 height 12
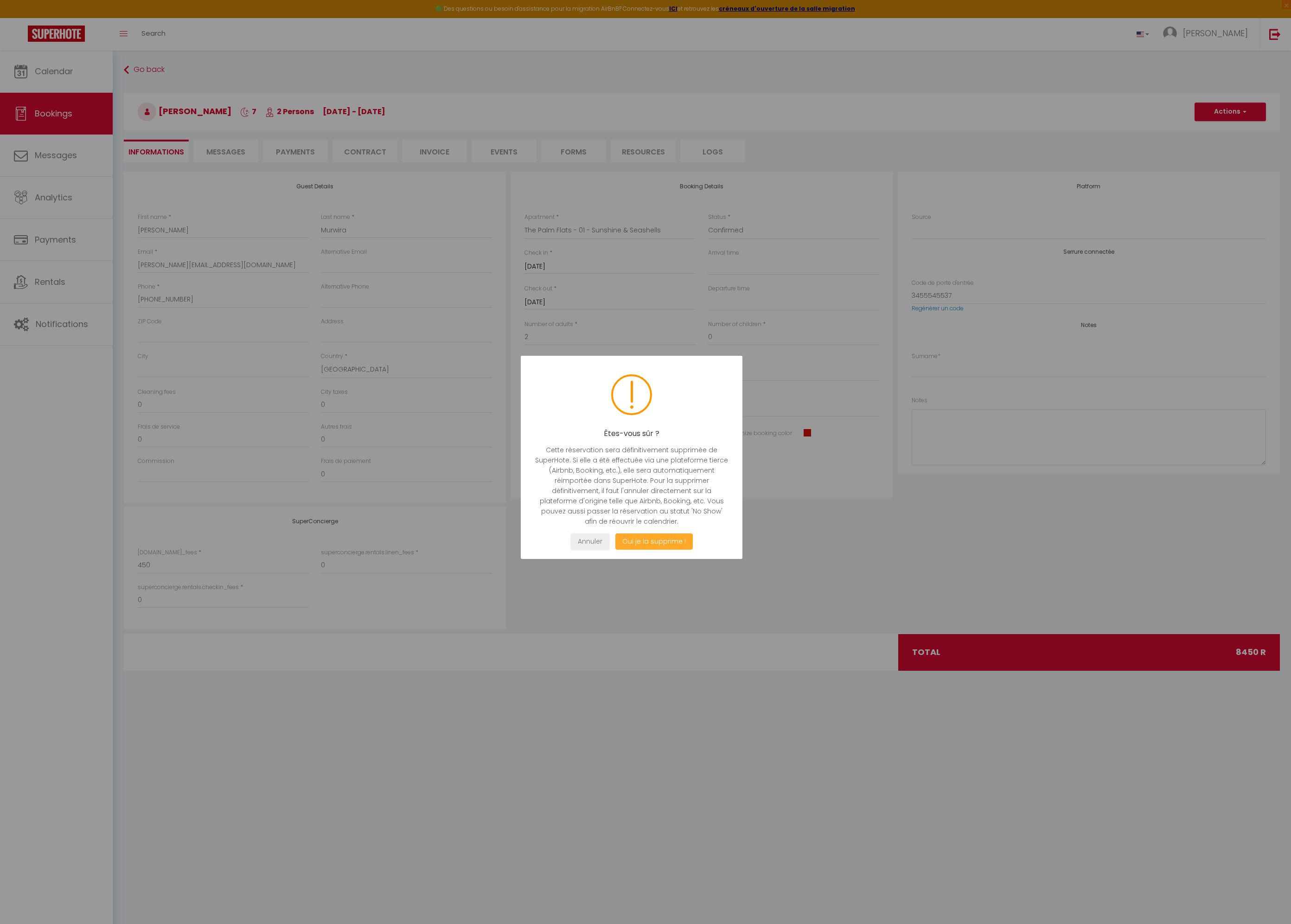
click at [655, 542] on button "Oui je la supprime !" at bounding box center [654, 541] width 77 height 16
click at [661, 542] on button "Oui je la supprime !" at bounding box center [654, 541] width 77 height 16
click at [588, 538] on button "Annuler" at bounding box center [590, 541] width 39 height 16
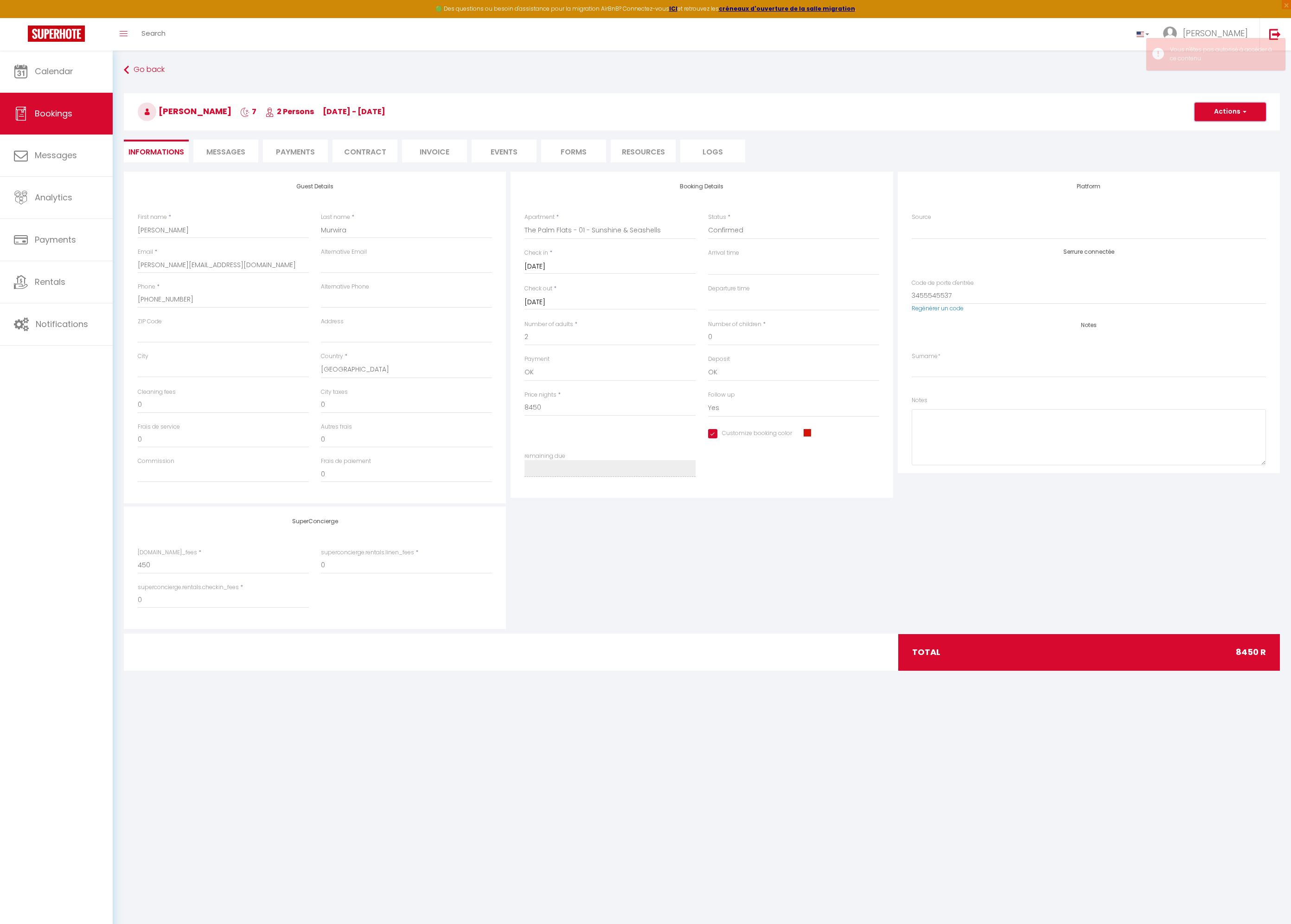
drag, startPoint x: 1232, startPoint y: 102, endPoint x: 1231, endPoint y: 108, distance: 6.1
click at [1231, 103] on button "Actions" at bounding box center [1231, 111] width 72 height 18
click at [1114, 146] on ul "Informations Messages Payments Contract Invoice Events Forms Resources Logs" at bounding box center [702, 151] width 1157 height 23
click at [1145, 169] on div "Go back [PERSON_NAME] 7 2 Persons [DATE] - [DATE] Actions Save Duplicate Delete…" at bounding box center [702, 117] width 1168 height 110
click at [57, 81] on link "Calendar" at bounding box center [56, 71] width 113 height 42
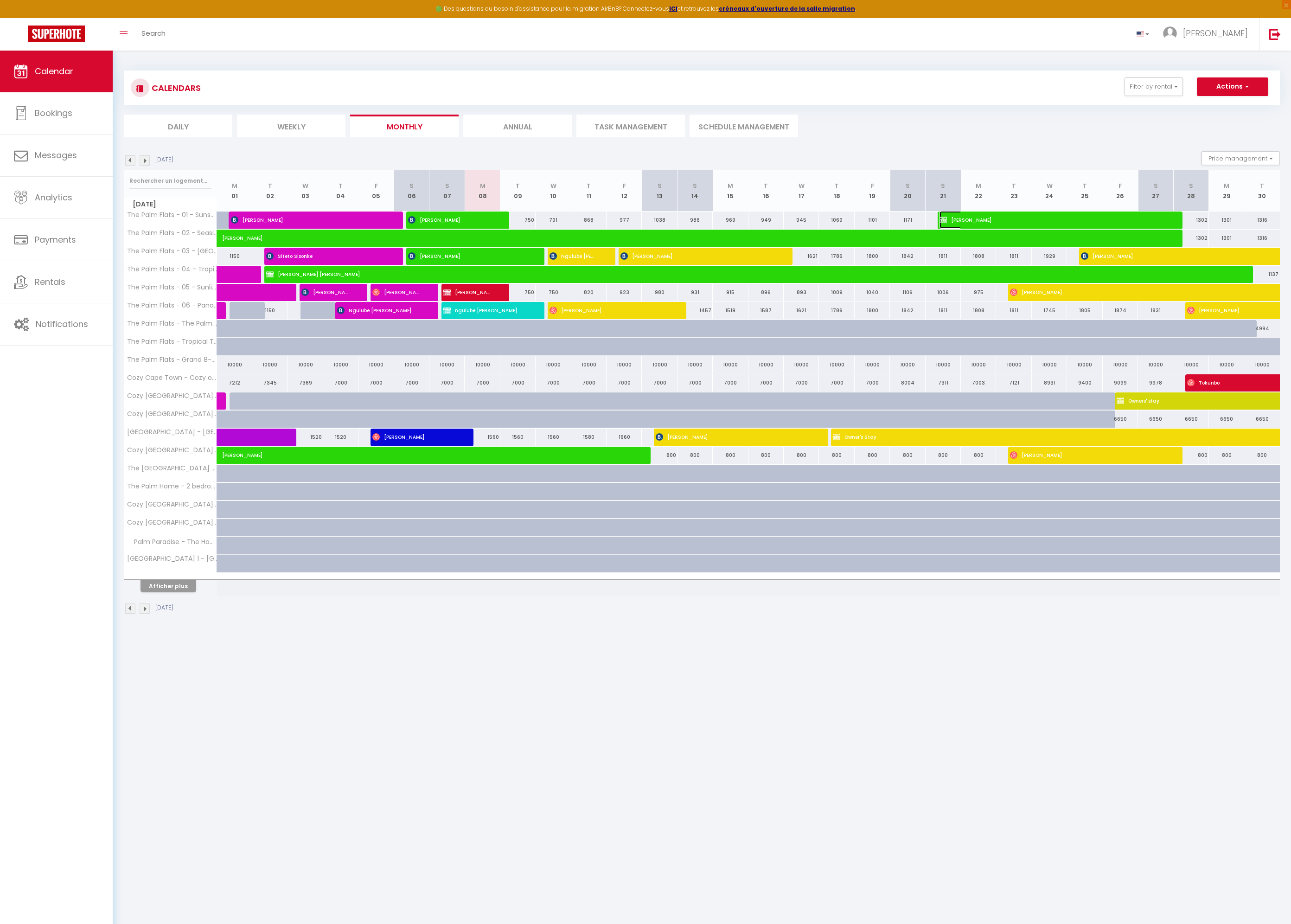
click at [1001, 221] on span "[PERSON_NAME]" at bounding box center [1051, 219] width 223 height 17
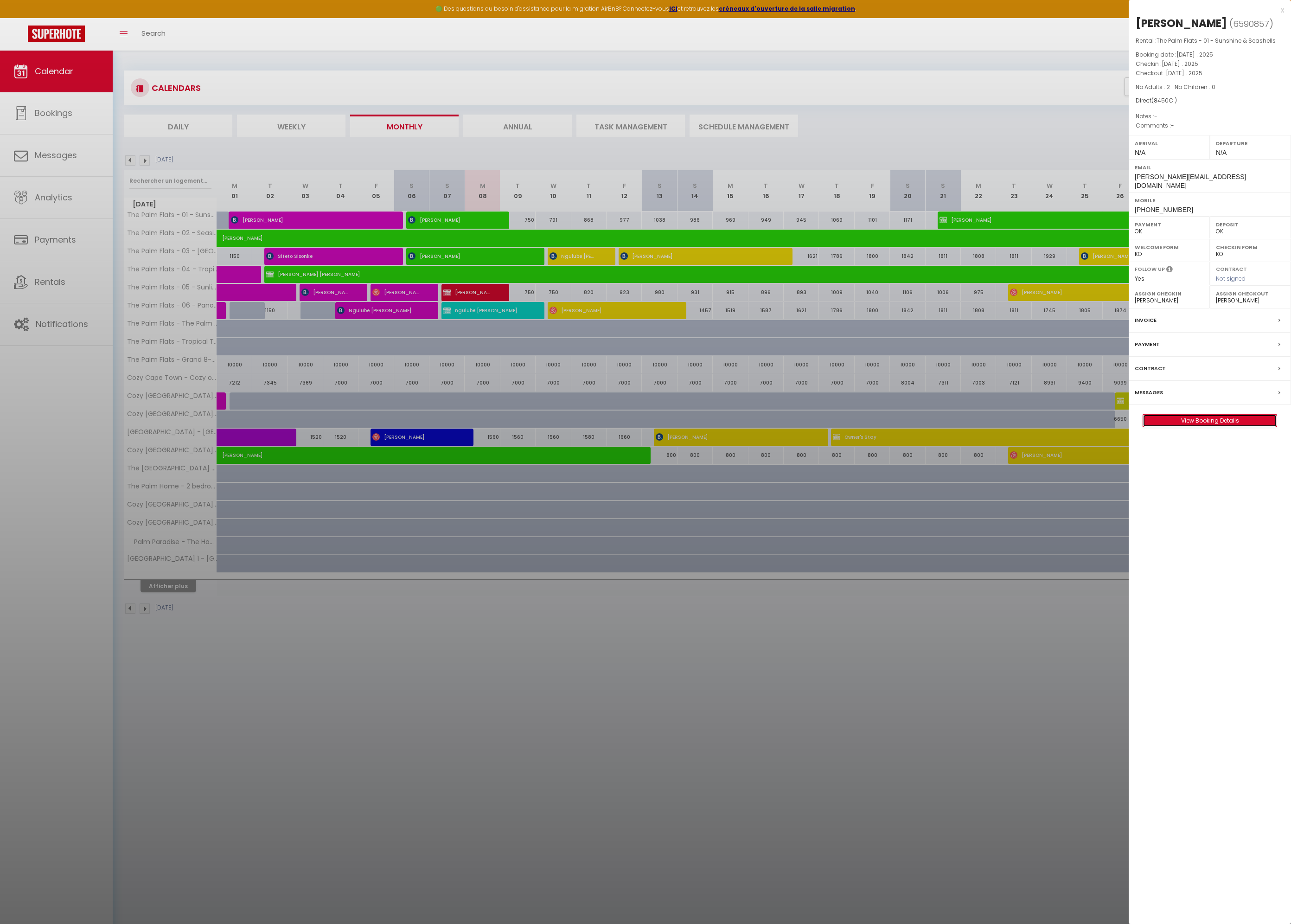
click at [1193, 415] on link "View Booking Details" at bounding box center [1210, 420] width 133 height 12
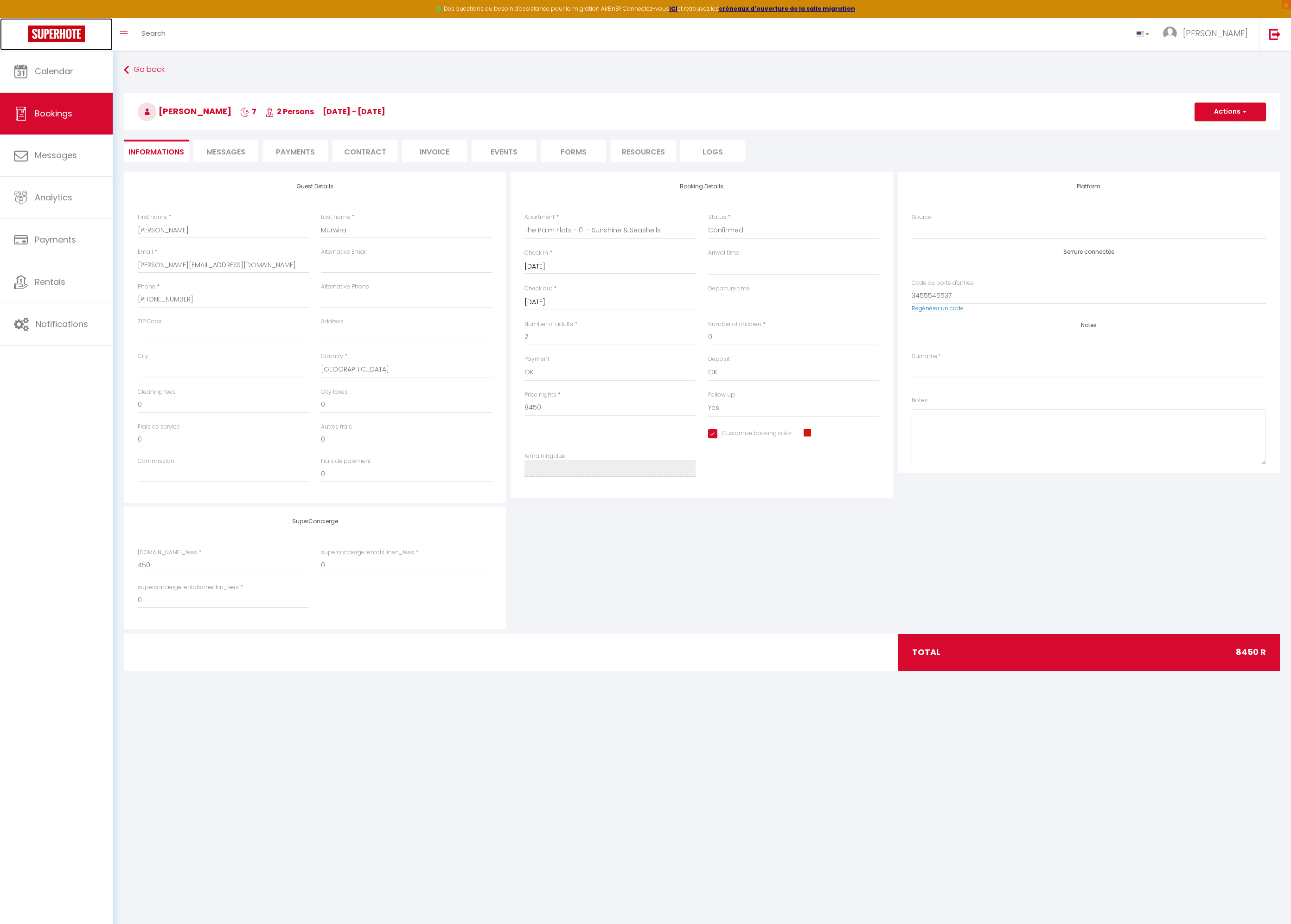
click at [38, 34] on img at bounding box center [56, 33] width 57 height 16
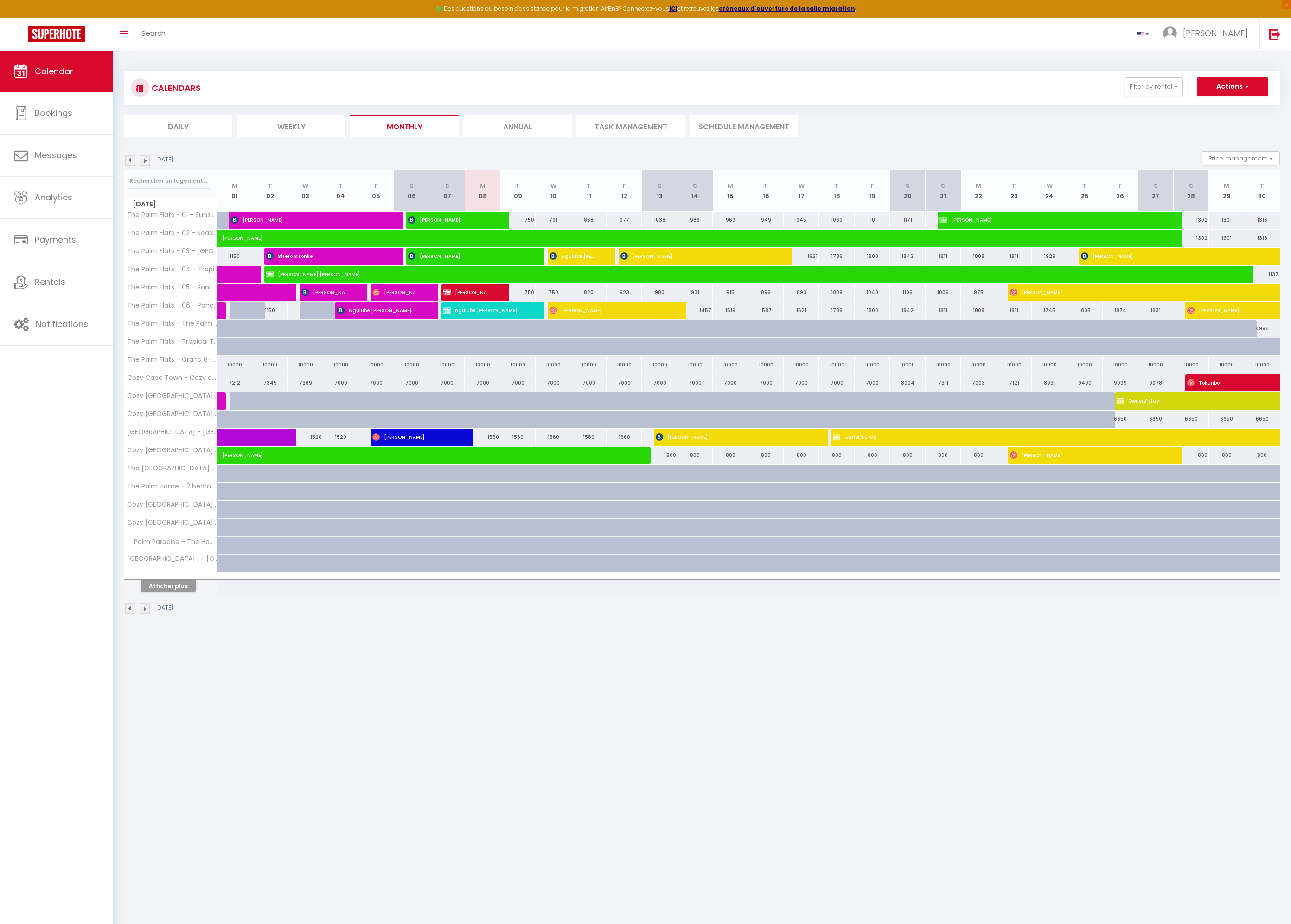
click at [146, 162] on img at bounding box center [144, 160] width 11 height 11
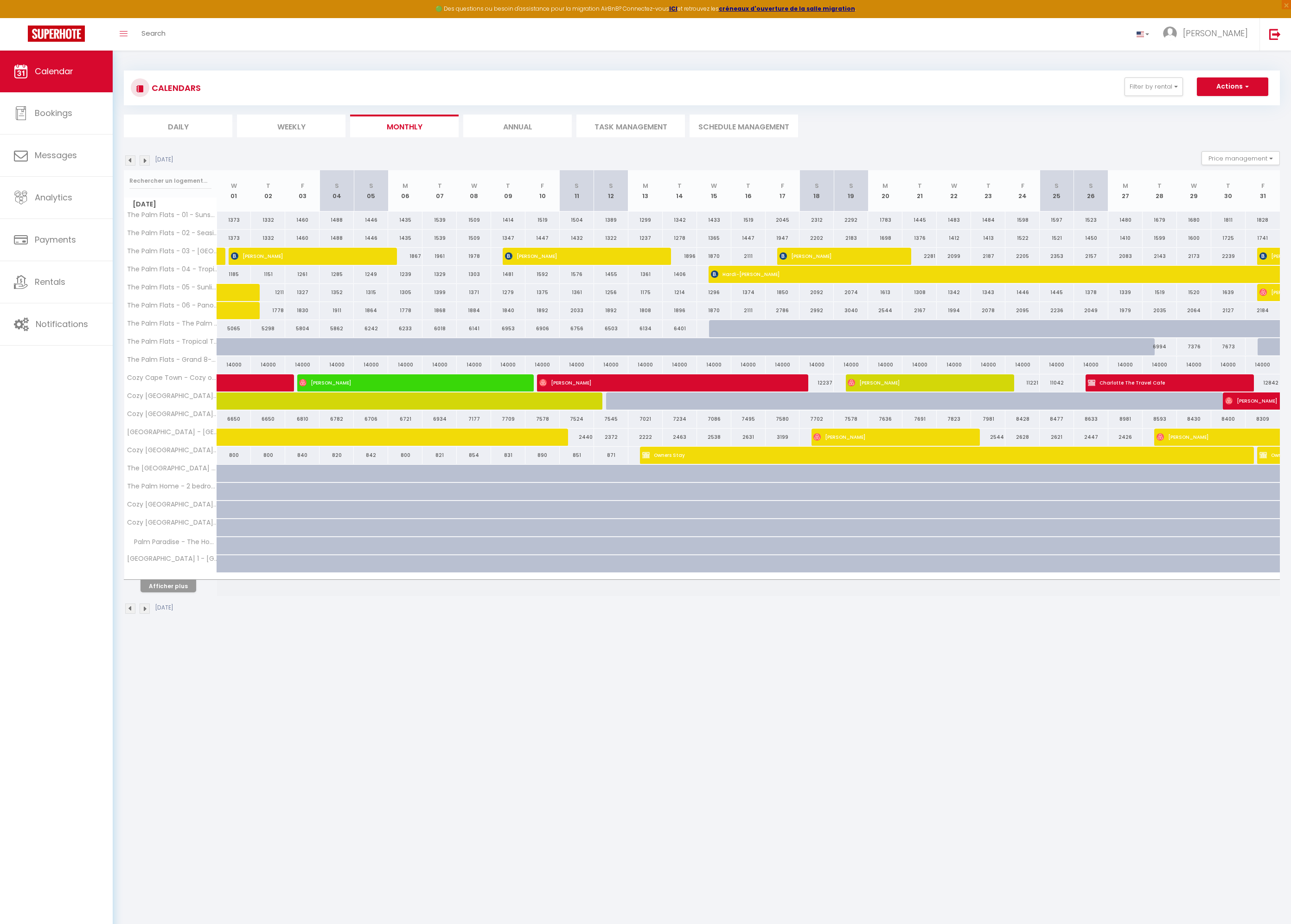
click at [146, 162] on img at bounding box center [144, 160] width 11 height 11
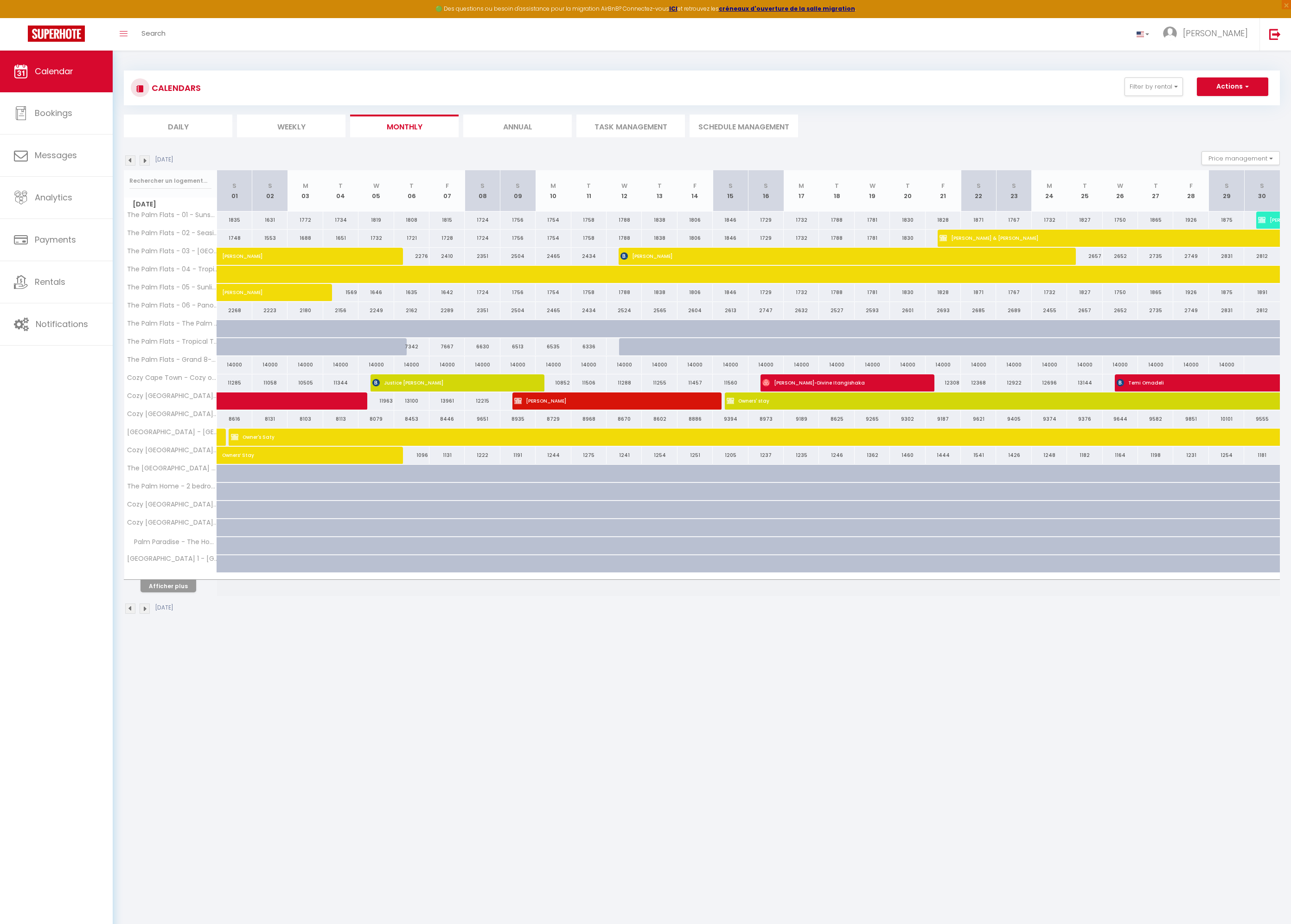
click at [388, 403] on div "11963" at bounding box center [376, 401] width 35 height 17
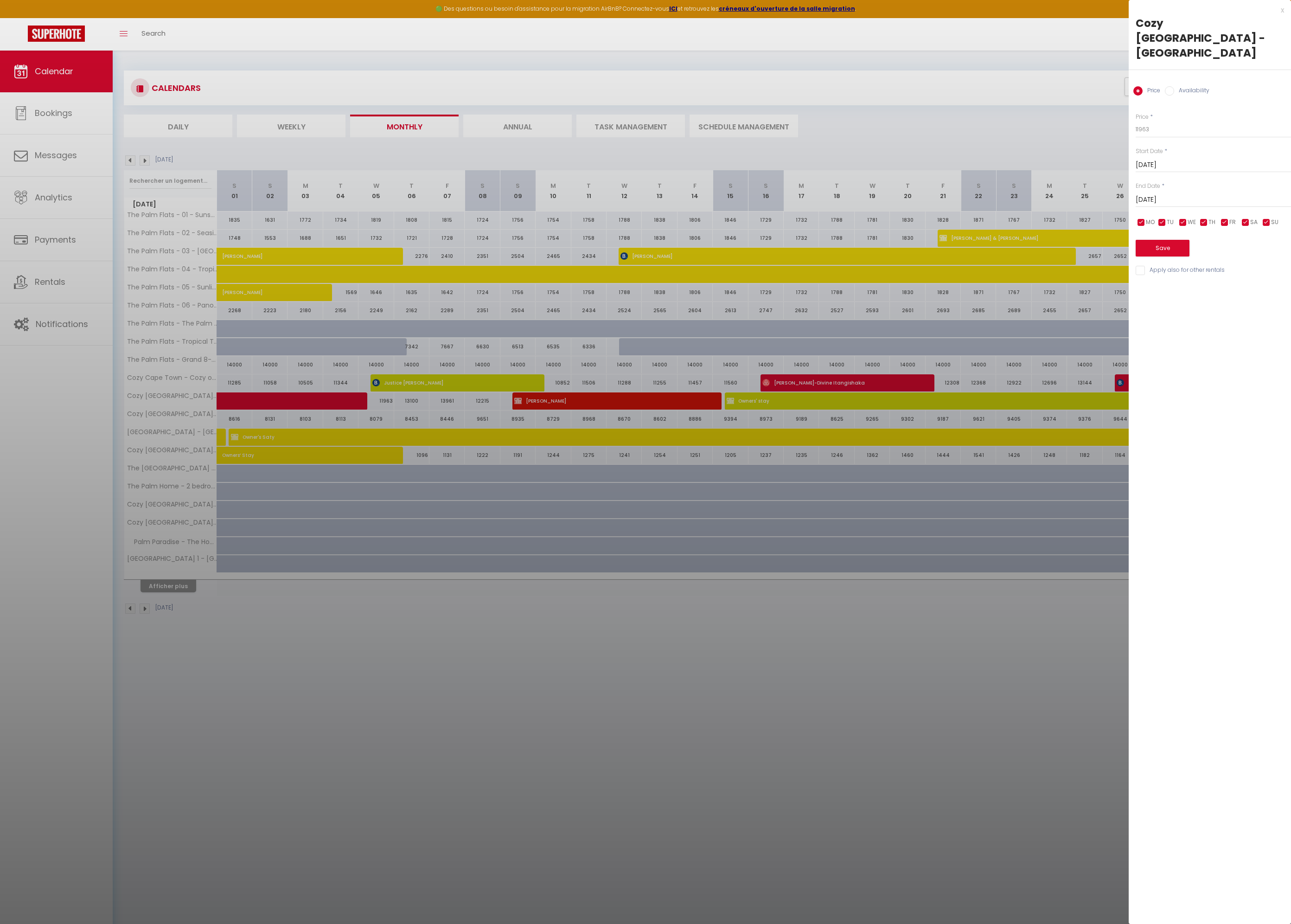
click at [147, 159] on div at bounding box center [646, 462] width 1291 height 924
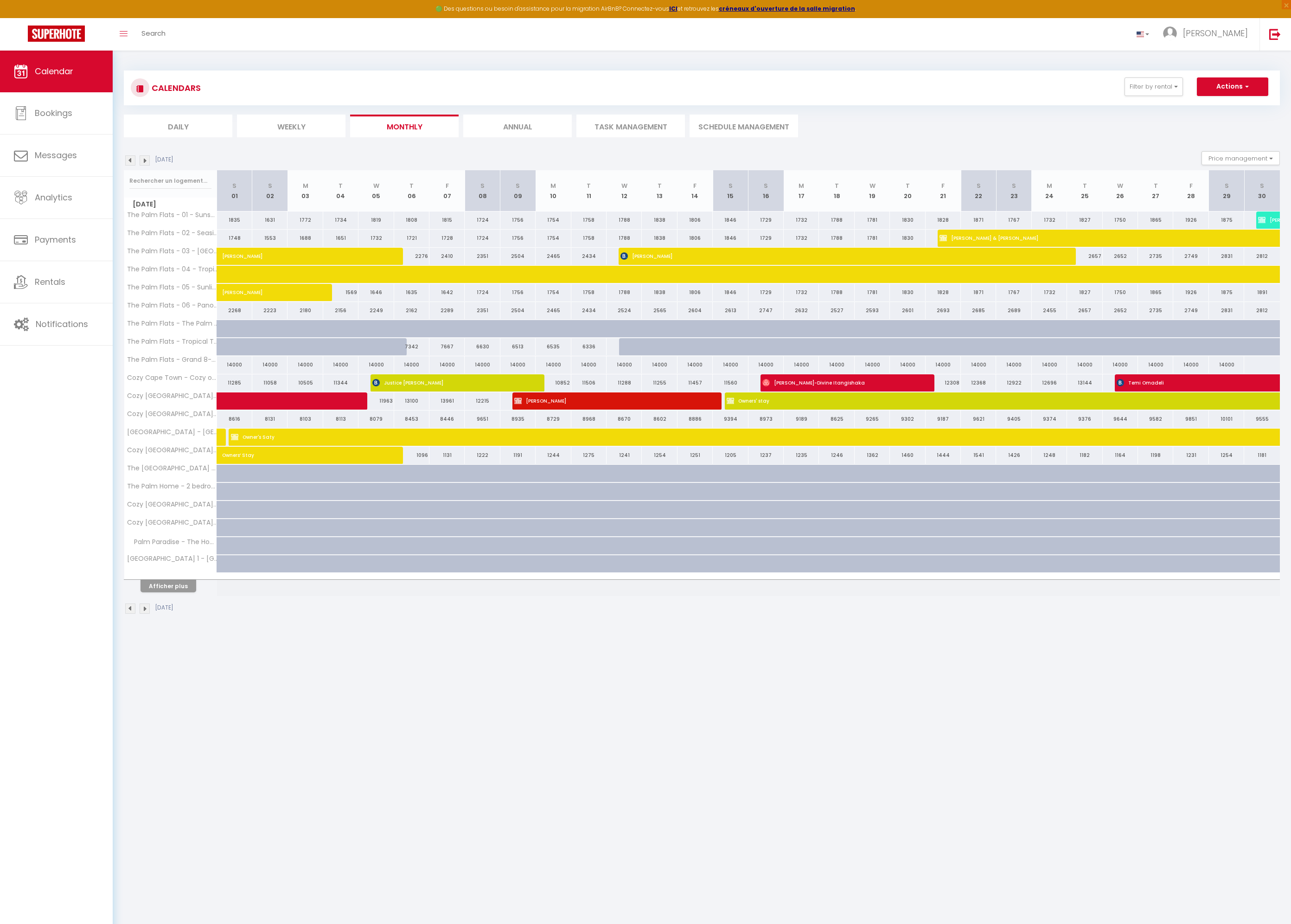
click at [147, 161] on img at bounding box center [144, 160] width 11 height 11
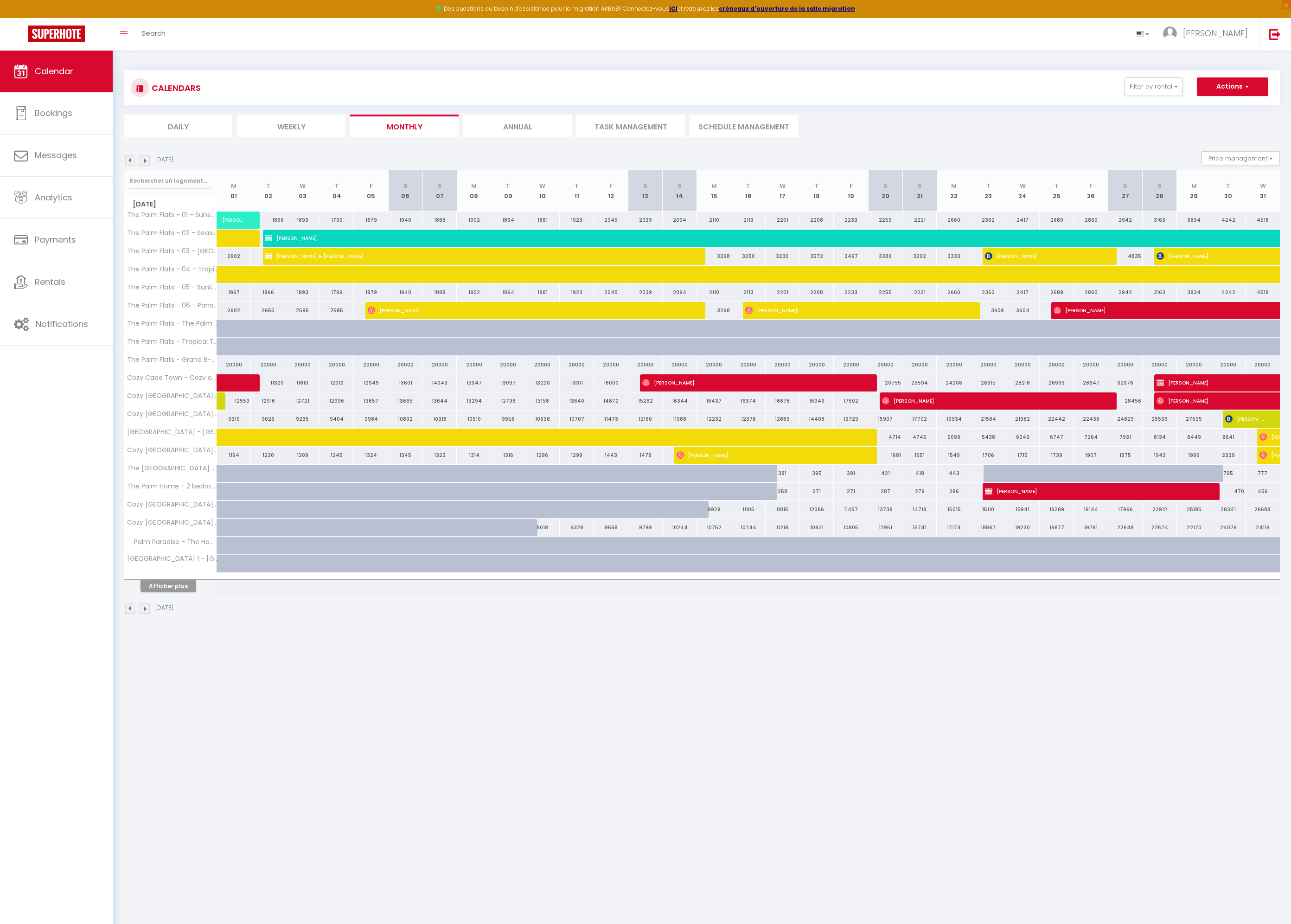
click at [147, 160] on img at bounding box center [144, 160] width 11 height 11
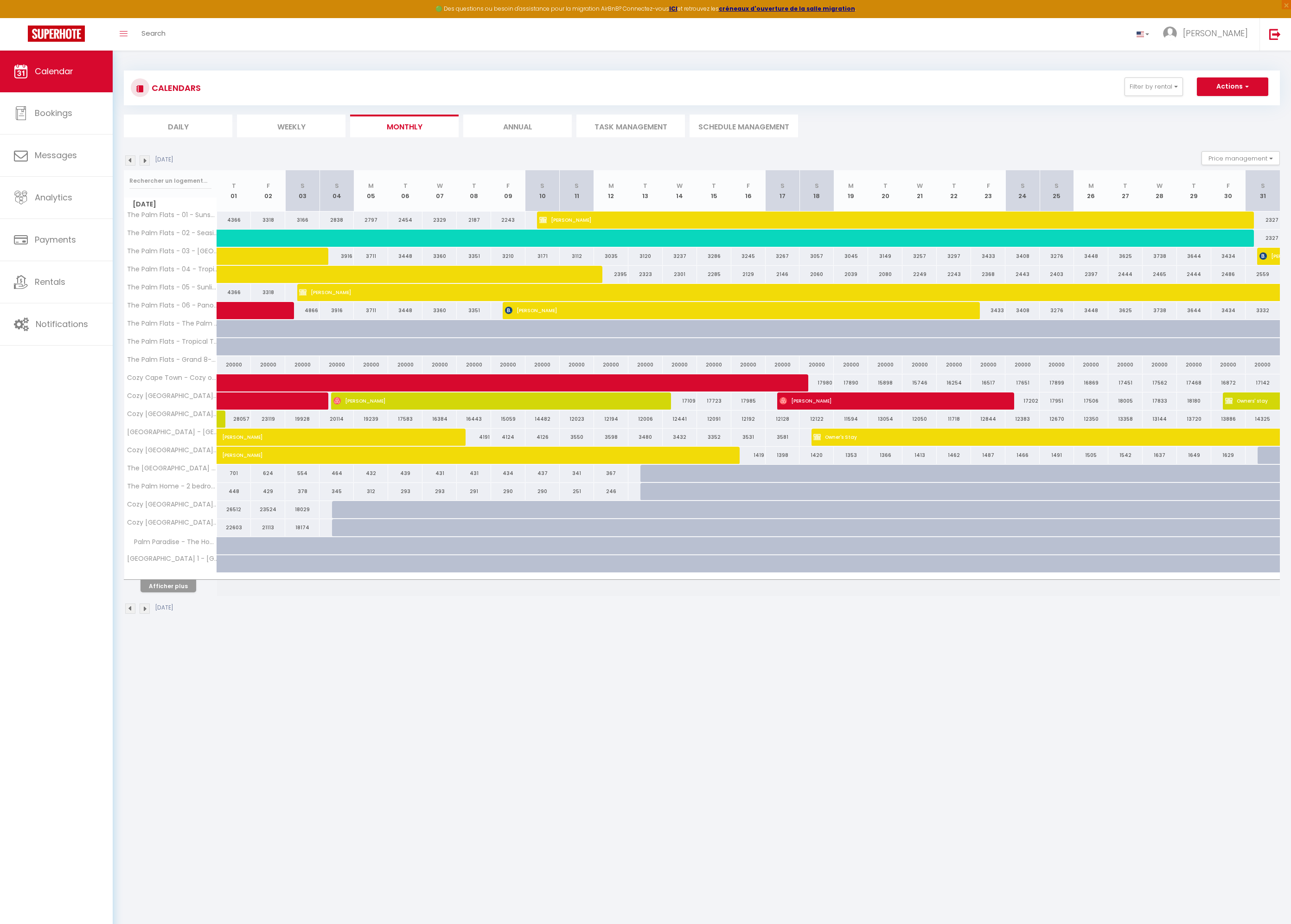
click at [147, 160] on img at bounding box center [144, 160] width 11 height 11
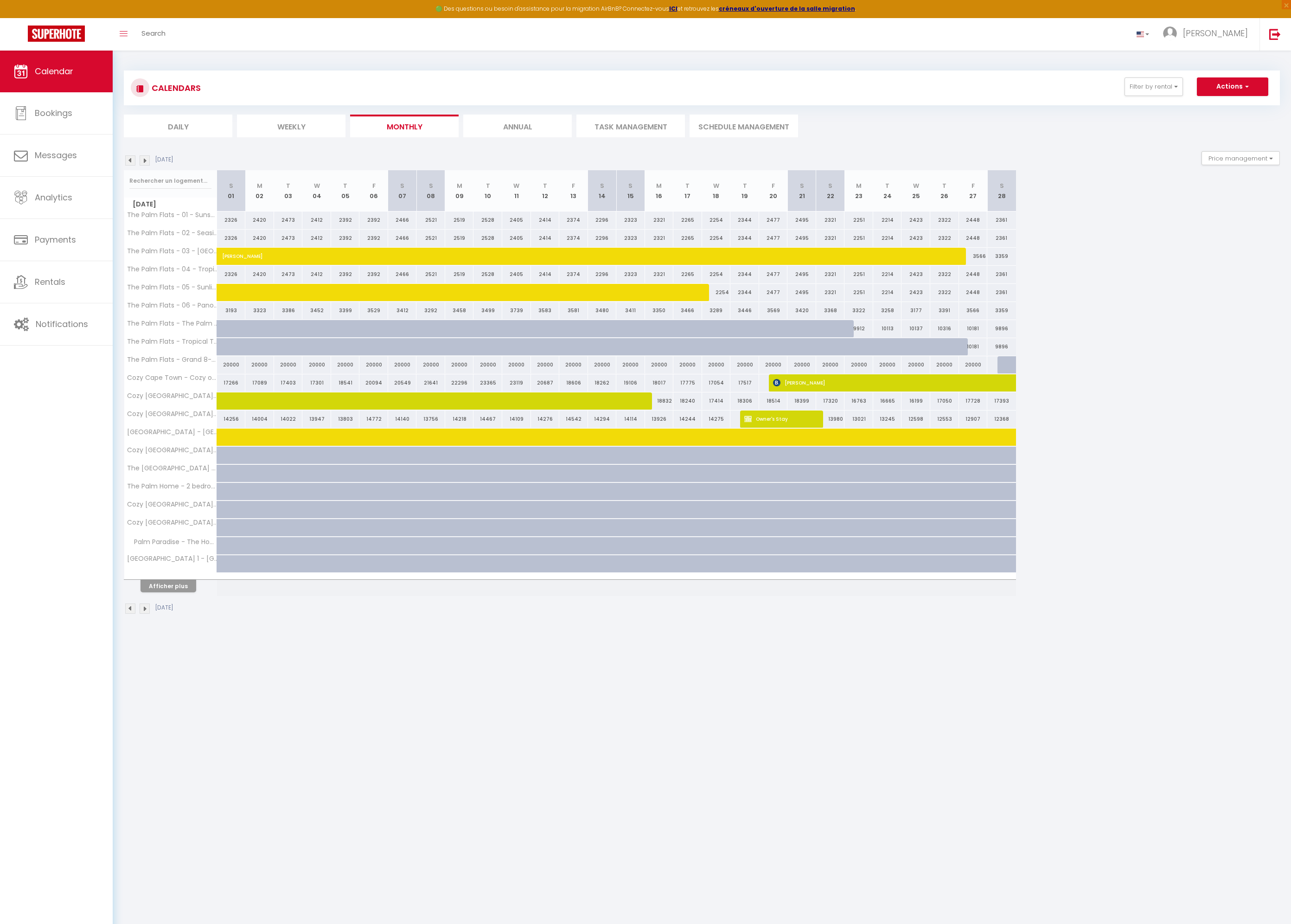
click at [147, 160] on img at bounding box center [144, 160] width 11 height 11
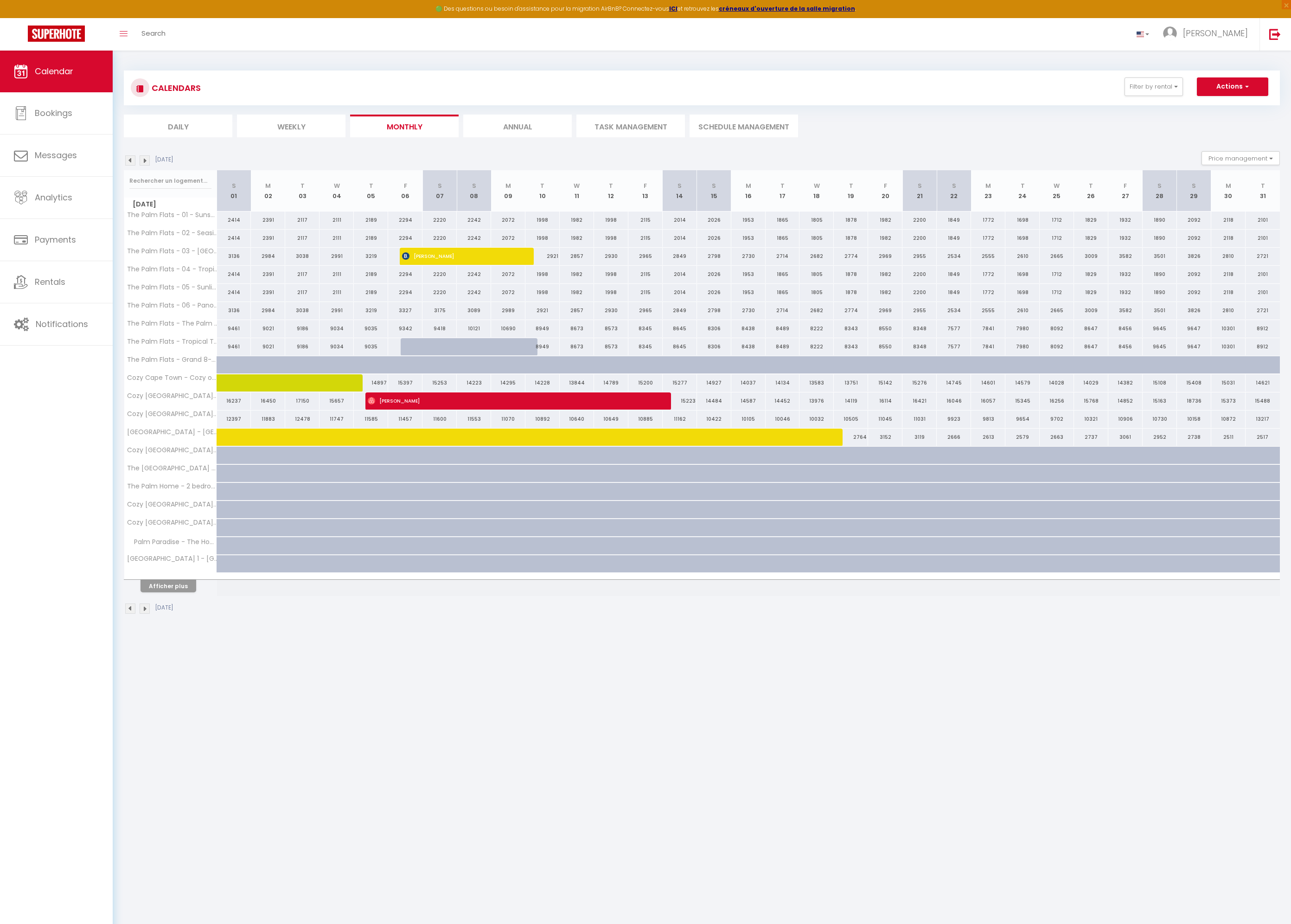
click at [147, 160] on img at bounding box center [144, 160] width 11 height 11
